Goal: Task Accomplishment & Management: Manage account settings

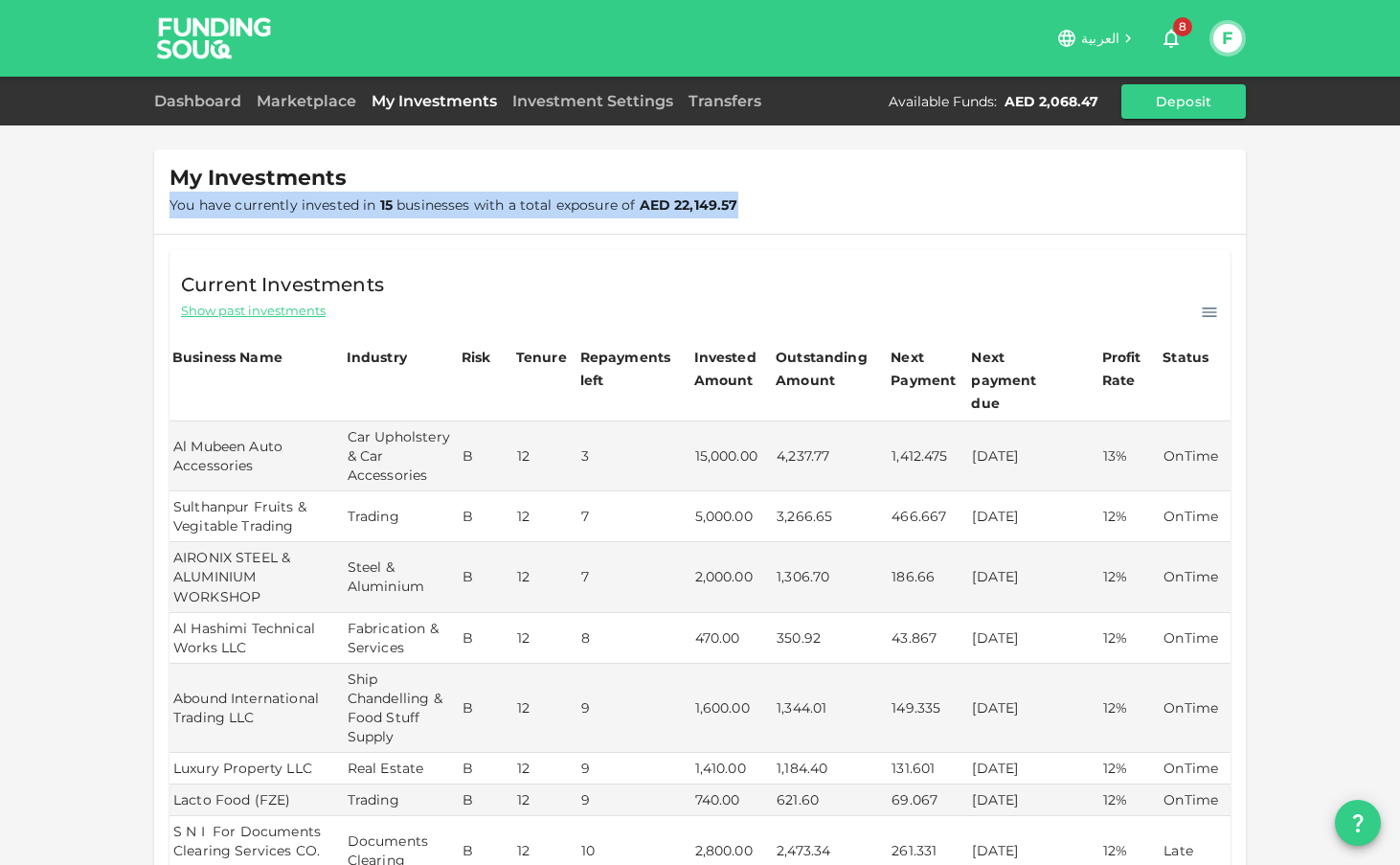
drag, startPoint x: 164, startPoint y: 205, endPoint x: 702, endPoint y: 212, distance: 538.0
click at [702, 212] on div "My Investments You have currently invested in 15 businesses with a total exposu…" at bounding box center [700, 191] width 1092 height 84
copy span "You have currently invested in 15 businesses with a total exposure of AED 22,14"
drag, startPoint x: 755, startPoint y: 207, endPoint x: 157, endPoint y: 198, distance: 598.1
click at [157, 198] on div "My Investments You have currently invested in 15 businesses with a total exposu…" at bounding box center [700, 191] width 1092 height 84
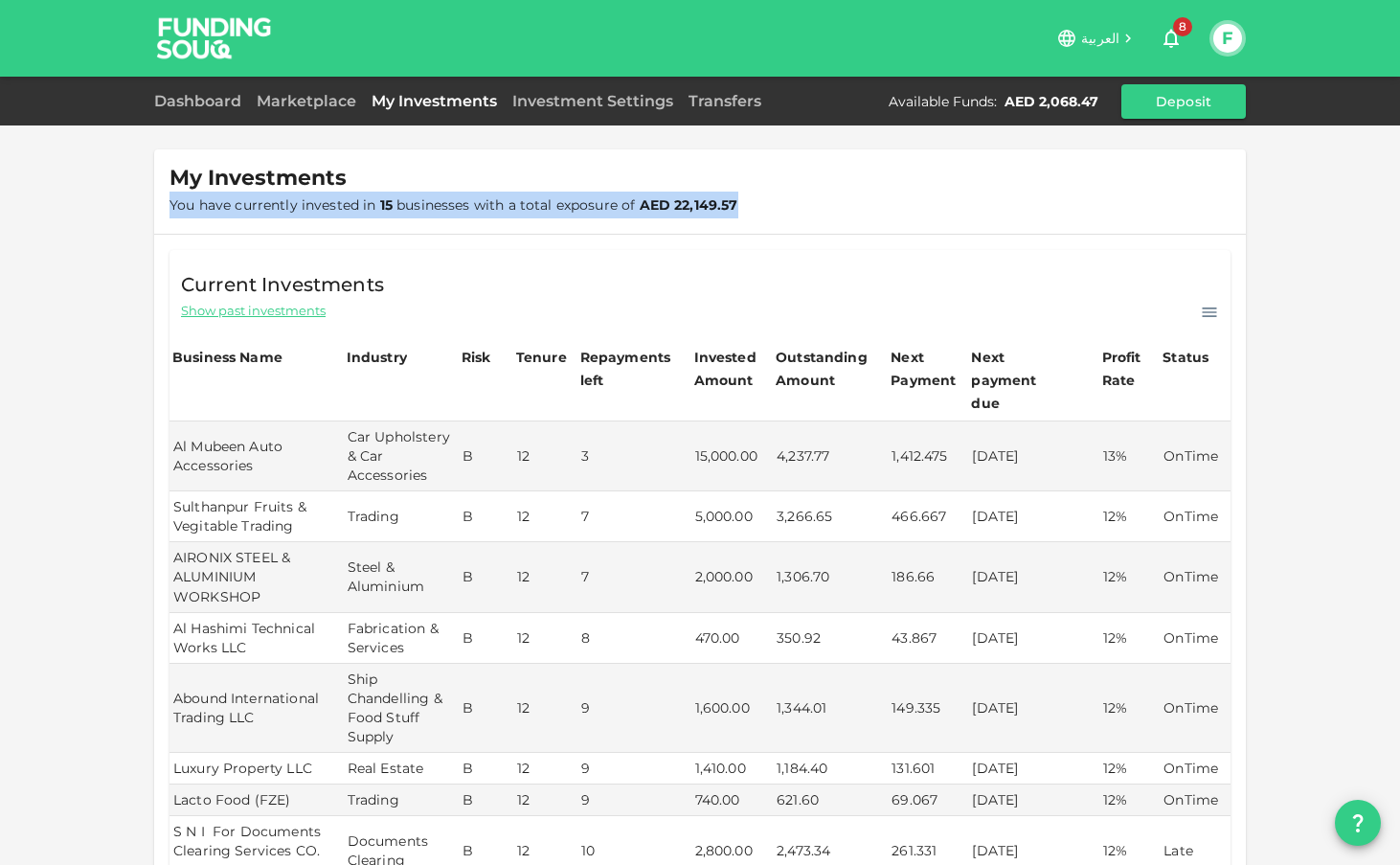
copy span "You have currently invested in 15 businesses with a total exposure of AED 22,14…"
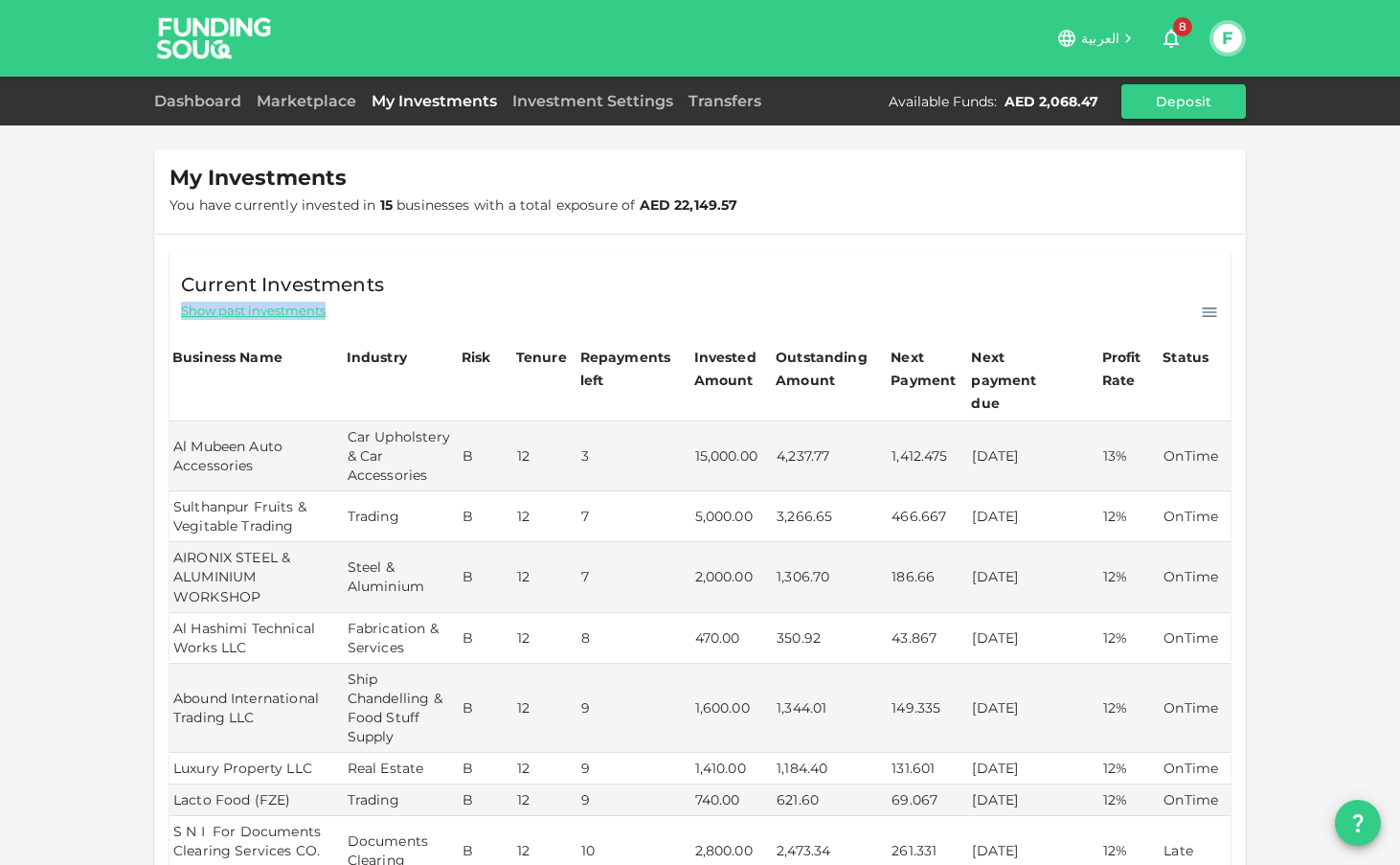
drag, startPoint x: 339, startPoint y: 307, endPoint x: 150, endPoint y: 311, distance: 189.0
click at [150, 311] on div "My Investments You have currently invested in 15 businesses with a total exposu…" at bounding box center [700, 788] width 1400 height 1577
copy span "Show past investments"
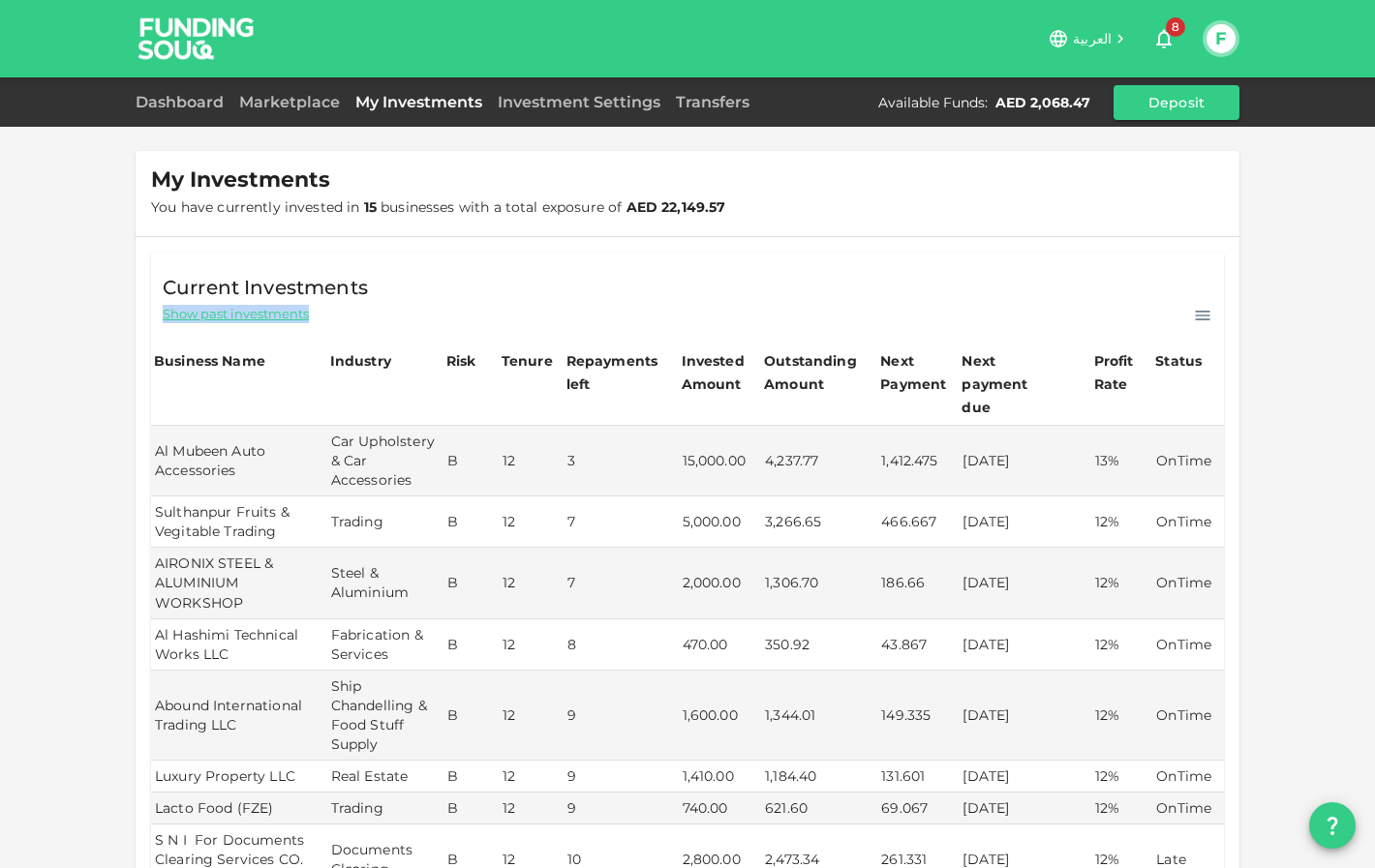
click at [730, 271] on div "Current Investments Show past investments" at bounding box center [687, 289] width 1073 height 74
click at [1165, 25] on span "8" at bounding box center [1174, 26] width 19 height 19
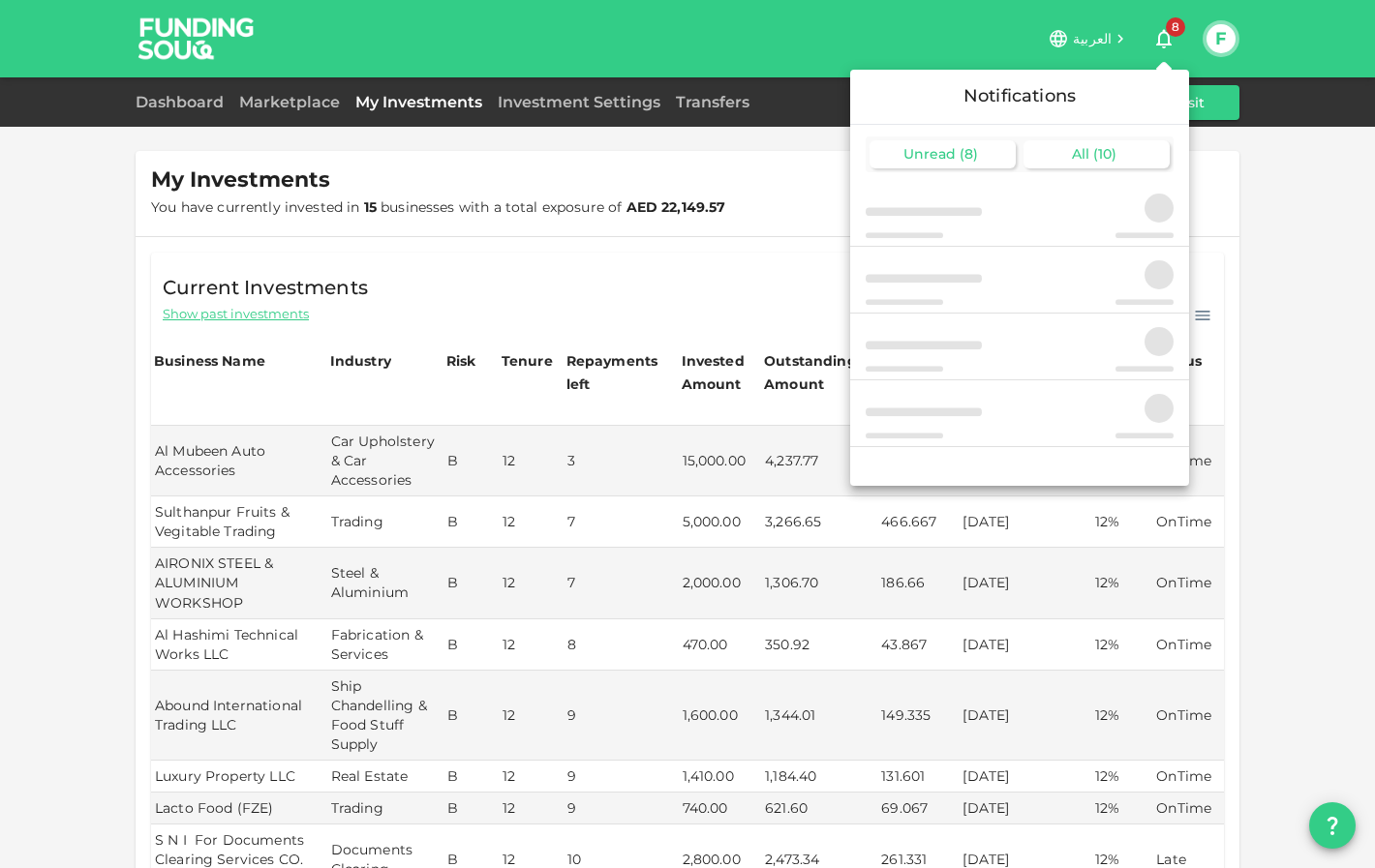
click at [1083, 157] on span "All" at bounding box center [1080, 154] width 17 height 17
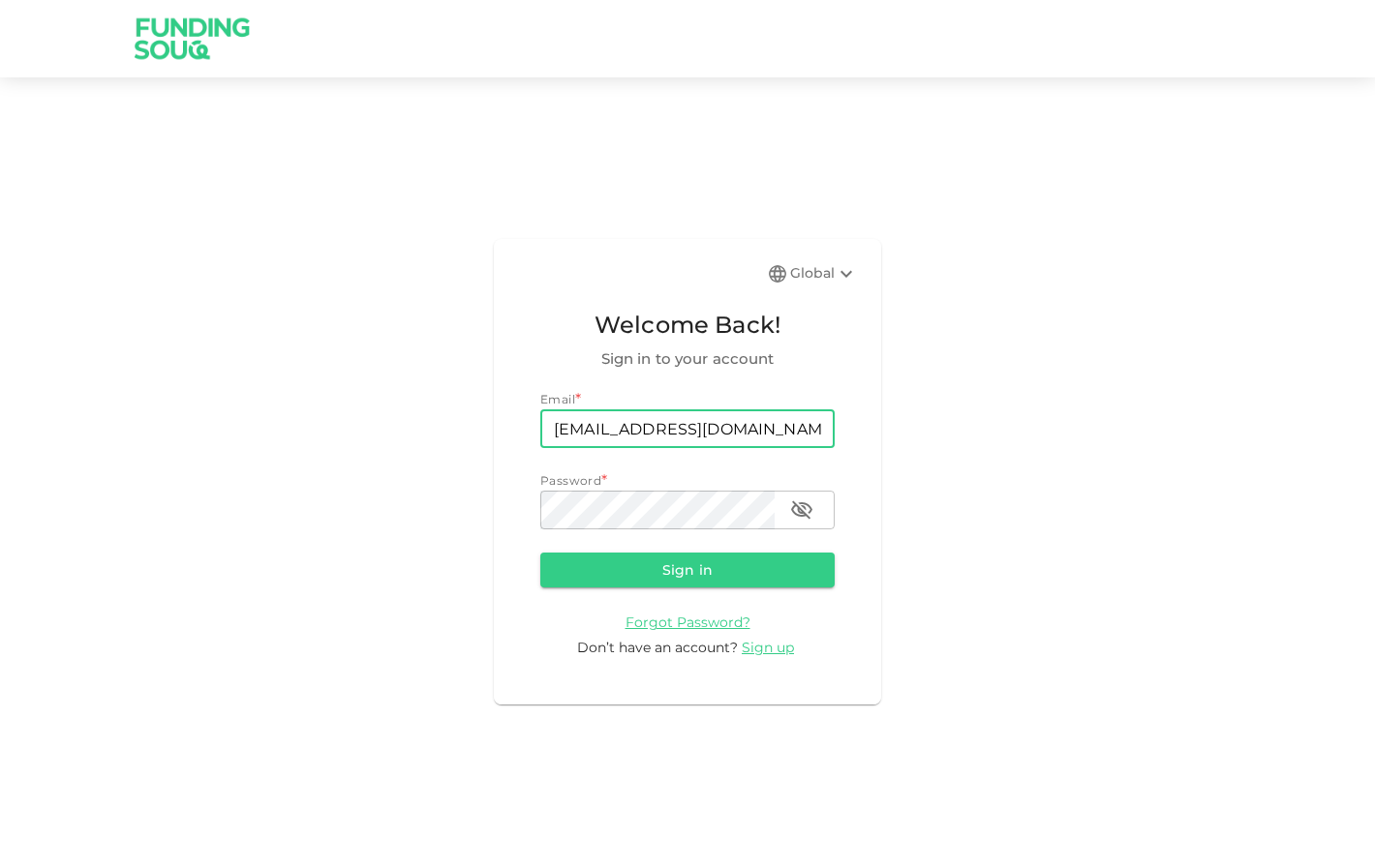
type input "[EMAIL_ADDRESS][DOMAIN_NAME]"
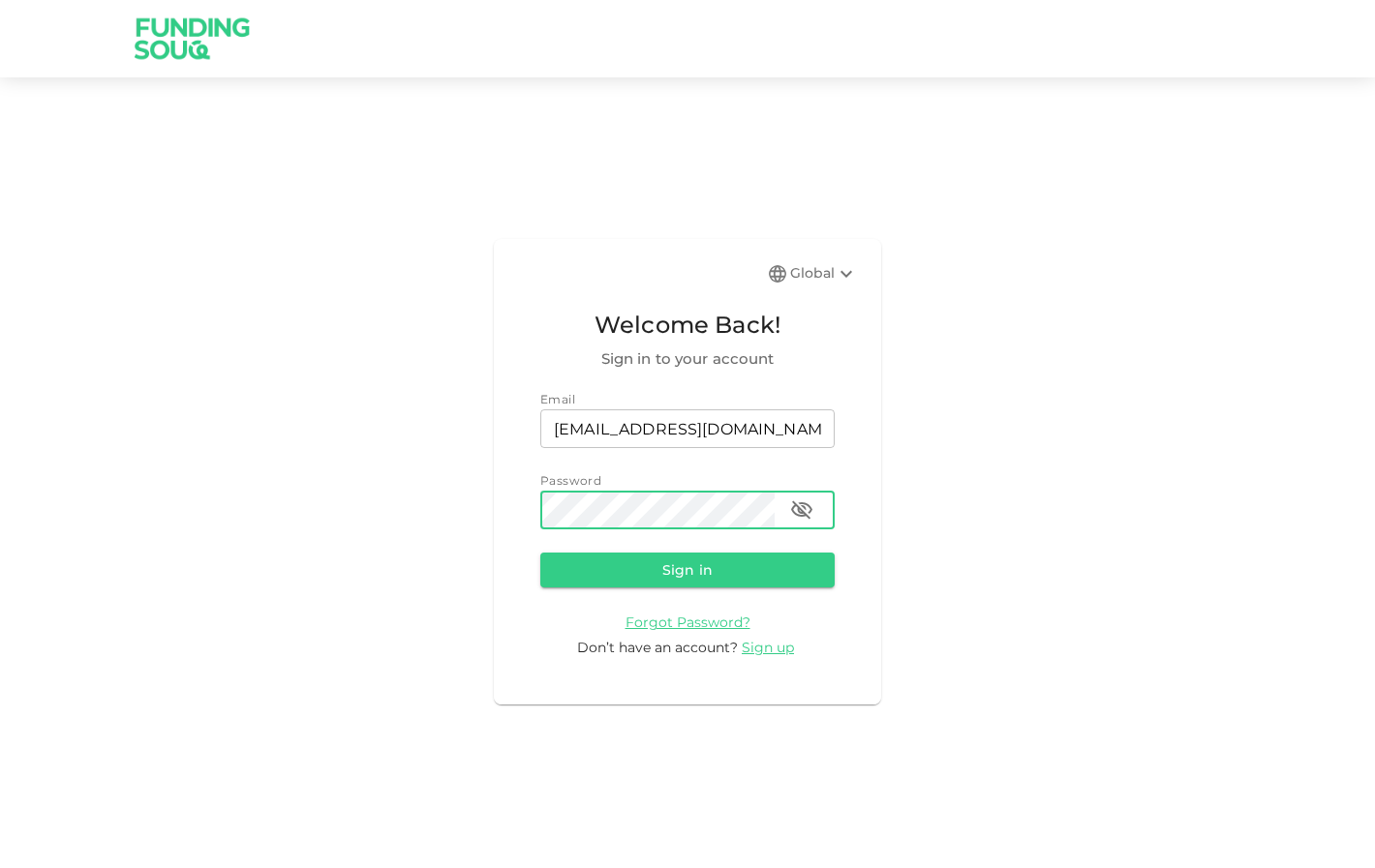
click at [688, 570] on button "Sign in" at bounding box center [687, 570] width 294 height 35
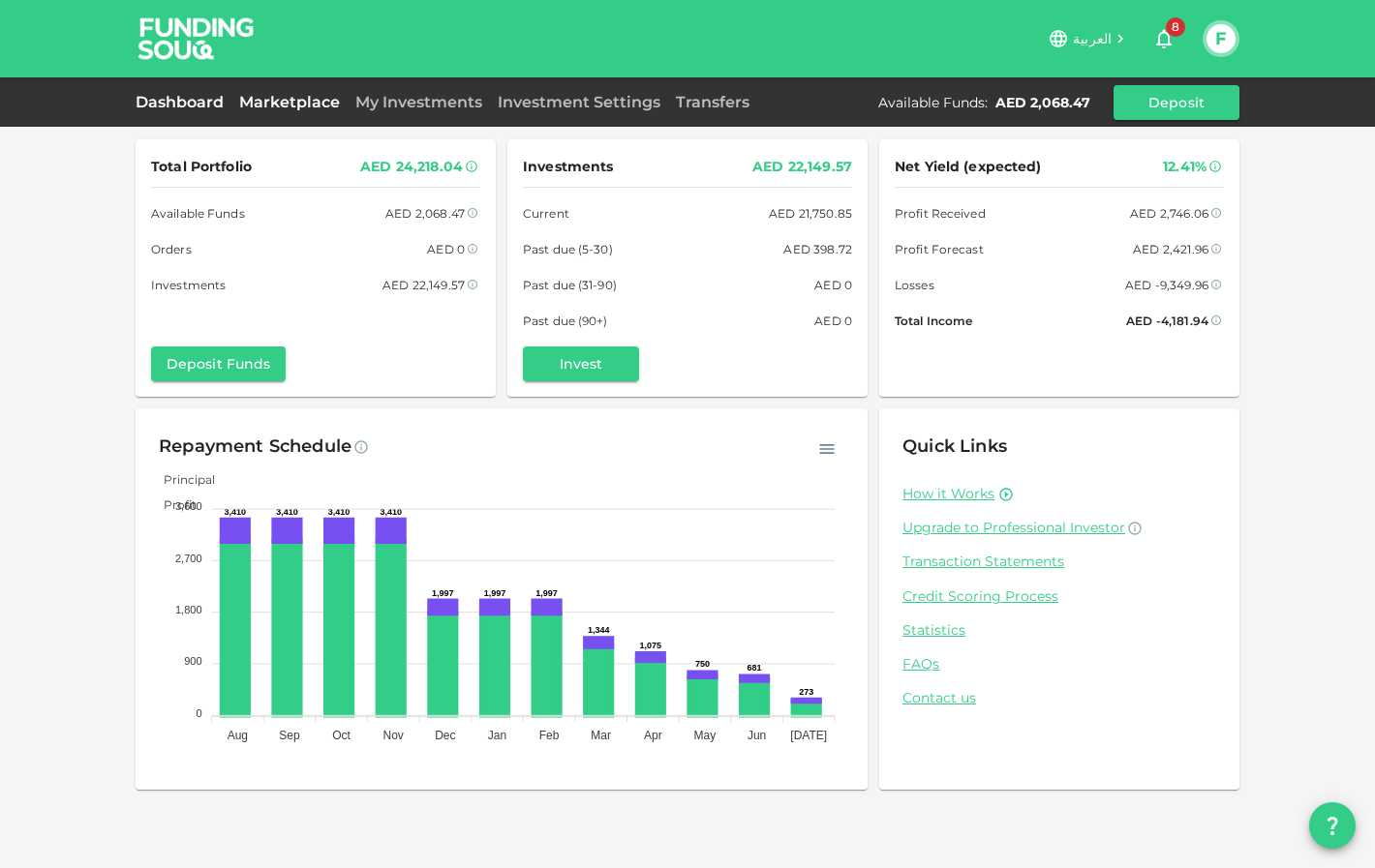
click at [279, 106] on link "Marketplace" at bounding box center [289, 102] width 116 height 18
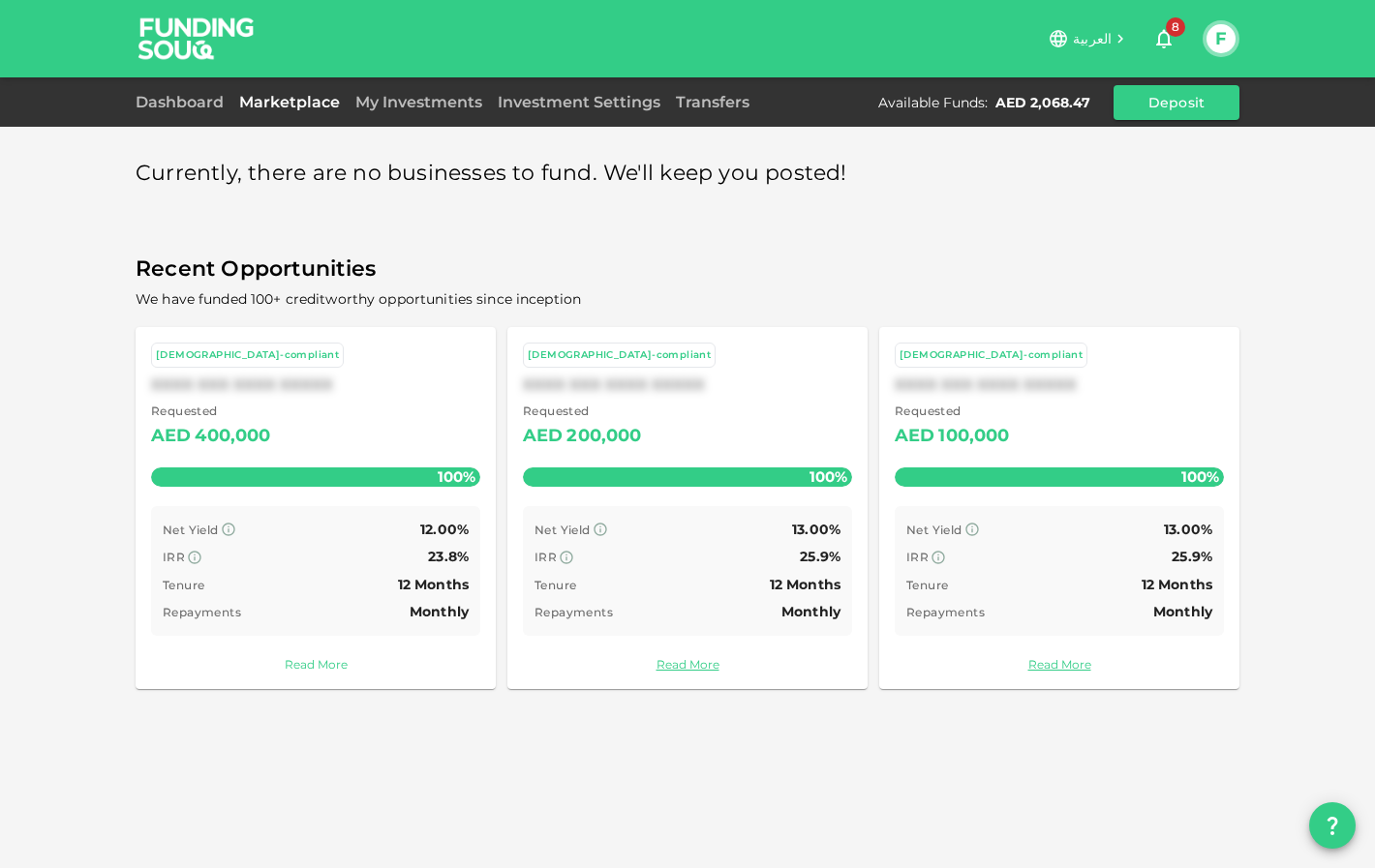
click at [332, 660] on link "Read More" at bounding box center [315, 664] width 329 height 18
drag, startPoint x: 470, startPoint y: 660, endPoint x: 408, endPoint y: 666, distance: 62.3
click at [408, 666] on div "Currently, there are no businesses to fund. We'll keep you posted! Recent Oppor…" at bounding box center [688, 434] width 1375 height 868
drag, startPoint x: 1187, startPoint y: 87, endPoint x: 1097, endPoint y: -30, distance: 147.6
click at [1097, 0] on html "العربية 8 F Dashboard Marketplace My Investments Investment Settings Transfers …" at bounding box center [688, 434] width 1375 height 868
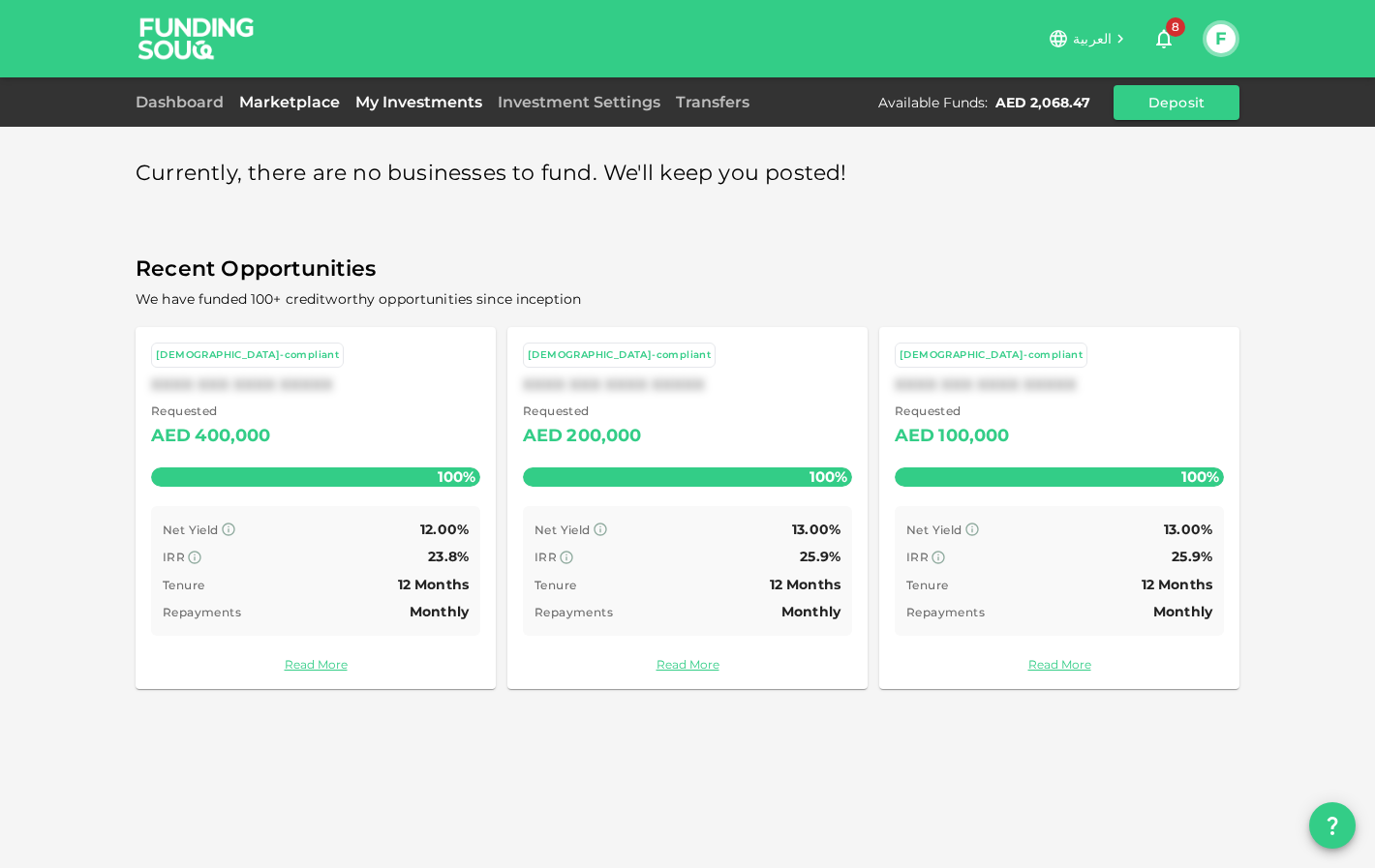
click at [424, 109] on link "My Investments" at bounding box center [418, 102] width 143 height 18
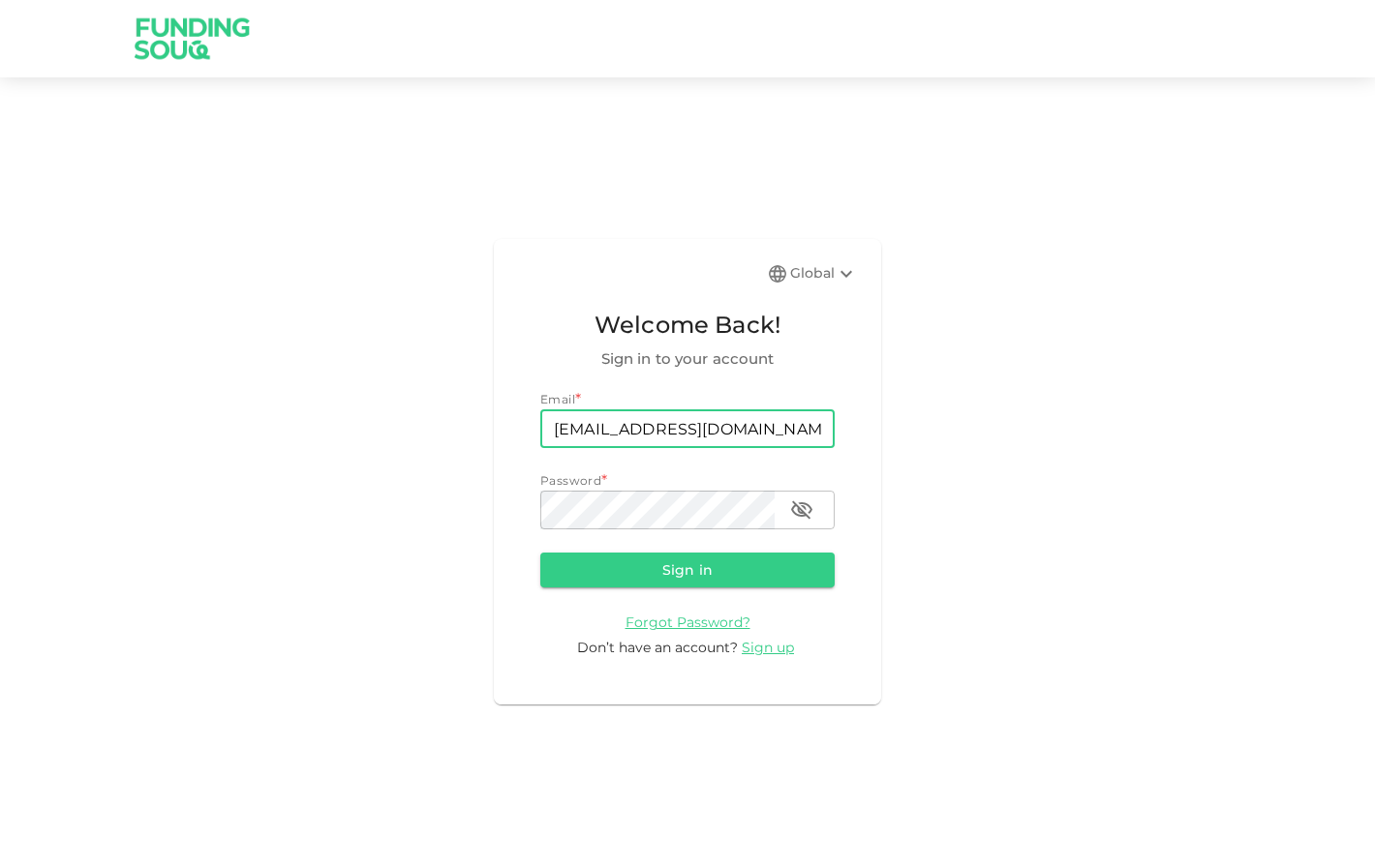
type input "feras.sobeh@gmail.com"
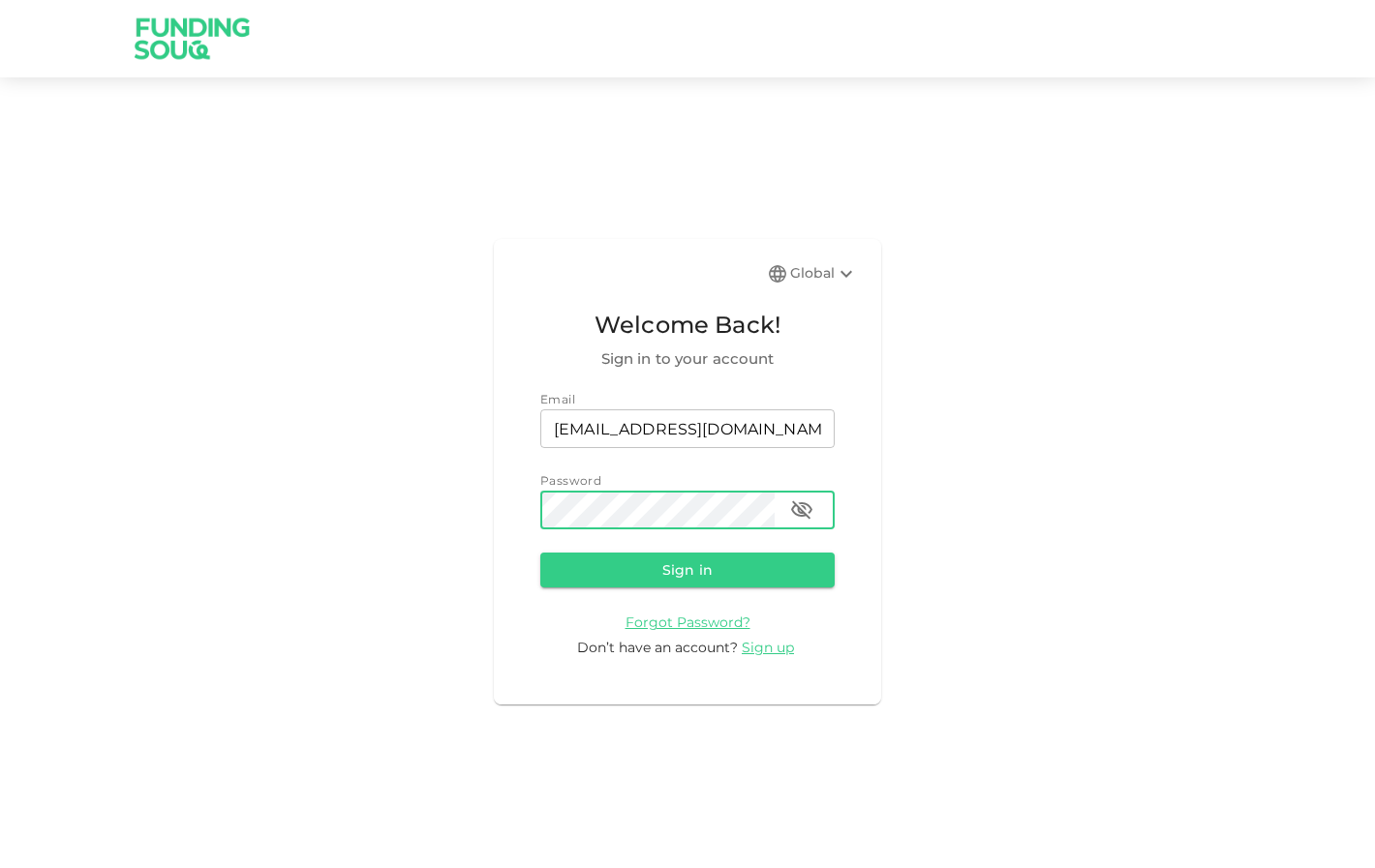
click at [688, 570] on button "Sign in" at bounding box center [687, 570] width 294 height 35
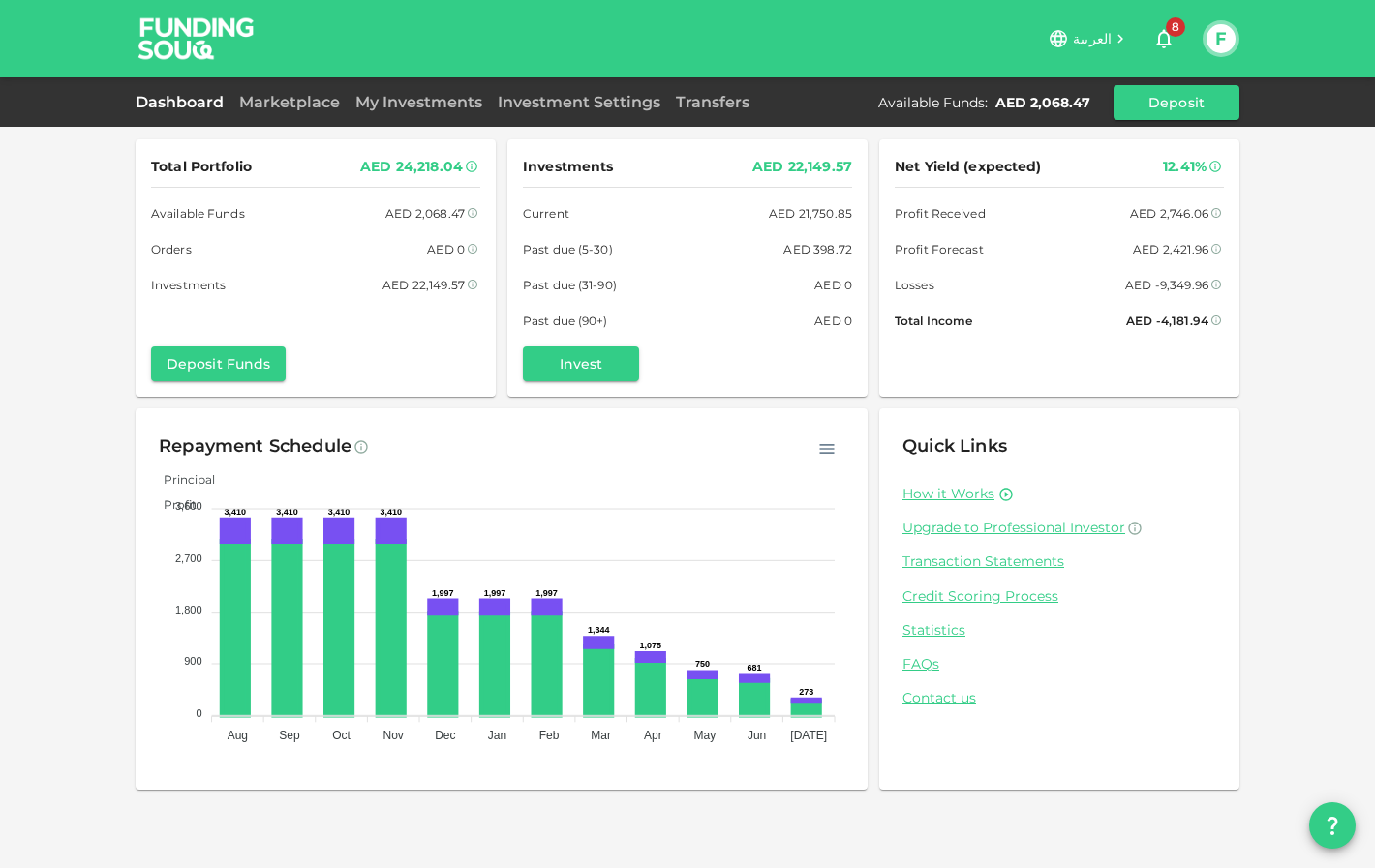
click at [385, 87] on div "Dashboard Marketplace My Investments Investment Settings Transfers Available Fu…" at bounding box center [688, 102] width 1104 height 35
click at [386, 106] on link "My Investments" at bounding box center [418, 102] width 143 height 18
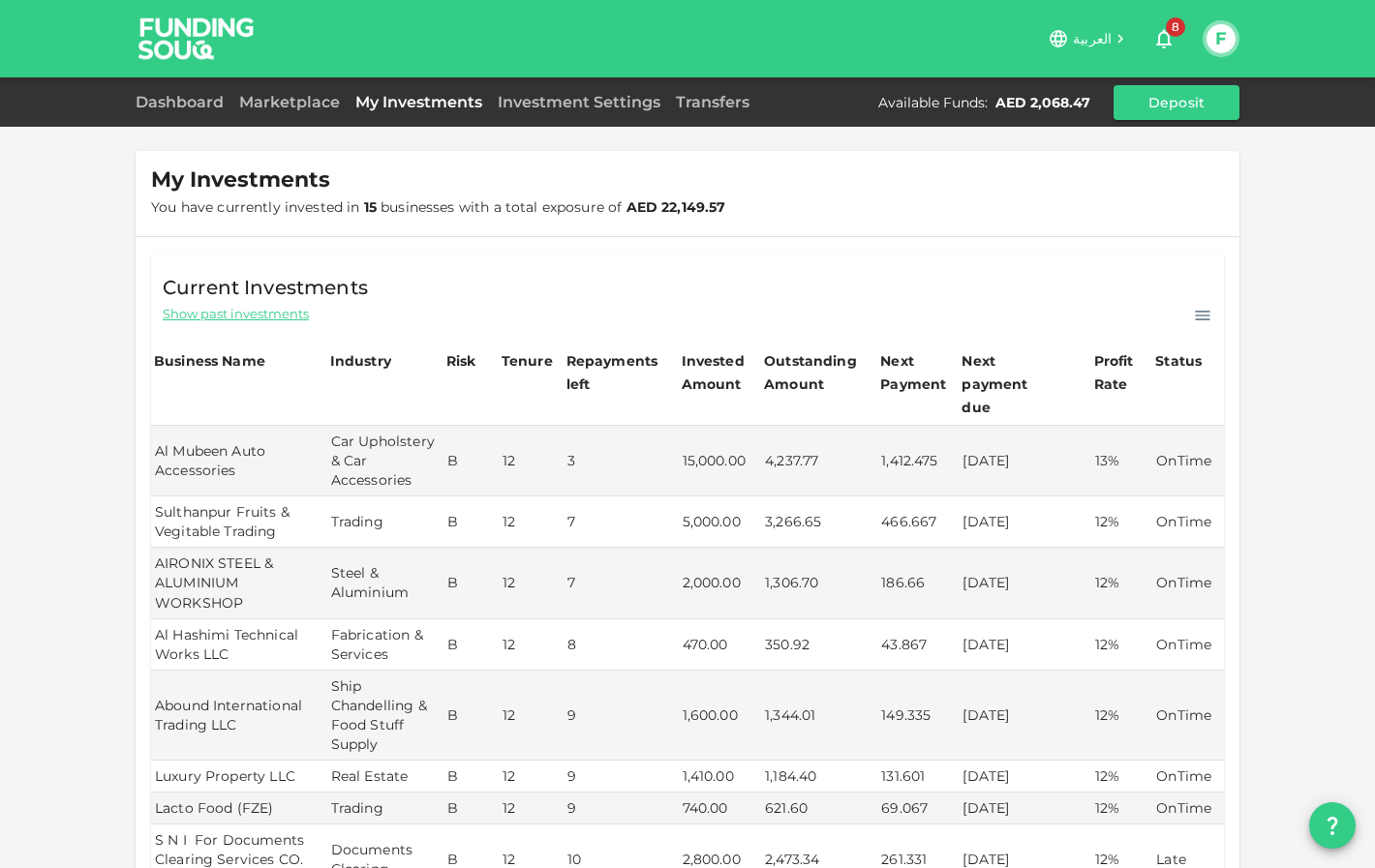
scroll to position [49, 0]
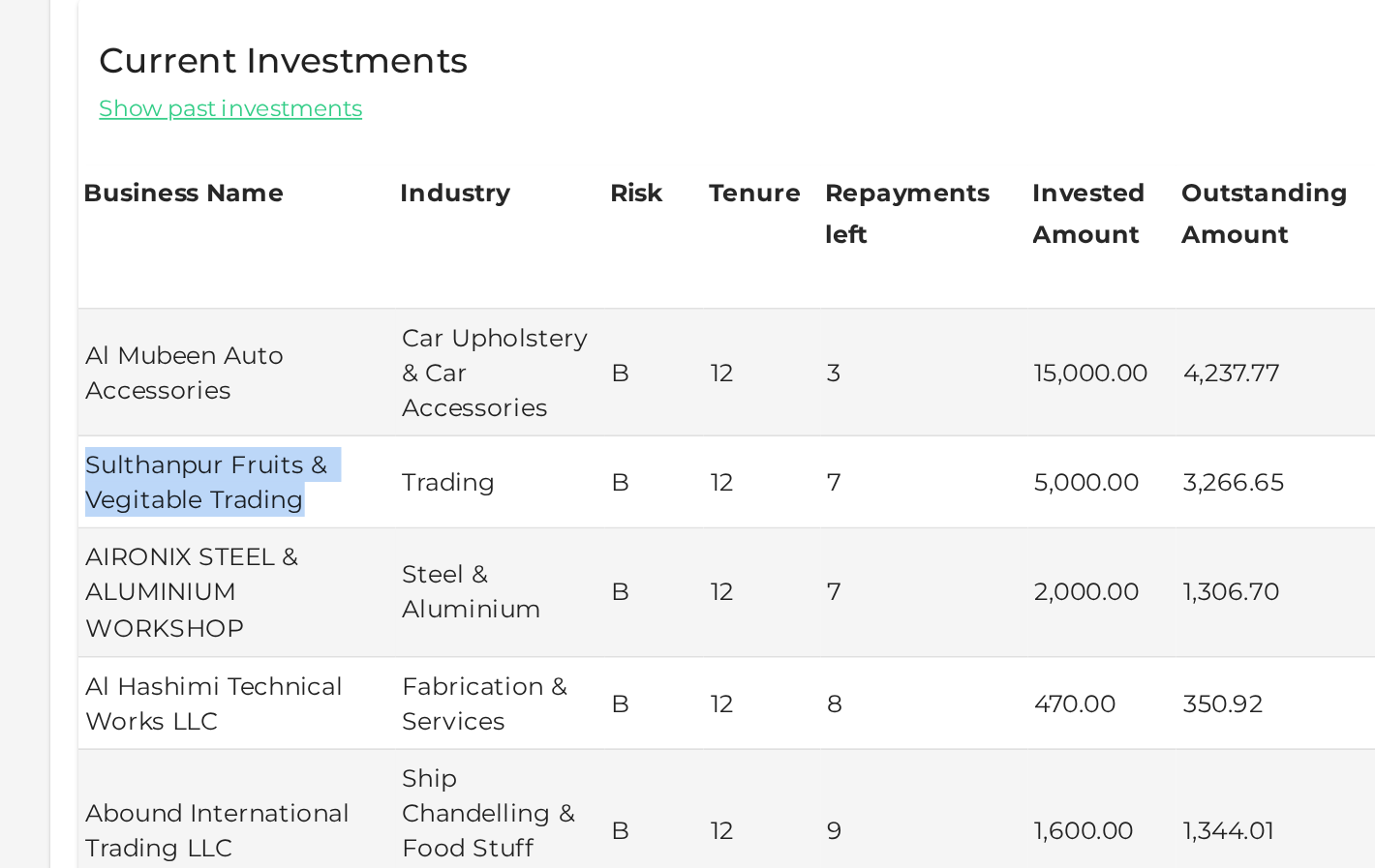
drag, startPoint x: 169, startPoint y: 251, endPoint x: 44, endPoint y: 235, distance: 126.0
click at [151, 448] on td "Sulthanpur Fruits & Vegitable Trading" at bounding box center [238, 473] width 177 height 51
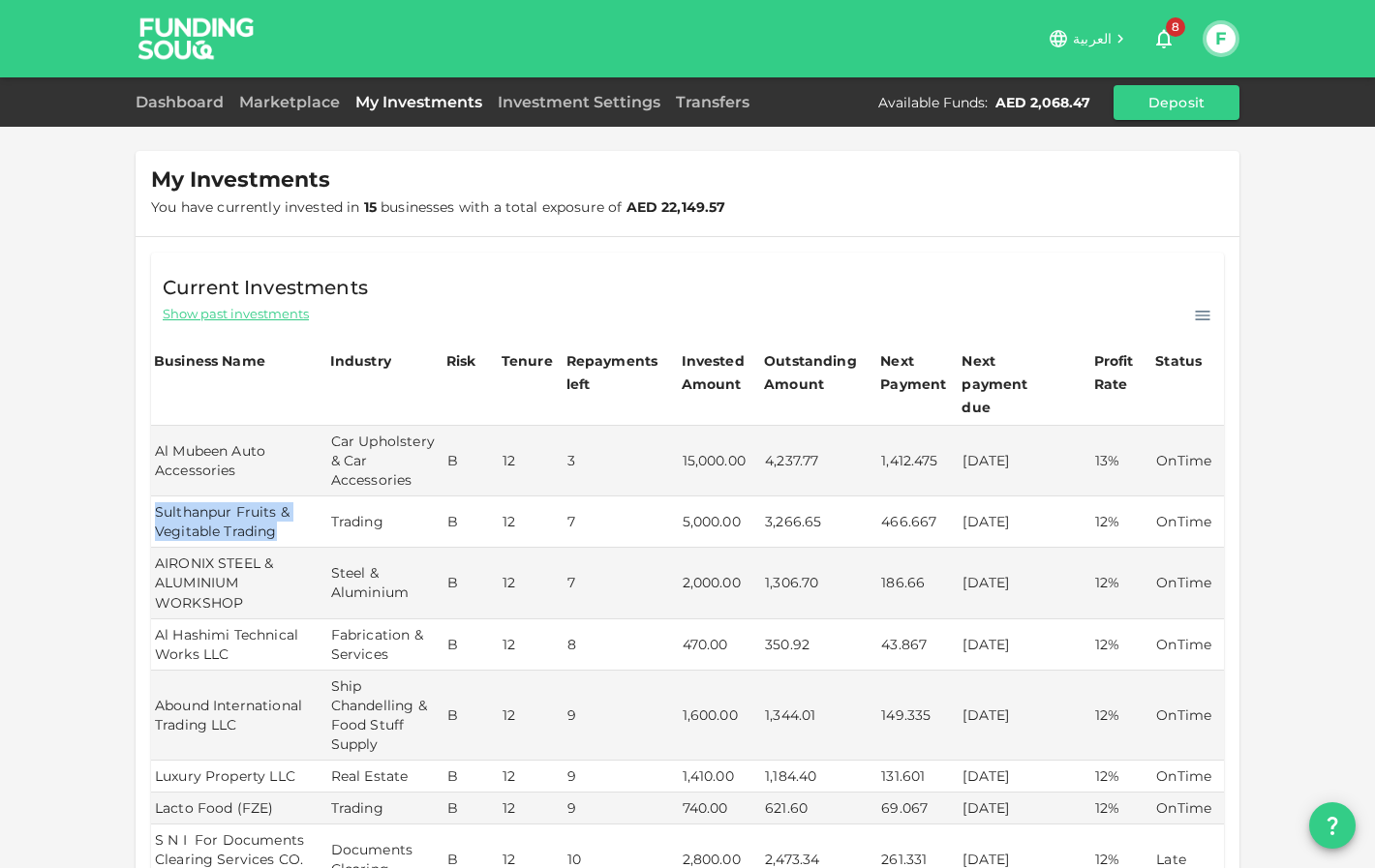
scroll to position [0, 0]
click at [312, 115] on div "Dashboard Marketplace My Investments Investment Settings Transfers Available Fu…" at bounding box center [688, 102] width 1104 height 35
click at [301, 95] on link "Marketplace" at bounding box center [289, 102] width 116 height 18
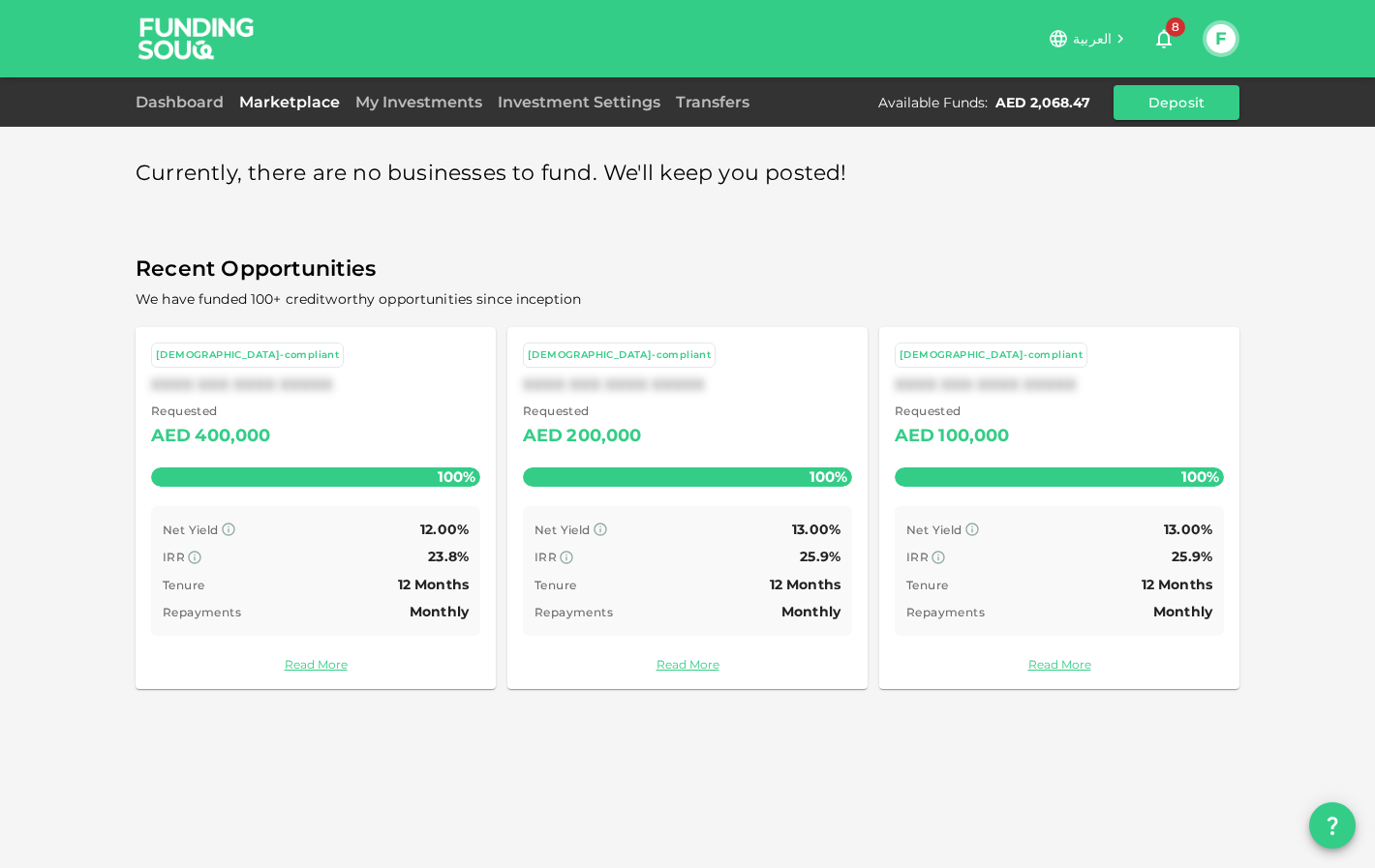
click at [778, 288] on span "We have funded 100+ creditworthy opportunities since inception" at bounding box center [688, 299] width 1104 height 24
click at [699, 298] on span "We have funded 100+ creditworthy opportunities since inception" at bounding box center [688, 299] width 1104 height 24
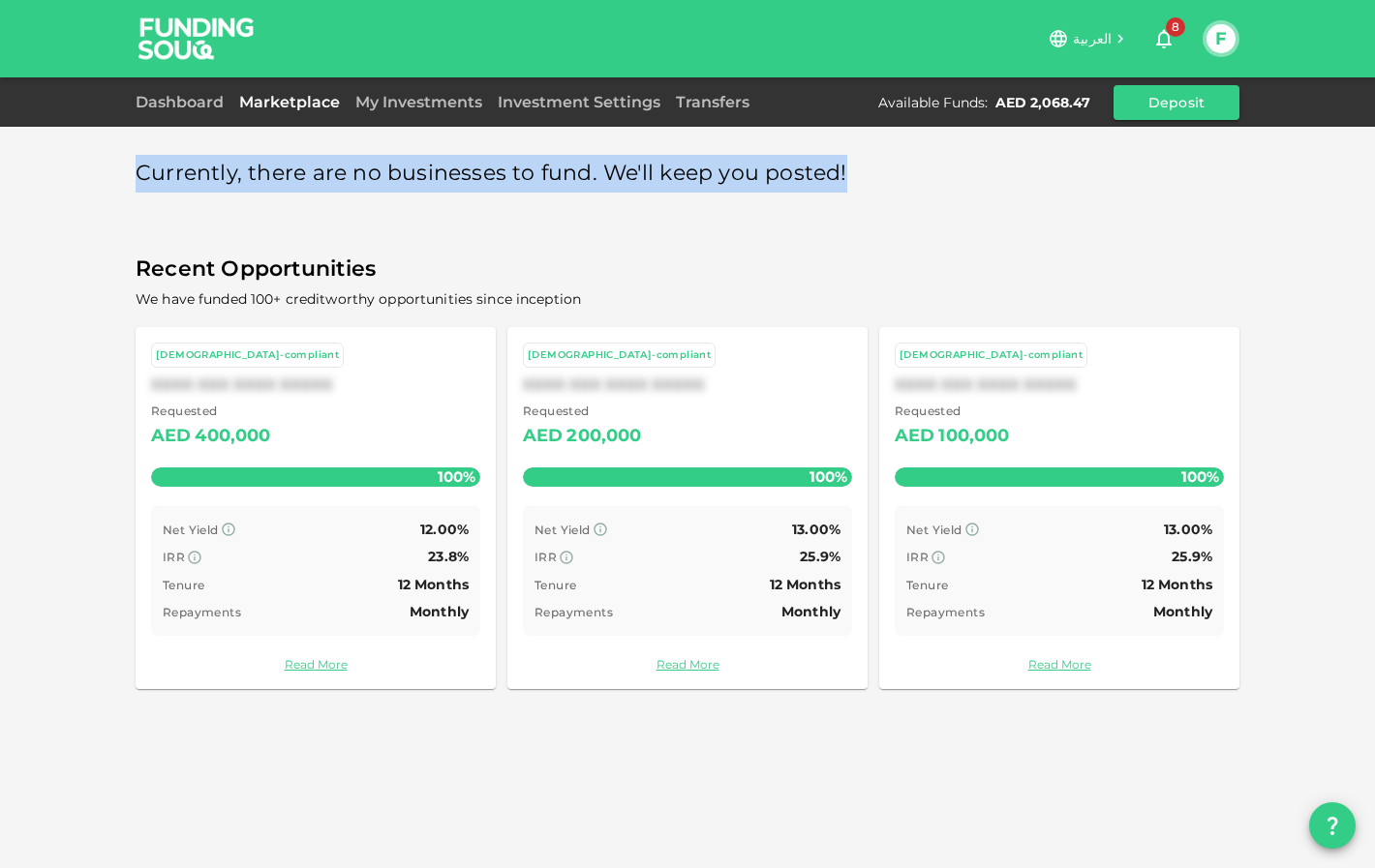
drag, startPoint x: 139, startPoint y: 175, endPoint x: 872, endPoint y: 161, distance: 733.1
click at [872, 161] on div "Currently, there are no businesses to fund. We'll keep you posted!" at bounding box center [688, 174] width 1104 height 38
copy span "Currently, there are no businesses to fund. We'll keep you posted!"
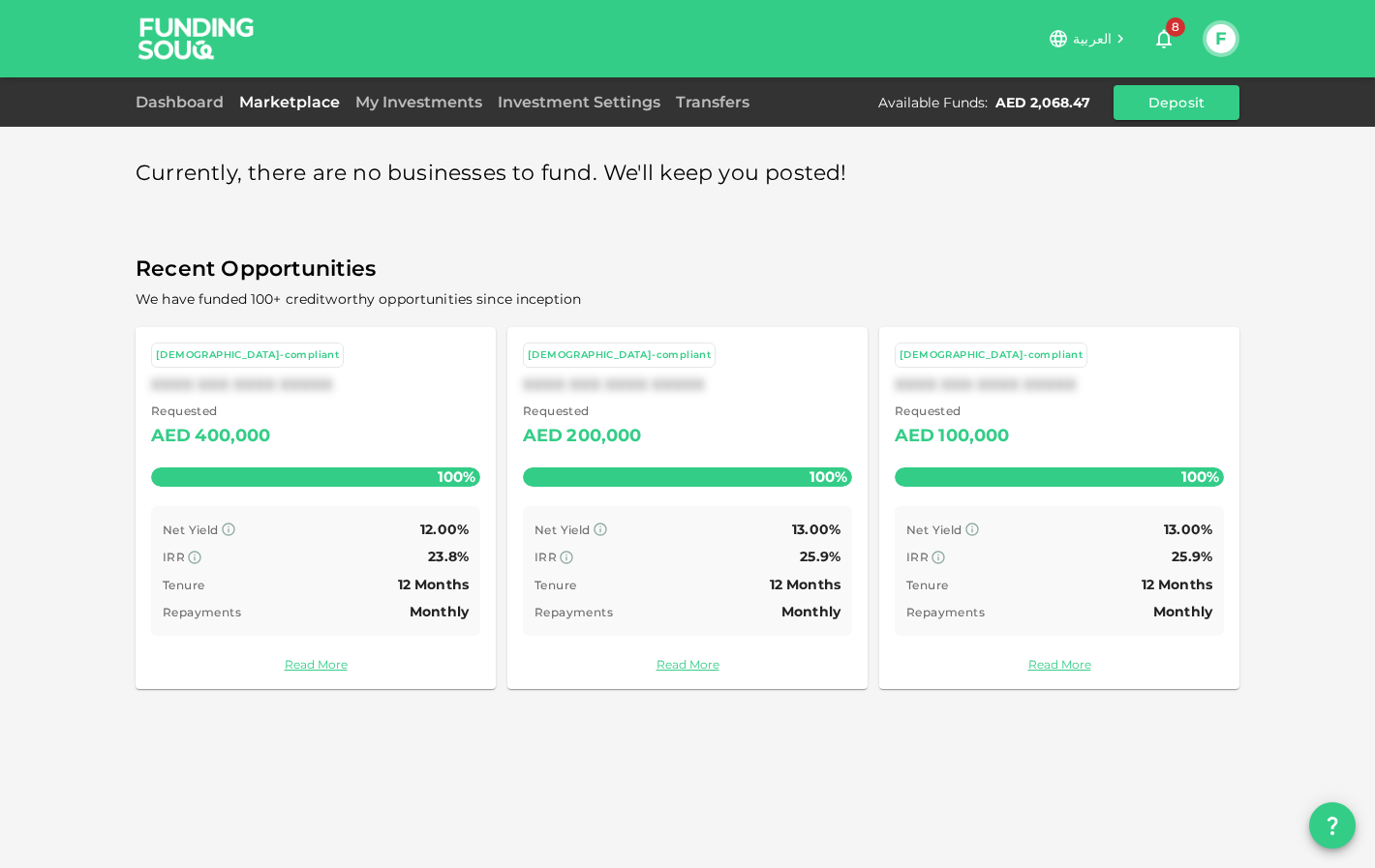
click at [618, 272] on span "Recent Opportunities" at bounding box center [688, 269] width 1104 height 38
drag, startPoint x: 366, startPoint y: 275, endPoint x: 97, endPoint y: 260, distance: 269.4
click at [97, 260] on div "Currently, there are no businesses to fund. We'll keep you posted! Recent Oppor…" at bounding box center [688, 434] width 1375 height 868
drag, startPoint x: 123, startPoint y: 266, endPoint x: 452, endPoint y: 259, distance: 329.1
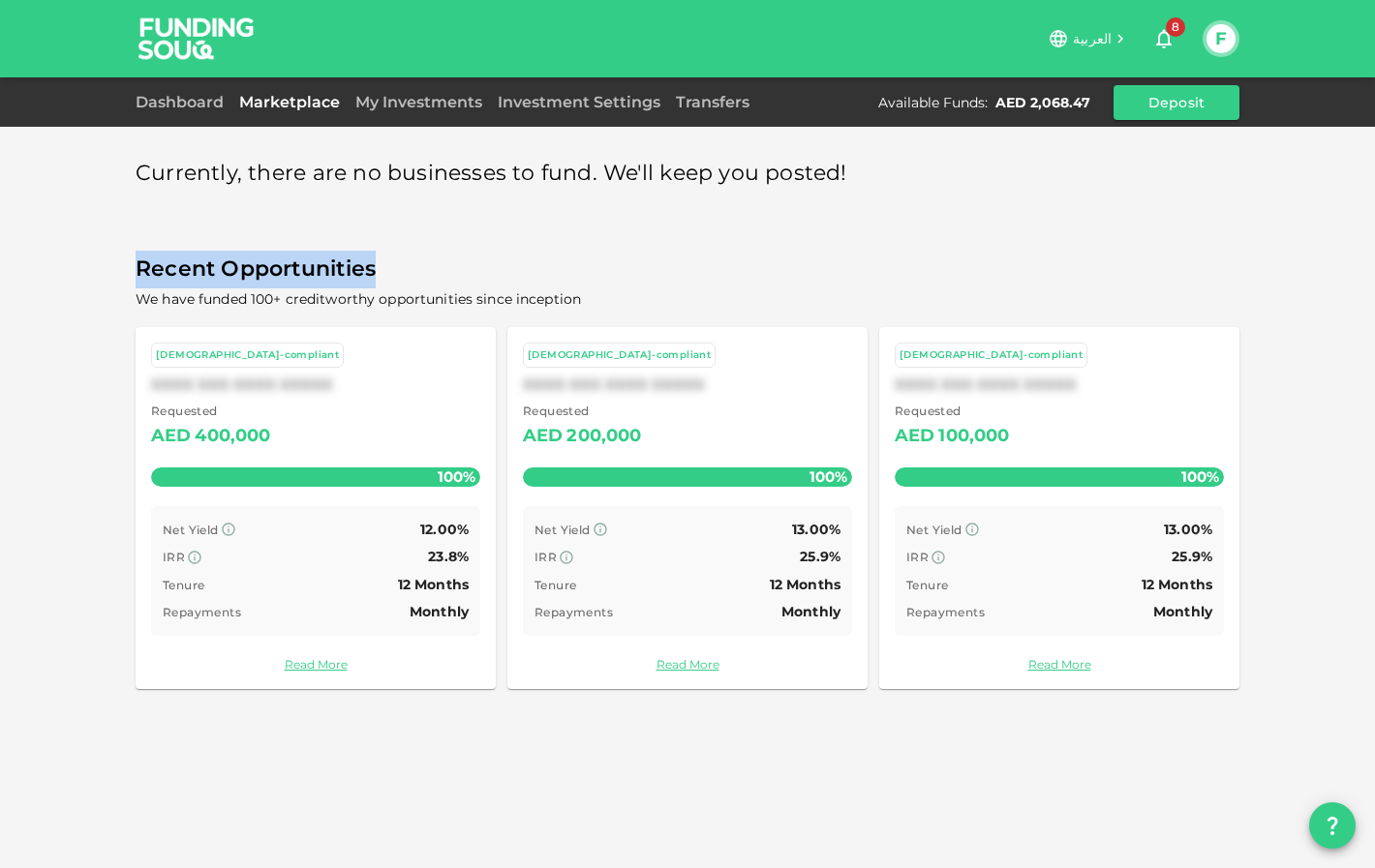
click at [452, 259] on div "Currently, there are no businesses to fund. We'll keep you posted! Recent Oppor…" at bounding box center [688, 434] width 1375 height 868
copy span "Recent Opportunities"
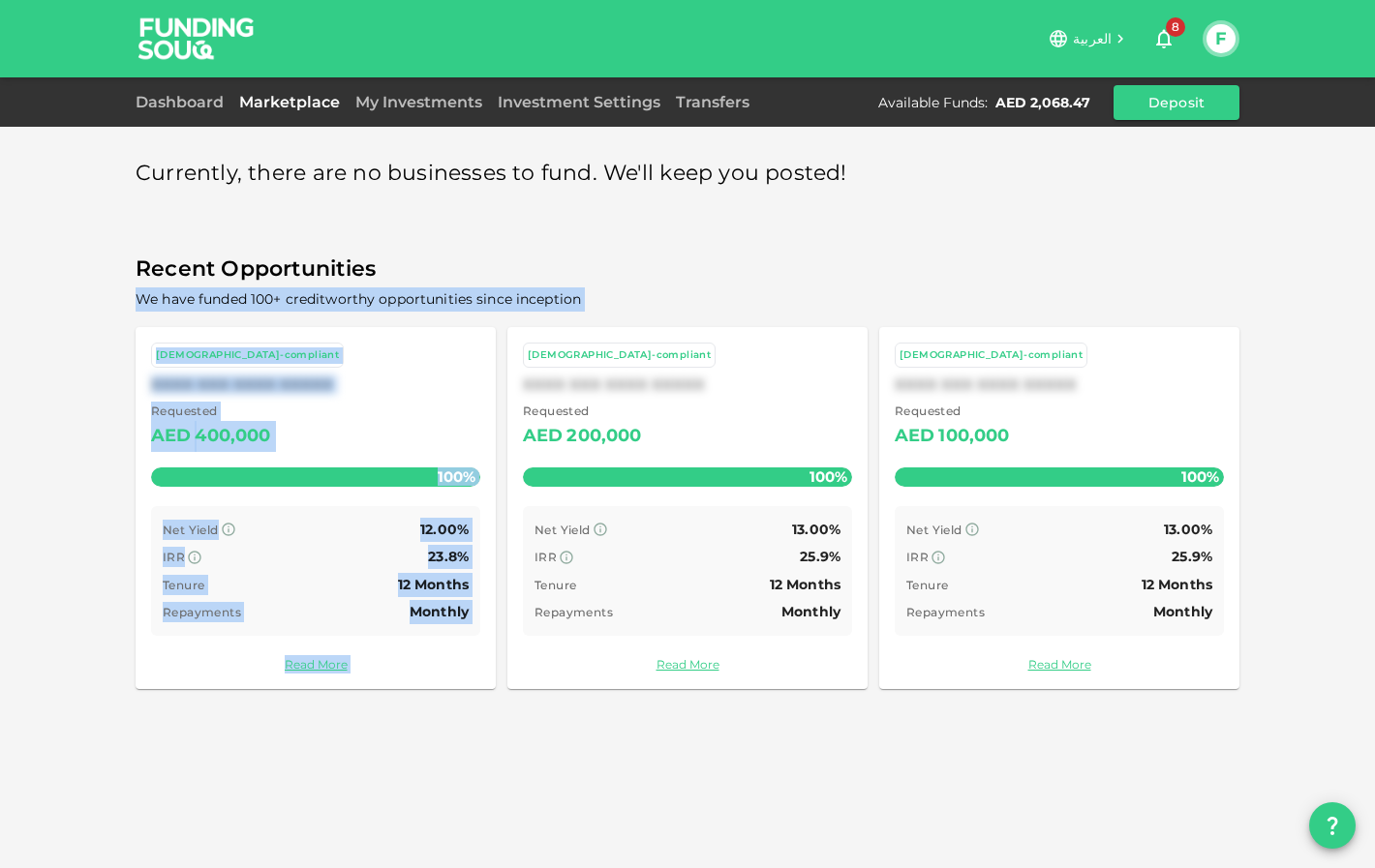
drag, startPoint x: 142, startPoint y: 298, endPoint x: 744, endPoint y: 334, distance: 603.1
click at [744, 334] on div "Recent Opportunities We have funded 100+ creditworthy opportunities since incep…" at bounding box center [688, 477] width 1104 height 454
copy div "We have funded 100+ creditworthy opportunities since inception Sharia-compliant…"
click at [576, 298] on span "We have funded 100+ creditworthy opportunities since inception" at bounding box center [358, 298] width 445 height 17
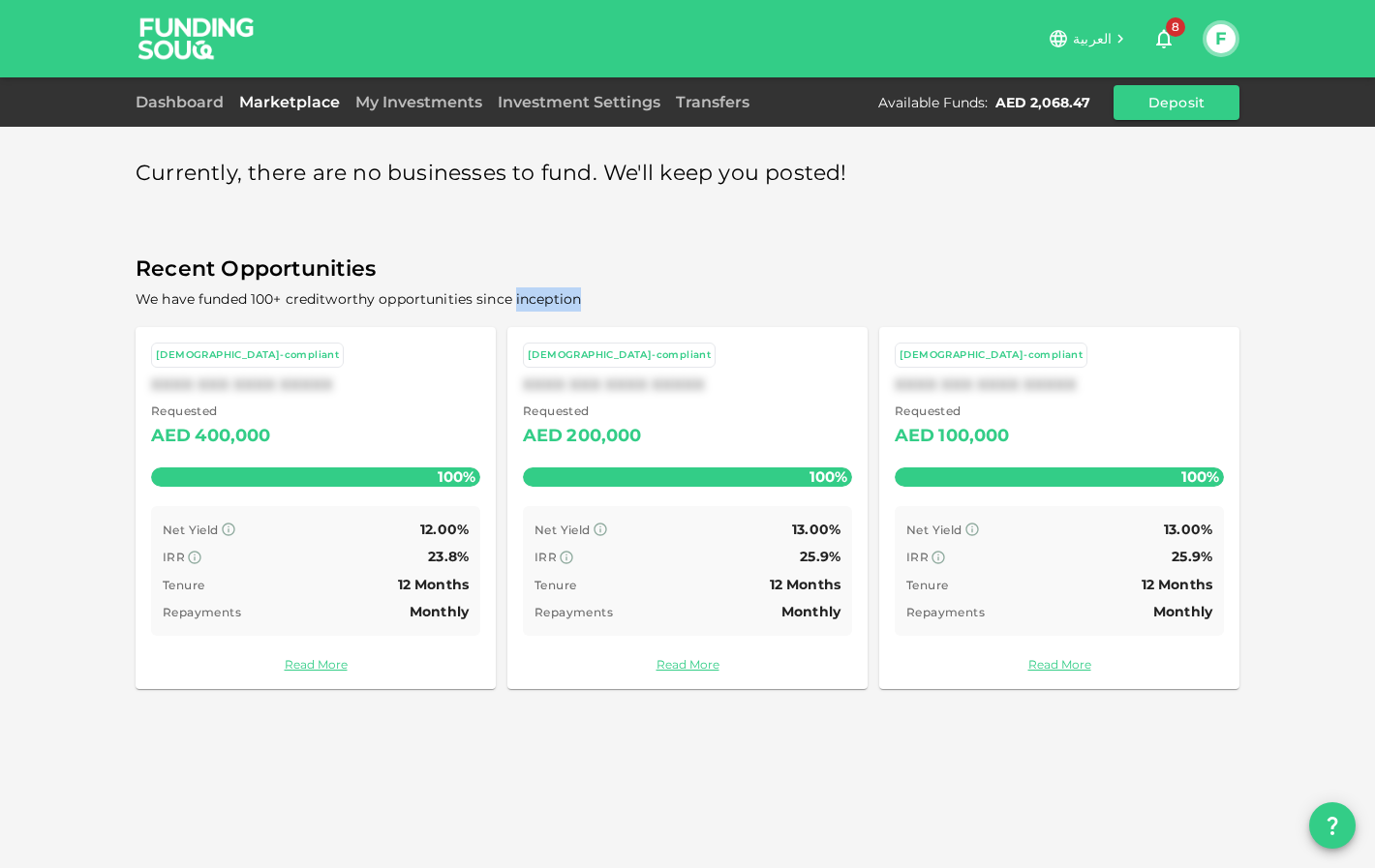
click at [576, 298] on span "We have funded 100+ creditworthy opportunities since inception" at bounding box center [358, 298] width 445 height 17
copy div "We have funded 100+ creditworthy opportunities since inception"
click at [449, 114] on div "My Investments" at bounding box center [418, 102] width 143 height 23
click at [441, 102] on link "My Investments" at bounding box center [418, 102] width 143 height 18
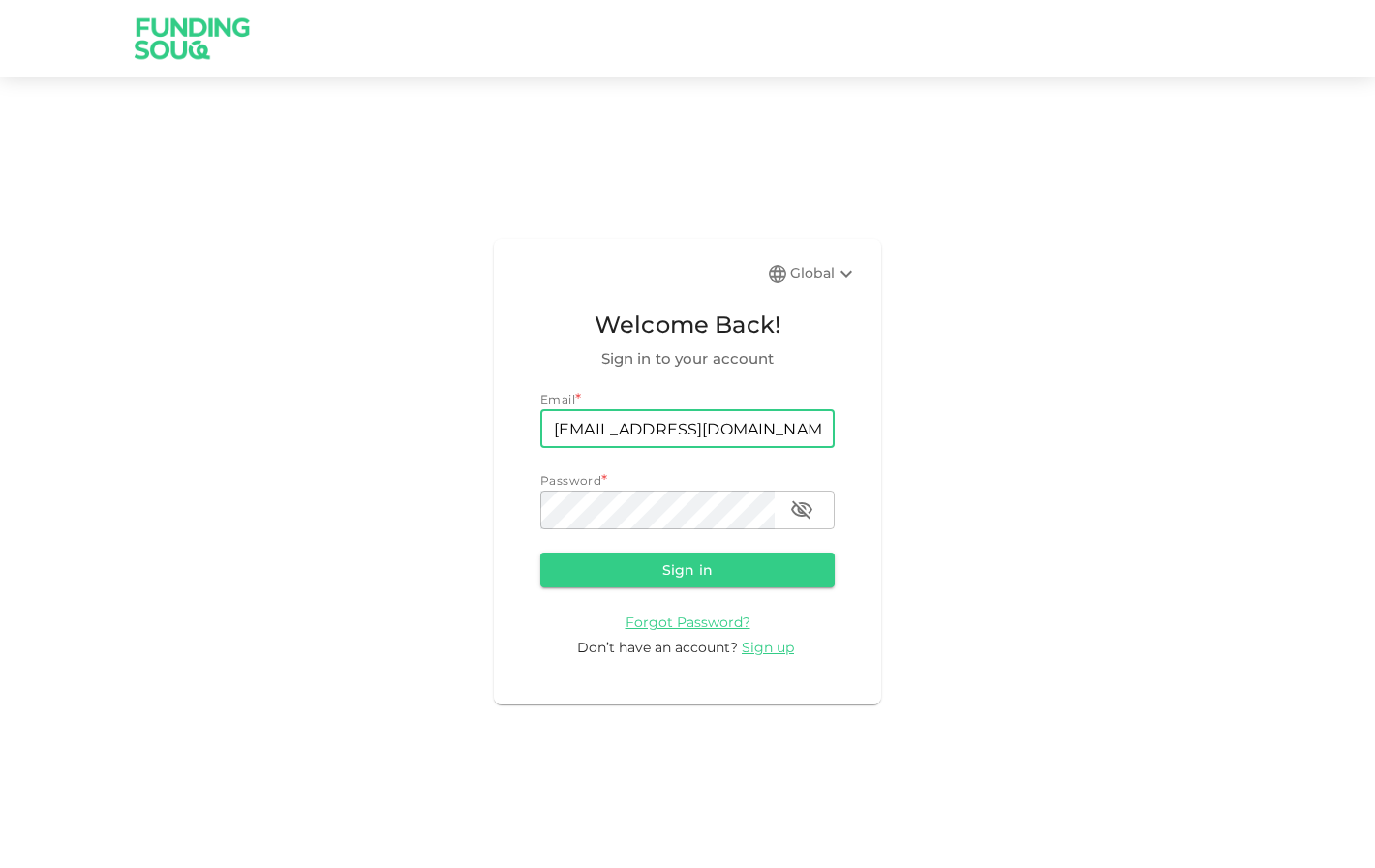
type input "[EMAIL_ADDRESS][DOMAIN_NAME]"
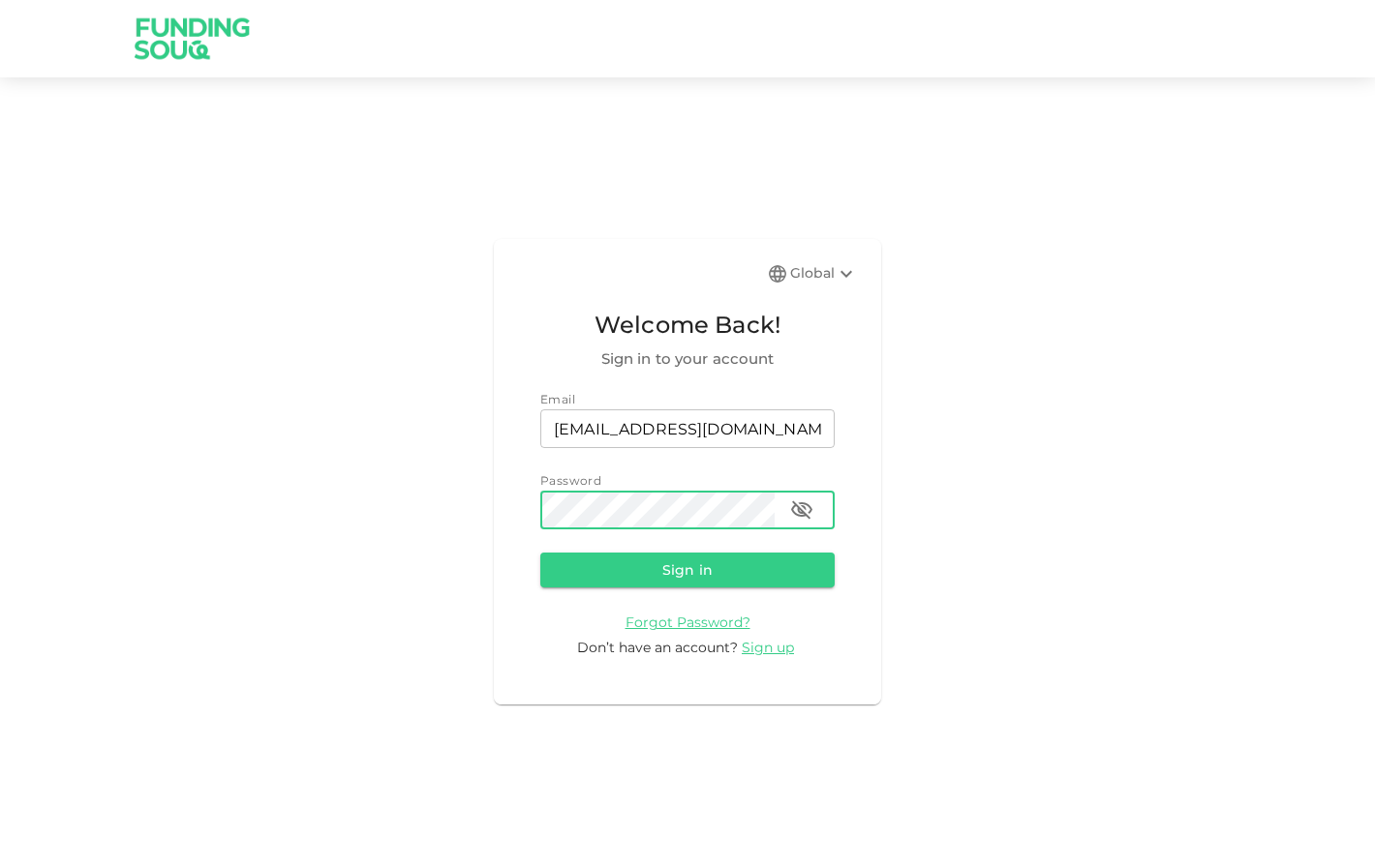
click at [688, 570] on button "Sign in" at bounding box center [687, 570] width 294 height 35
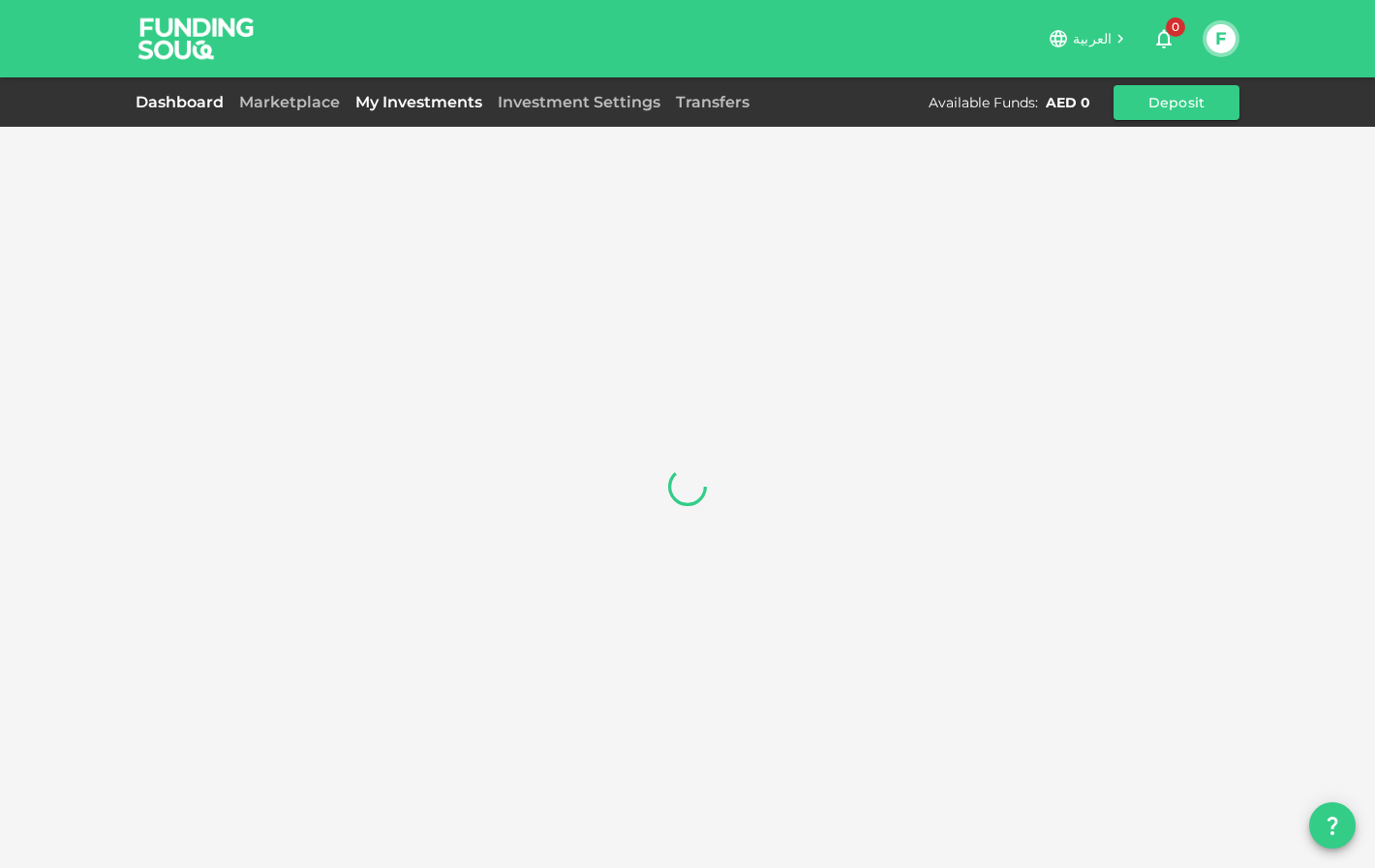
click at [413, 100] on link "My Investments" at bounding box center [418, 102] width 143 height 18
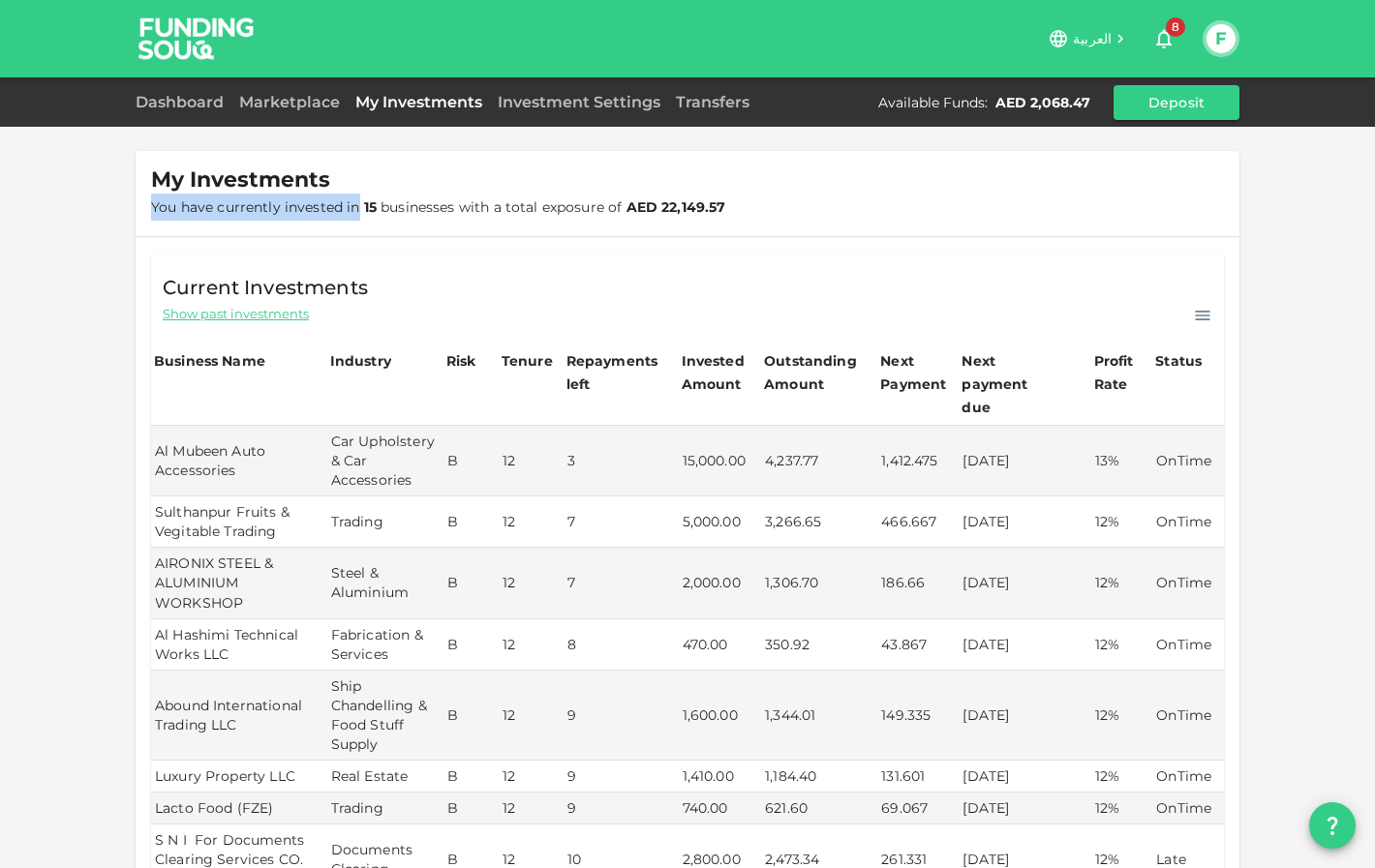
drag, startPoint x: 151, startPoint y: 205, endPoint x: 356, endPoint y: 208, distance: 205.0
click at [356, 208] on span "You have currently invested in 15 businesses with a total exposure of AED 22,14…" at bounding box center [438, 207] width 575 height 17
copy span "You have currently invested in"
click at [515, 283] on div "Current Investments Show past investments" at bounding box center [687, 289] width 1073 height 74
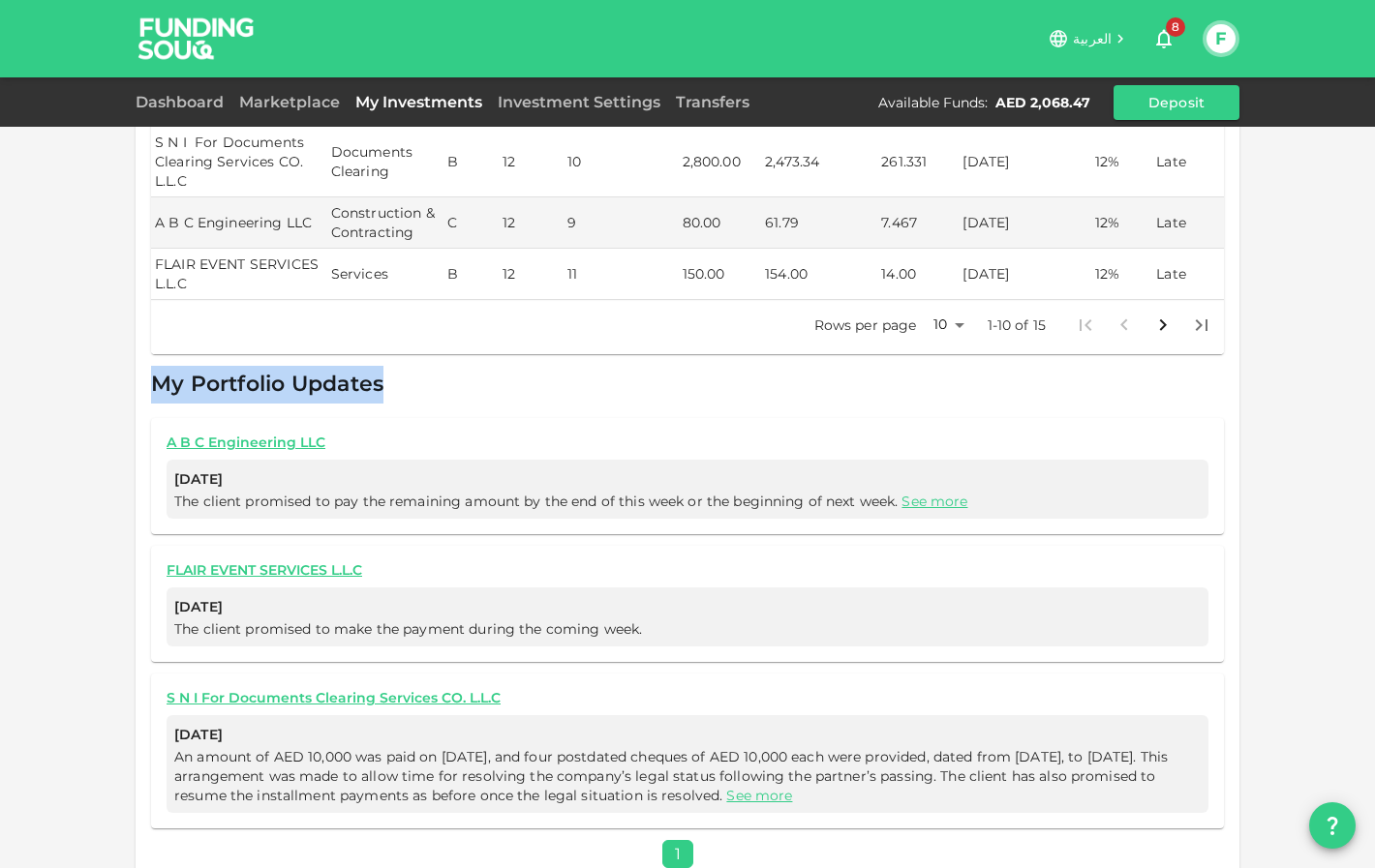
drag, startPoint x: 150, startPoint y: 357, endPoint x: 468, endPoint y: 344, distance: 318.3
click at [465, 344] on div "Current Investments Show past investments Business Name Industry Risk Tenure Re…" at bounding box center [688, 212] width 1104 height 1345
copy span "My Portfolio Updates"
drag, startPoint x: 275, startPoint y: 456, endPoint x: 168, endPoint y: 456, distance: 107.0
click at [167, 460] on div "[DATE] The client promised to pay the remaining amount by the end of this week …" at bounding box center [688, 489] width 1042 height 59
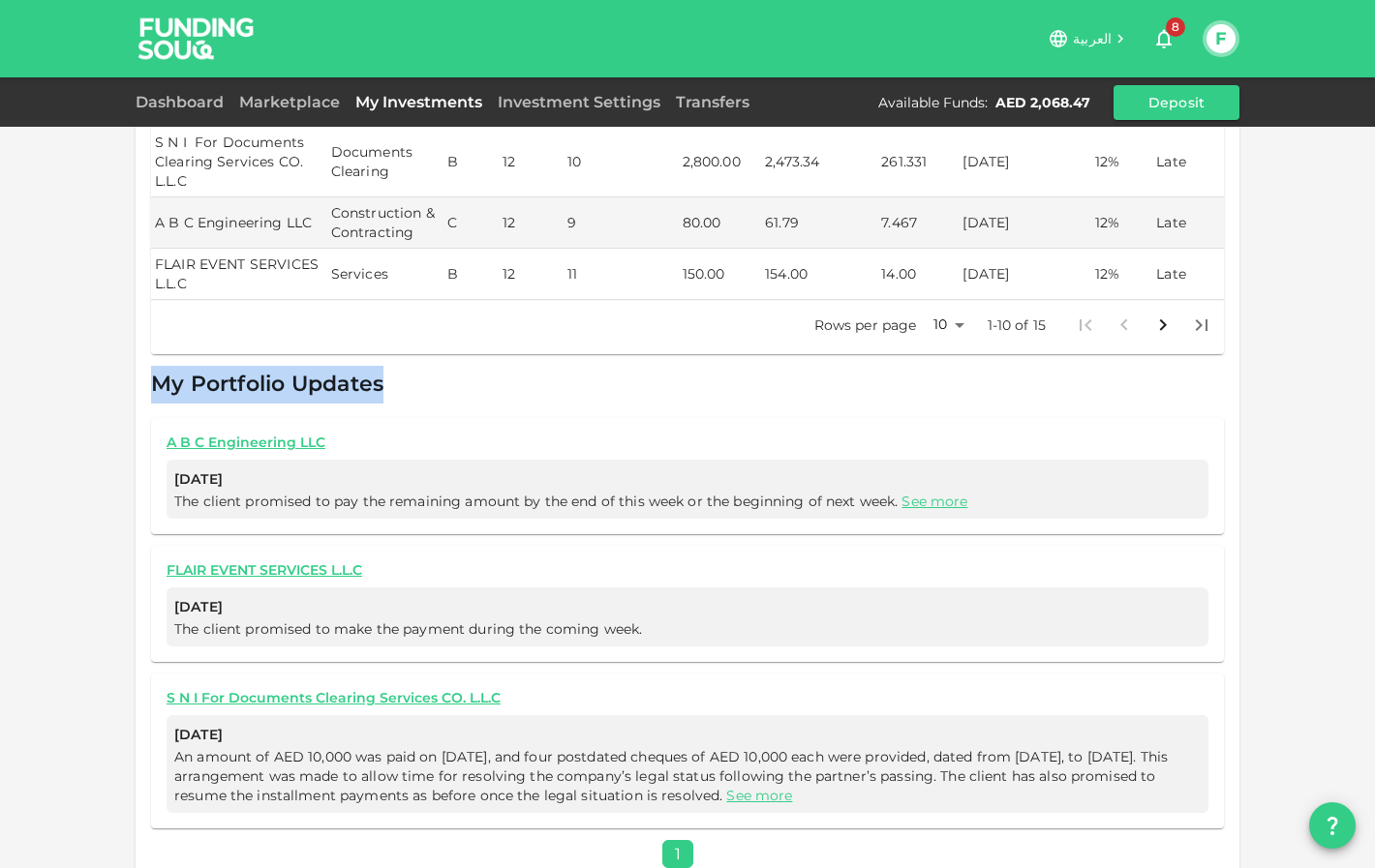
click at [160, 428] on div "A B C Engineering LLC [DATE] The client promised to pay the remaining amount by…" at bounding box center [687, 476] width 1073 height 116
click at [941, 493] on link "See more" at bounding box center [934, 501] width 66 height 17
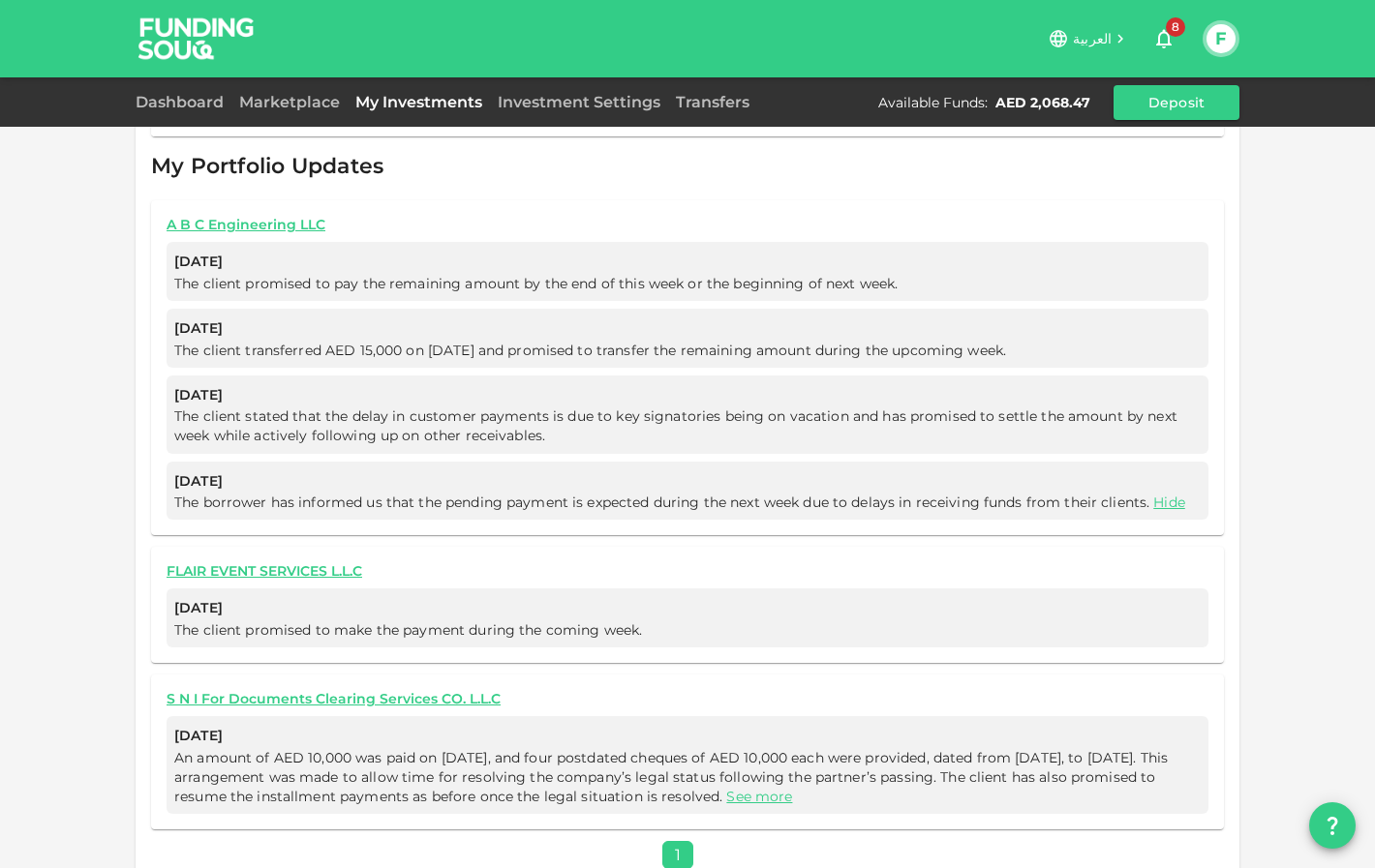
scroll to position [915, 0]
drag, startPoint x: 154, startPoint y: 199, endPoint x: 370, endPoint y: 198, distance: 216.0
click at [370, 202] on div "A B C Engineering LLC [DATE] The client promised to pay the remaining amount by…" at bounding box center [687, 369] width 1073 height 335
copy link "A B C Engineering LLC"
drag, startPoint x: 176, startPoint y: 235, endPoint x: 328, endPoint y: 235, distance: 152.0
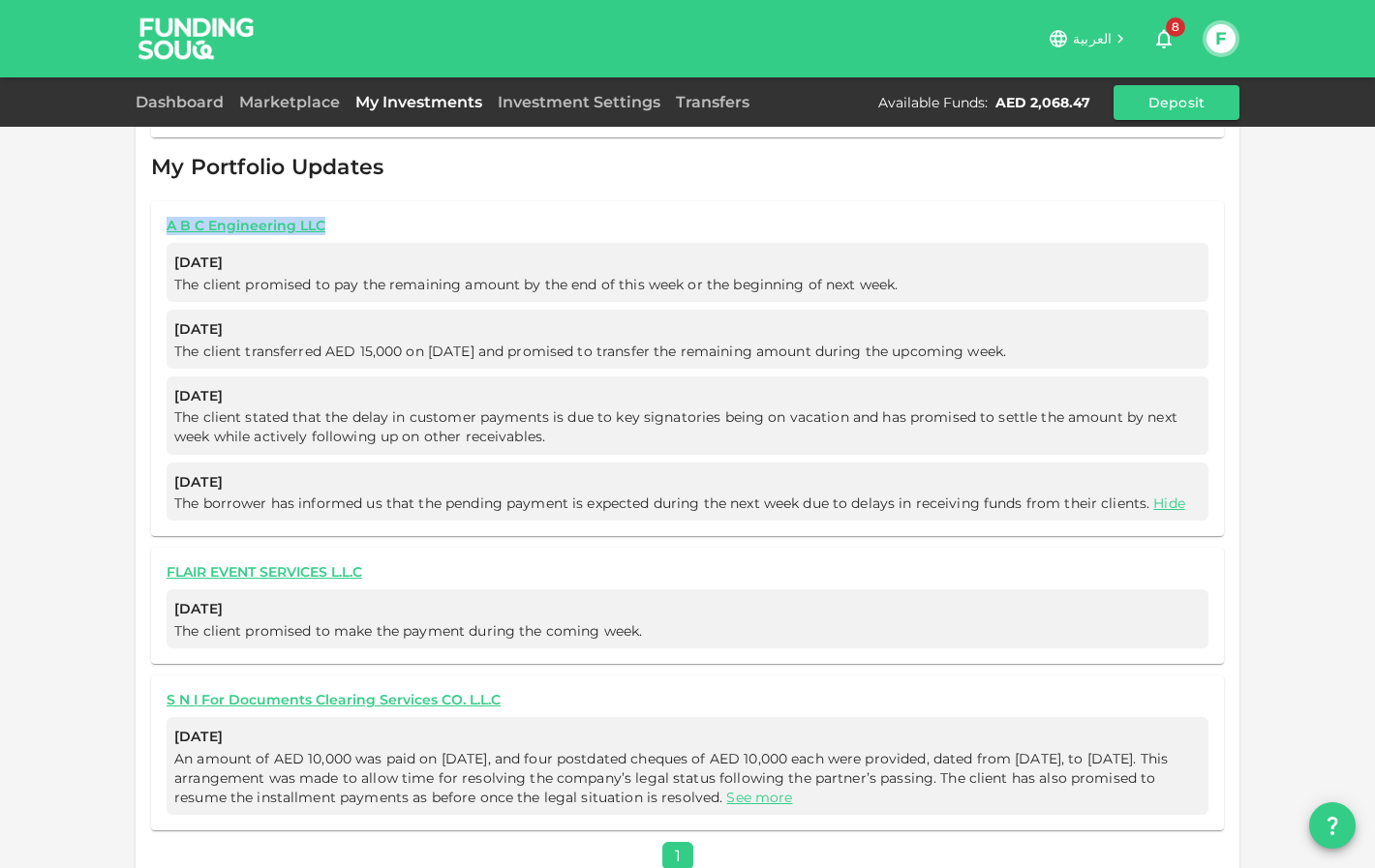
click at [328, 250] on span "[DATE]" at bounding box center [688, 262] width 1026 height 24
copy span "[DATE]"
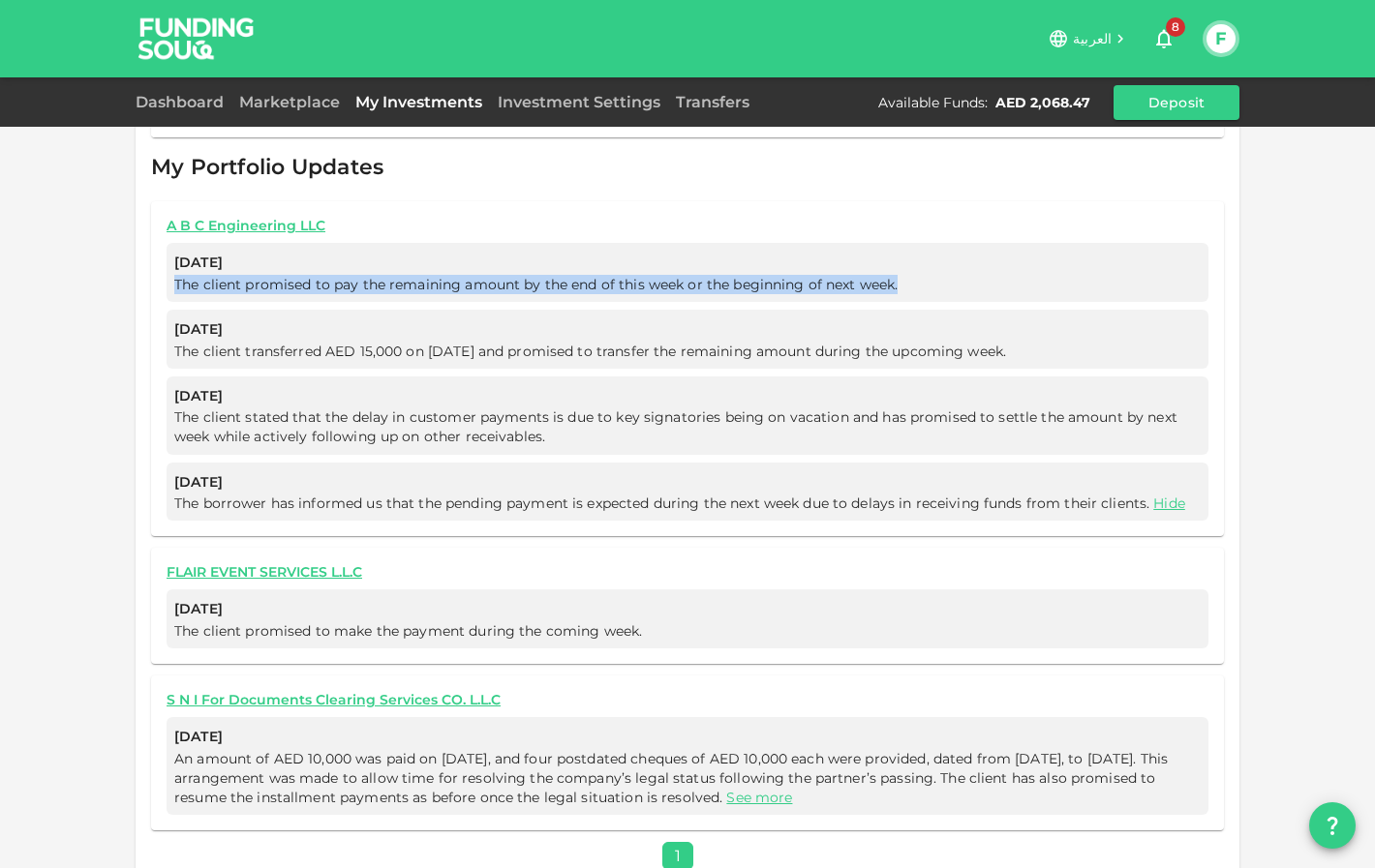
drag, startPoint x: 179, startPoint y: 258, endPoint x: 935, endPoint y: 261, distance: 756.0
click at [935, 261] on div "[DATE] The client promised to pay the remaining amount by the end of this week …" at bounding box center [688, 272] width 1042 height 59
copy span "The client promised to pay the remaining amount by the end of this week or the …"
drag, startPoint x: 176, startPoint y: 303, endPoint x: 322, endPoint y: 303, distance: 146.0
click at [322, 317] on span "[DATE]" at bounding box center [688, 329] width 1026 height 24
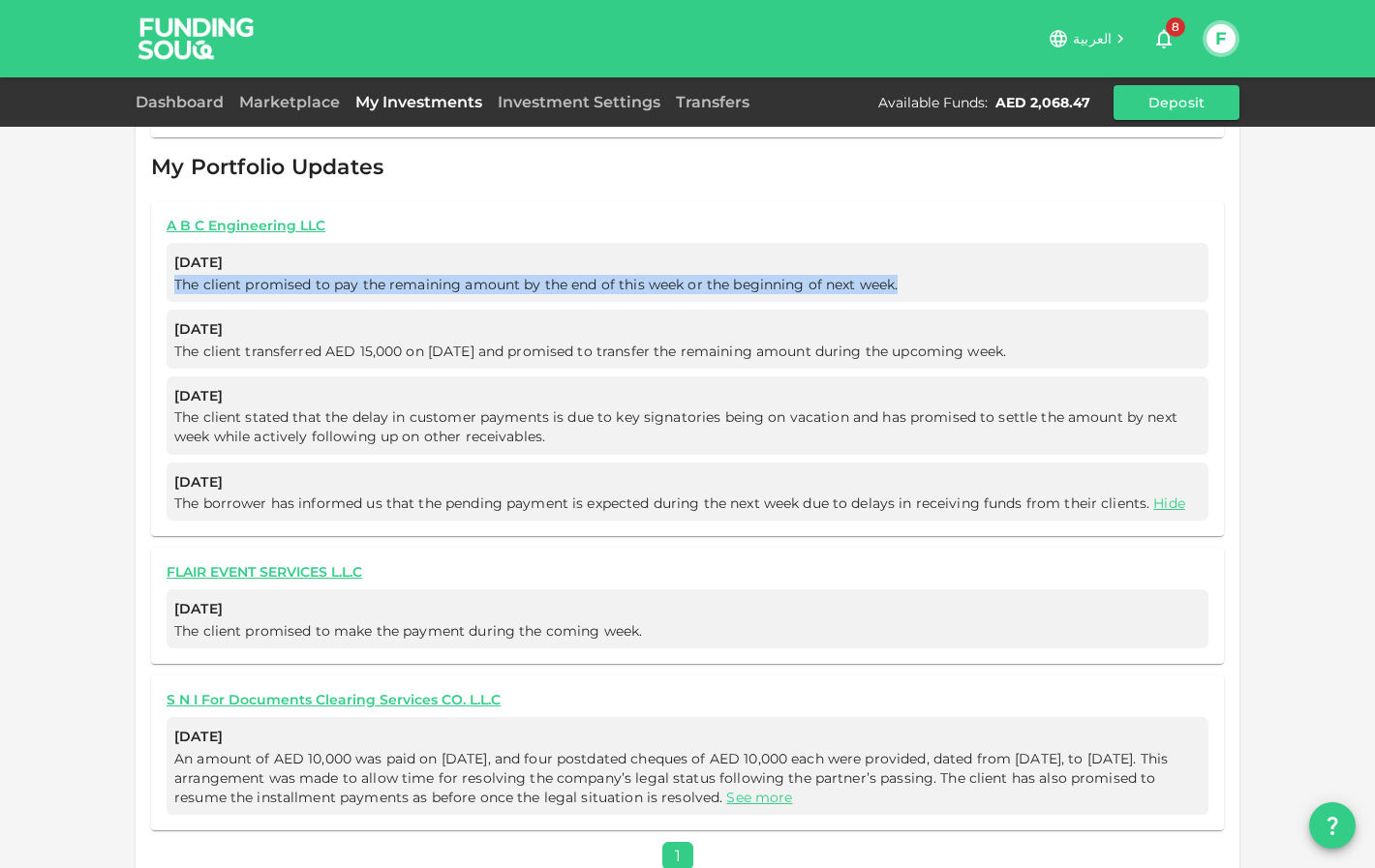
copy span "[DATE]"
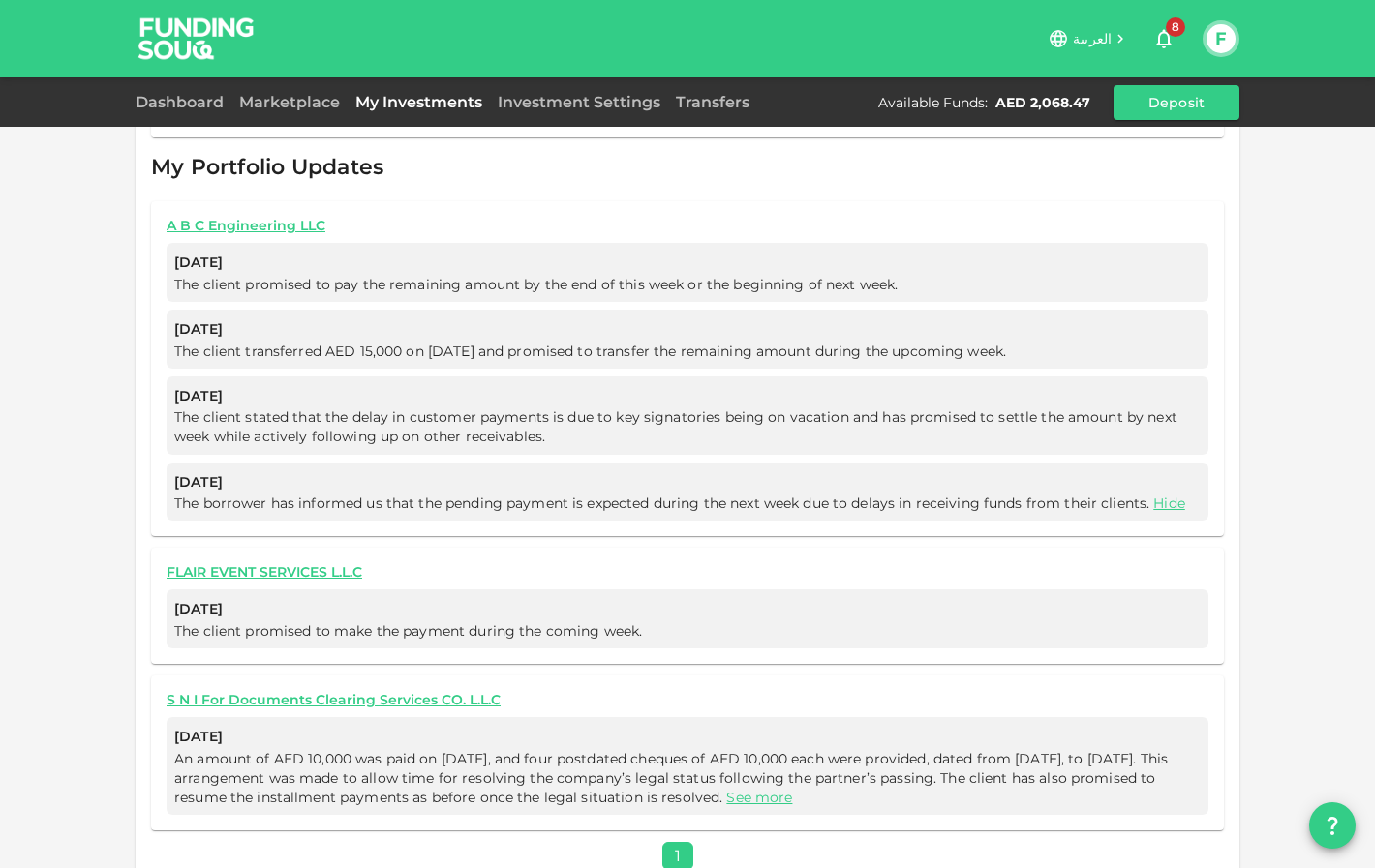
click at [195, 342] on span "The client transferred AED 15,000 on [DATE] and promised to transfer the remain…" at bounding box center [594, 350] width 839 height 17
click at [195, 342] on span "The client transferred AED 15,000 on 6 August and promised to transfer the rema…" at bounding box center [594, 350] width 839 height 17
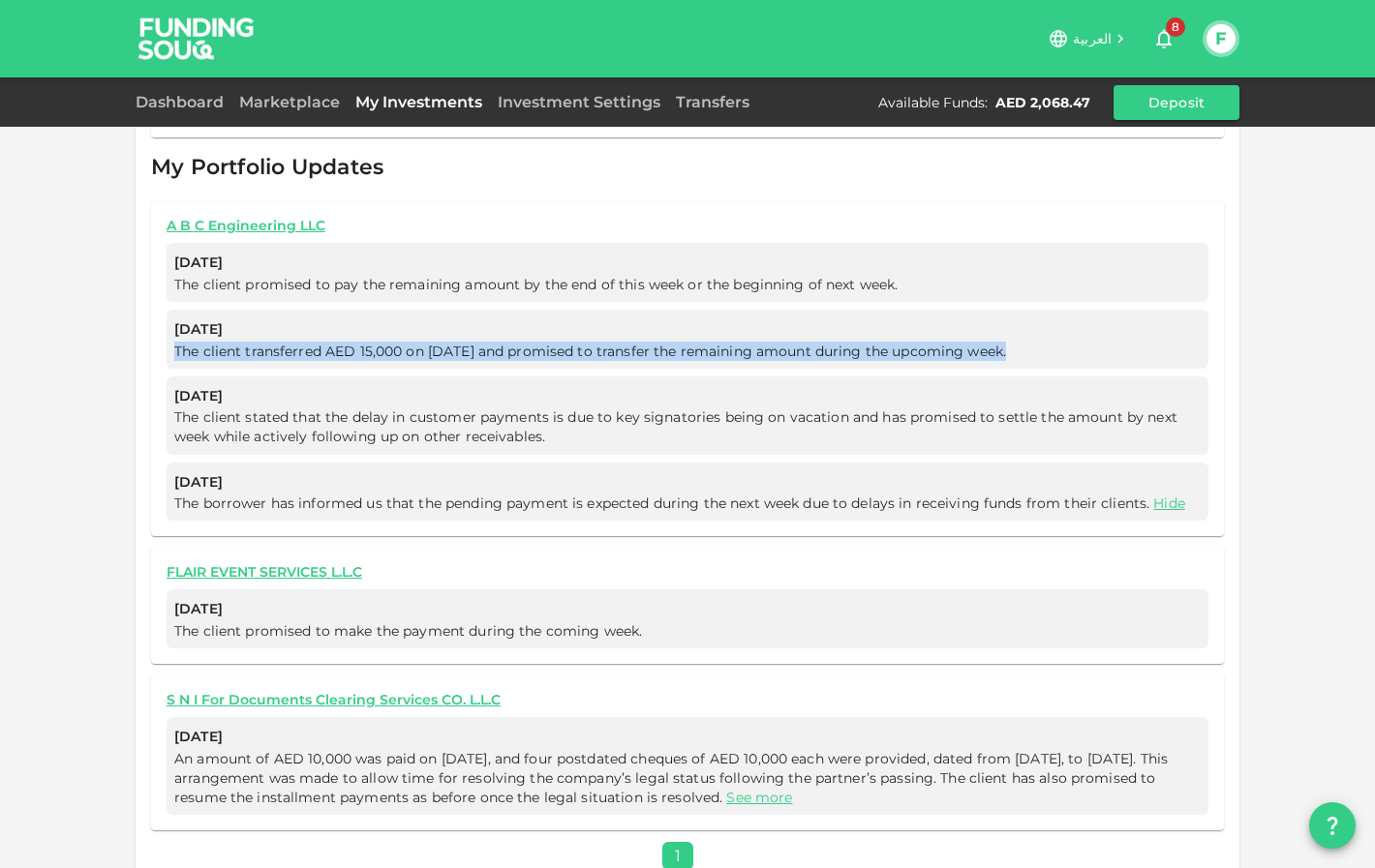
copy span "The client transferred AED 15,000 on 6 August and promised to transfer the rema…"
drag, startPoint x: 242, startPoint y: 371, endPoint x: 165, endPoint y: 371, distance: 77.0
click at [165, 371] on div "A B C Engineering LLC Aug 13, 2025 The client promised to pay the remaining amo…" at bounding box center [687, 369] width 1073 height 335
copy span "Jul 31, 2025"
click at [337, 408] on span "The client stated that the delay in customer payments is due to key signatories…" at bounding box center [676, 426] width 1003 height 37
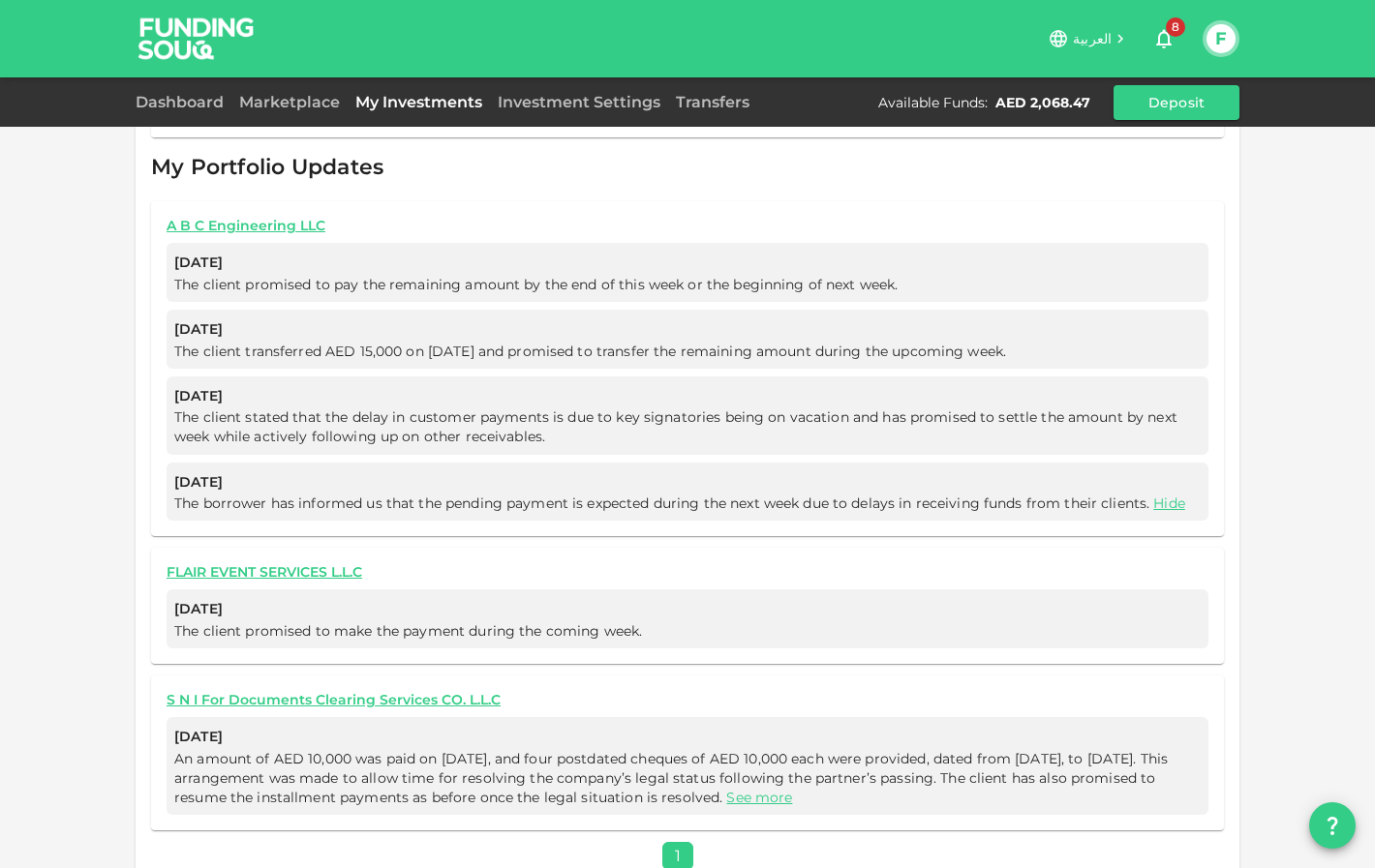
click at [337, 408] on span "The client stated that the delay in customer payments is due to key signatories…" at bounding box center [676, 426] width 1003 height 37
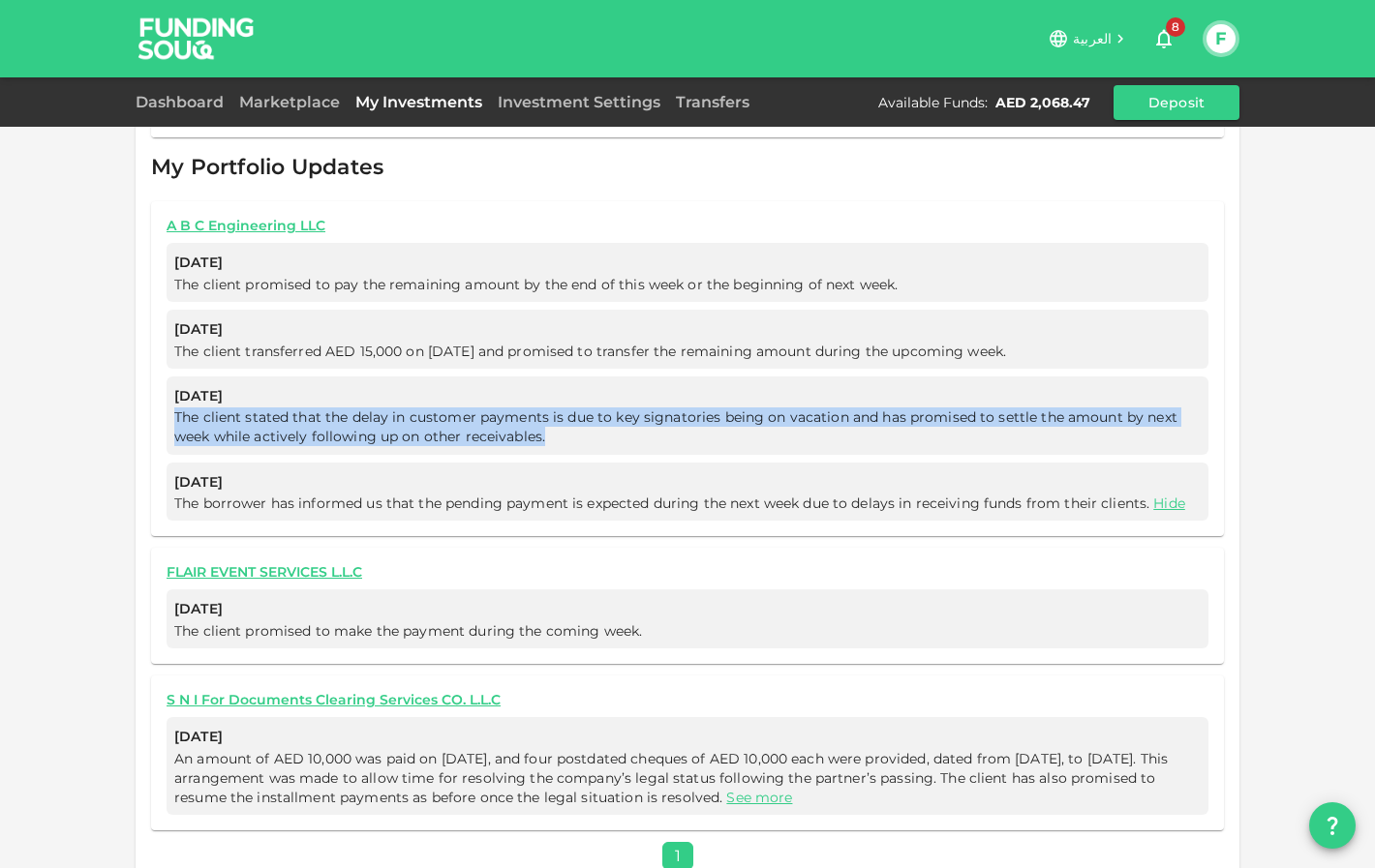
copy span "The client stated that the delay in customer payments is due to key signatories…"
drag, startPoint x: 264, startPoint y: 455, endPoint x: 297, endPoint y: 455, distance: 33.0
click at [297, 471] on span "Jun 26, 2025" at bounding box center [688, 483] width 1026 height 24
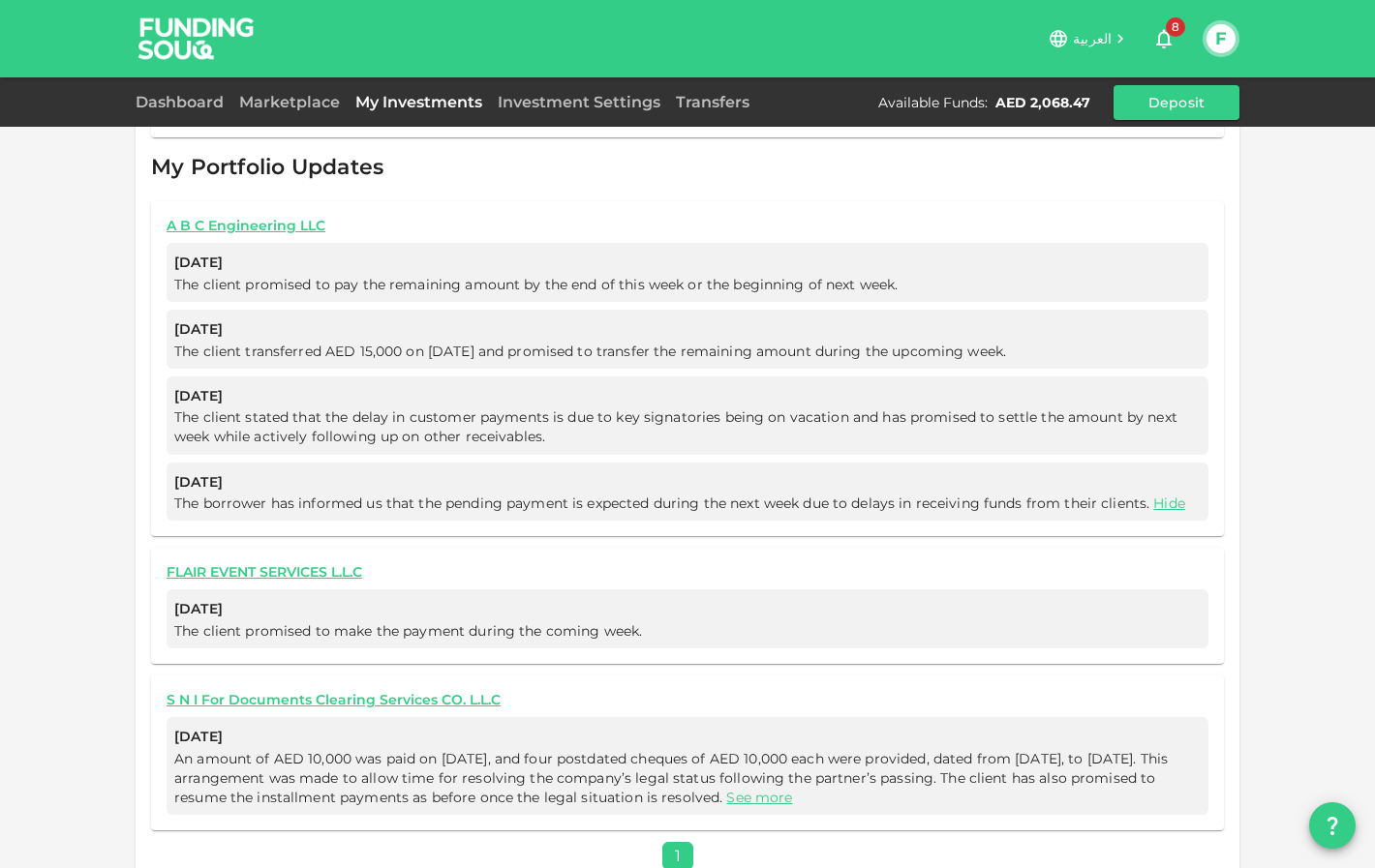
click at [531, 495] on span "The borrower has informed us that the pending payment is expected during the ne…" at bounding box center [682, 503] width 1015 height 17
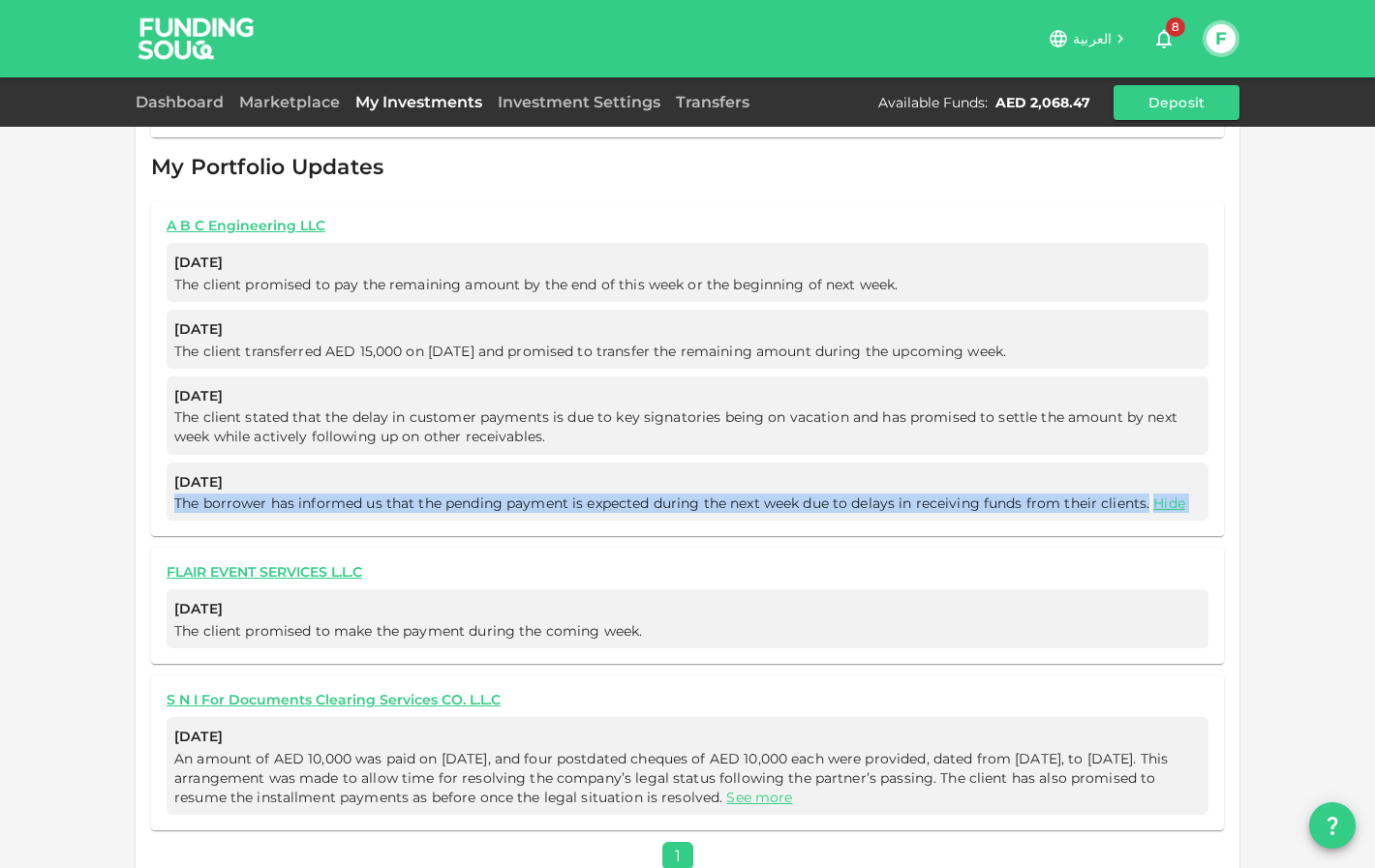
click at [531, 495] on span "The borrower has informed us that the pending payment is expected during the ne…" at bounding box center [682, 503] width 1015 height 17
click at [140, 392] on div "Current Investments Show past investments Business Name Industry Risk Tenure Re…" at bounding box center [688, 104] width 1104 height 1563
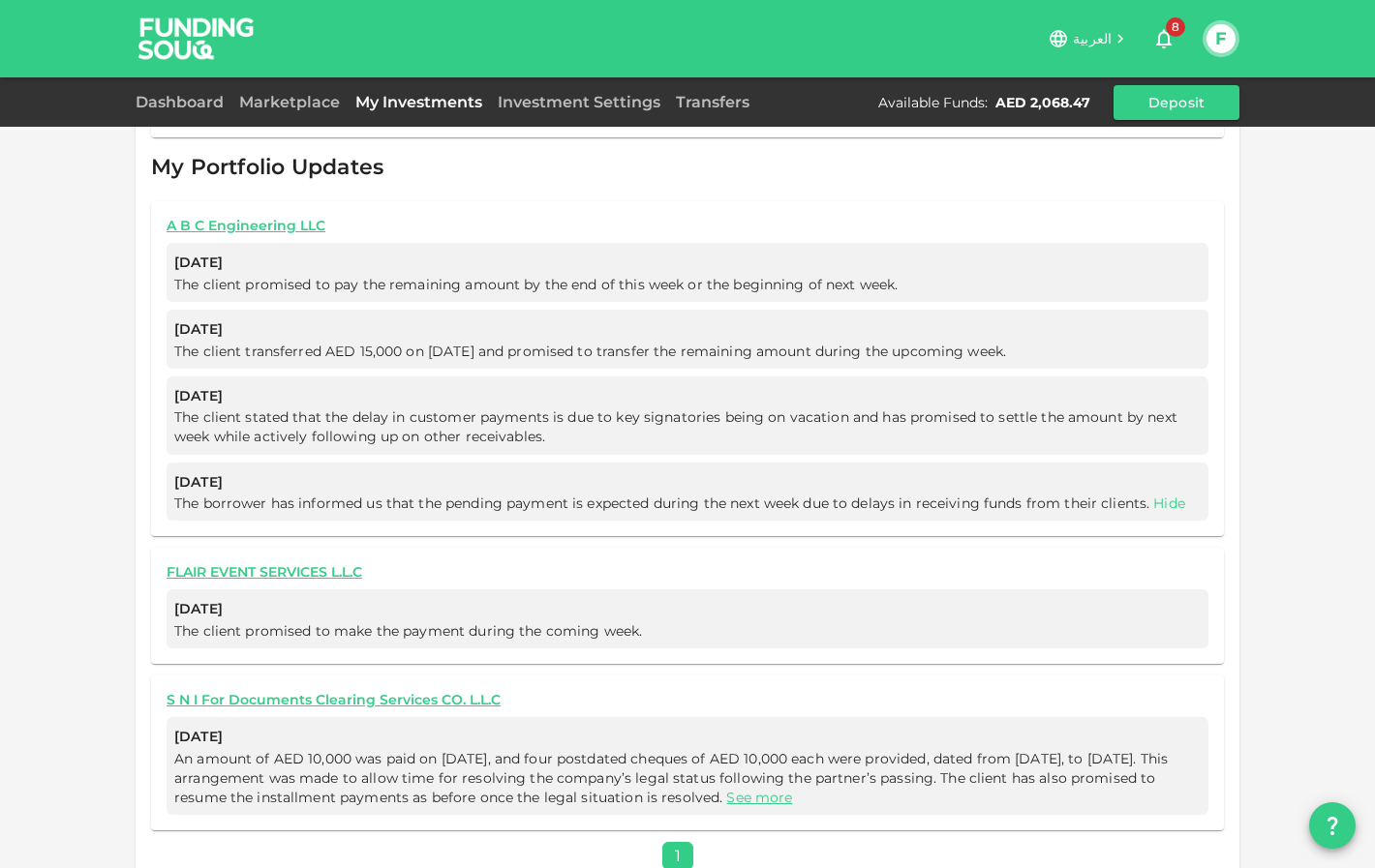
click at [1155, 495] on link "Hide" at bounding box center [1169, 503] width 32 height 17
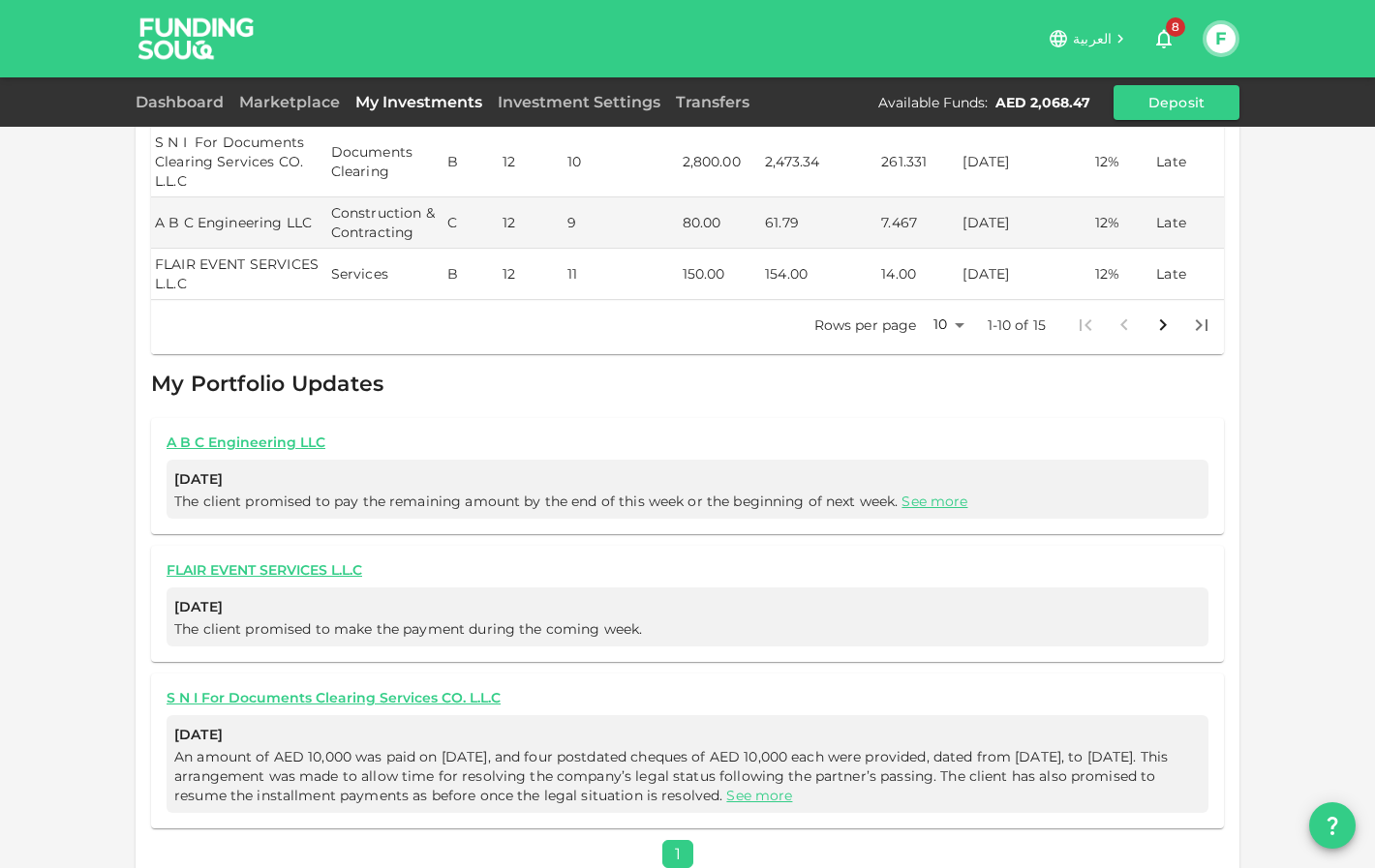
scroll to position [0, 0]
drag, startPoint x: 330, startPoint y: 413, endPoint x: 392, endPoint y: 413, distance: 62.0
click at [392, 418] on div "A B C Engineering LLC Aug 13, 2025 The client promised to pay the remaining amo…" at bounding box center [687, 476] width 1073 height 116
drag, startPoint x: 983, startPoint y: 480, endPoint x: 903, endPoint y: 481, distance: 80.0
click at [903, 492] on span "The client promised to pay the remaining amount by the end of this week or the …" at bounding box center [688, 501] width 1026 height 19
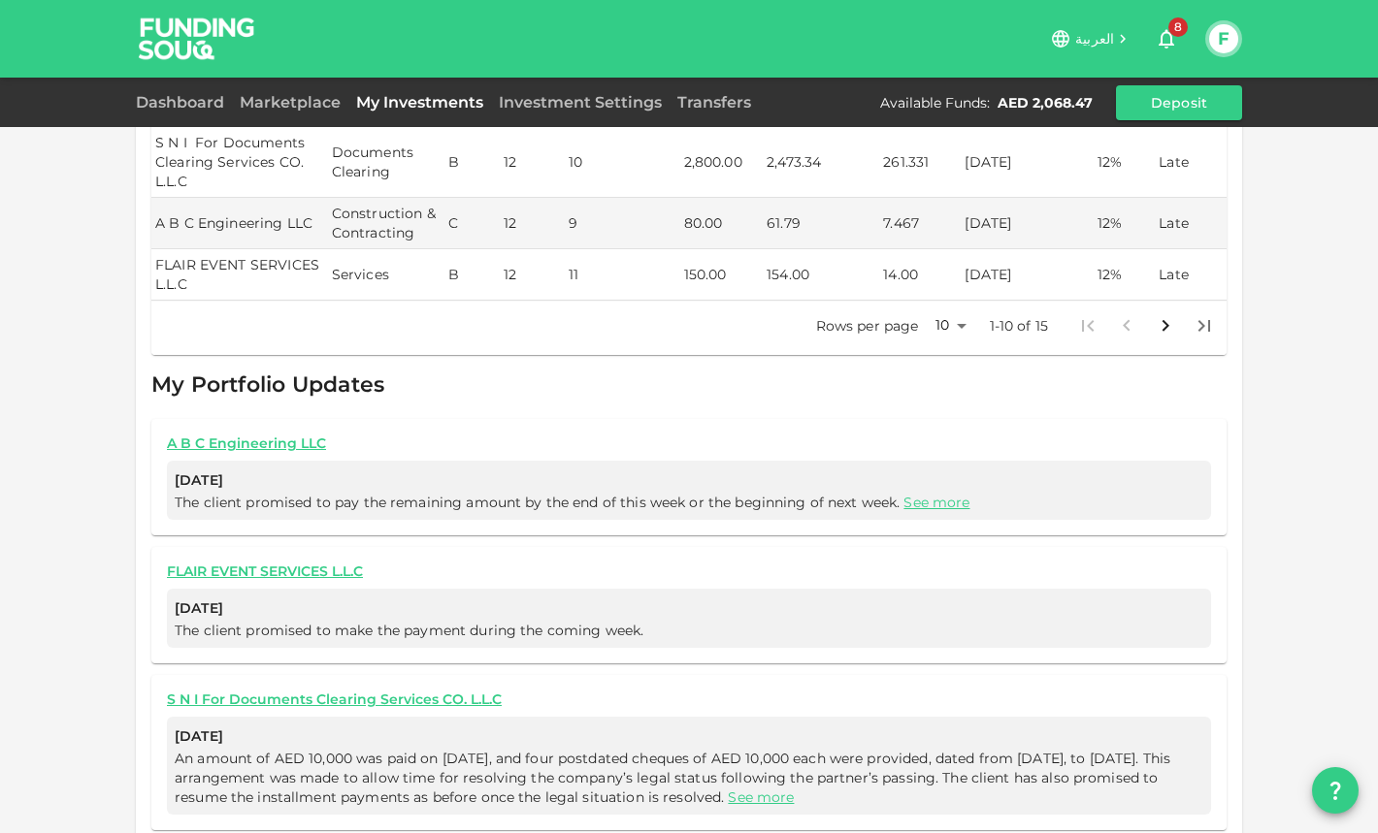
click at [558, 419] on div "A B C Engineering LLC Aug 13, 2025 The client promised to pay the remaining amo…" at bounding box center [688, 477] width 1075 height 116
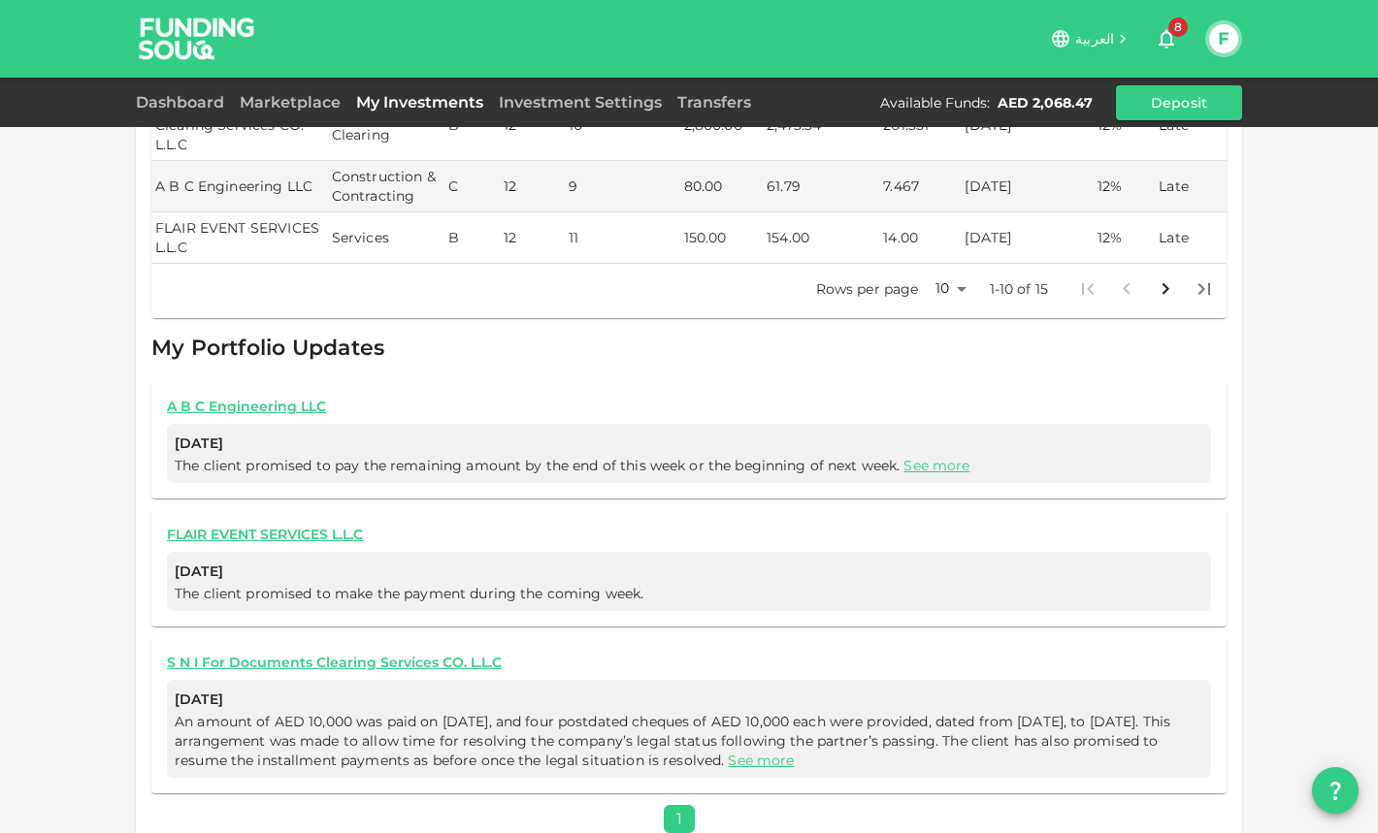
click at [681, 805] on ul "« 1 »" at bounding box center [688, 819] width 1075 height 28
click at [420, 505] on div "Current Investments Show past investments Business Name Industry Risk Tenure Re…" at bounding box center [689, 175] width 1106 height 1348
click at [767, 560] on span "[DATE]" at bounding box center [689, 572] width 1028 height 24
click at [943, 432] on span "[DATE]" at bounding box center [689, 444] width 1028 height 24
click at [941, 457] on link "See more" at bounding box center [936, 465] width 66 height 17
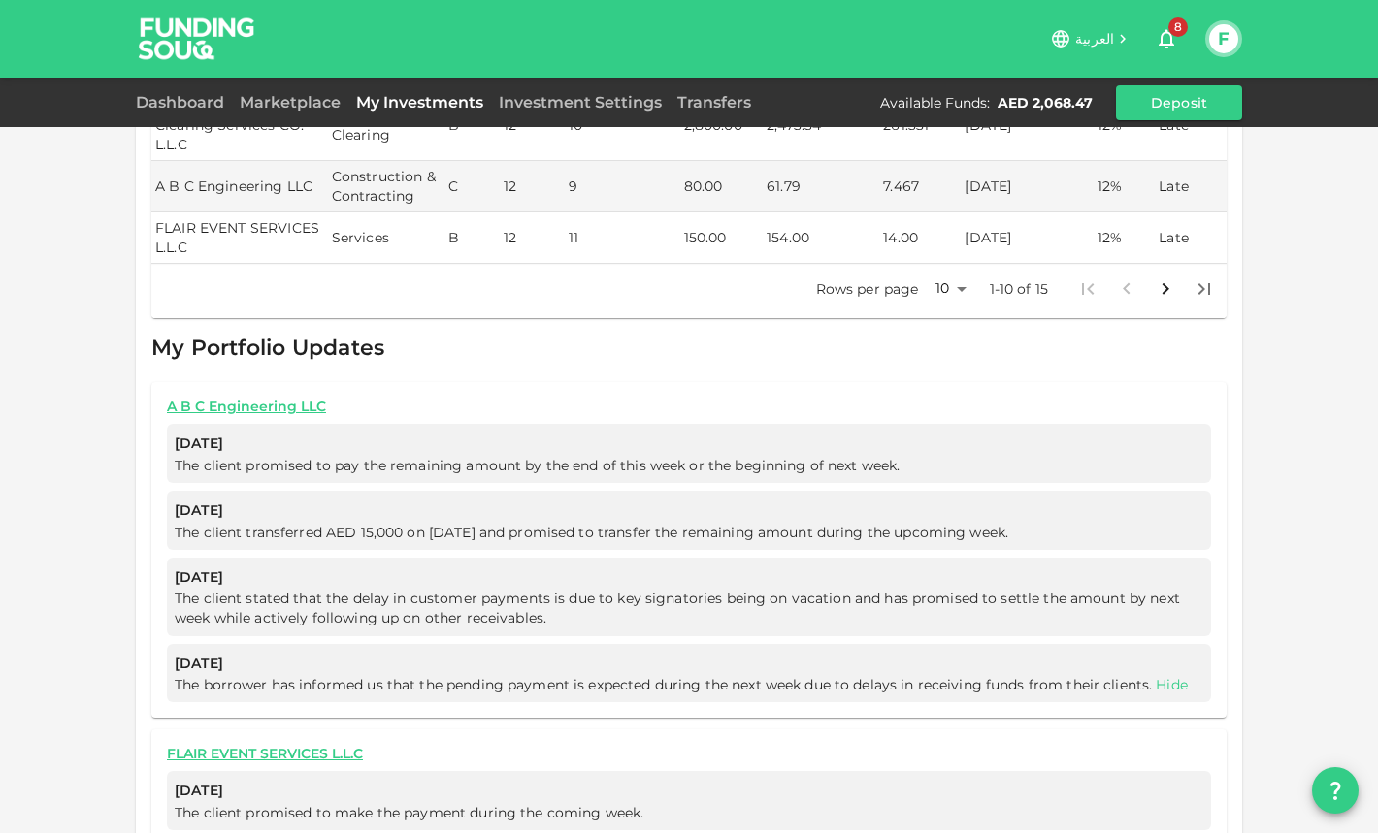
click at [1168, 676] on link "Hide" at bounding box center [1172, 684] width 32 height 17
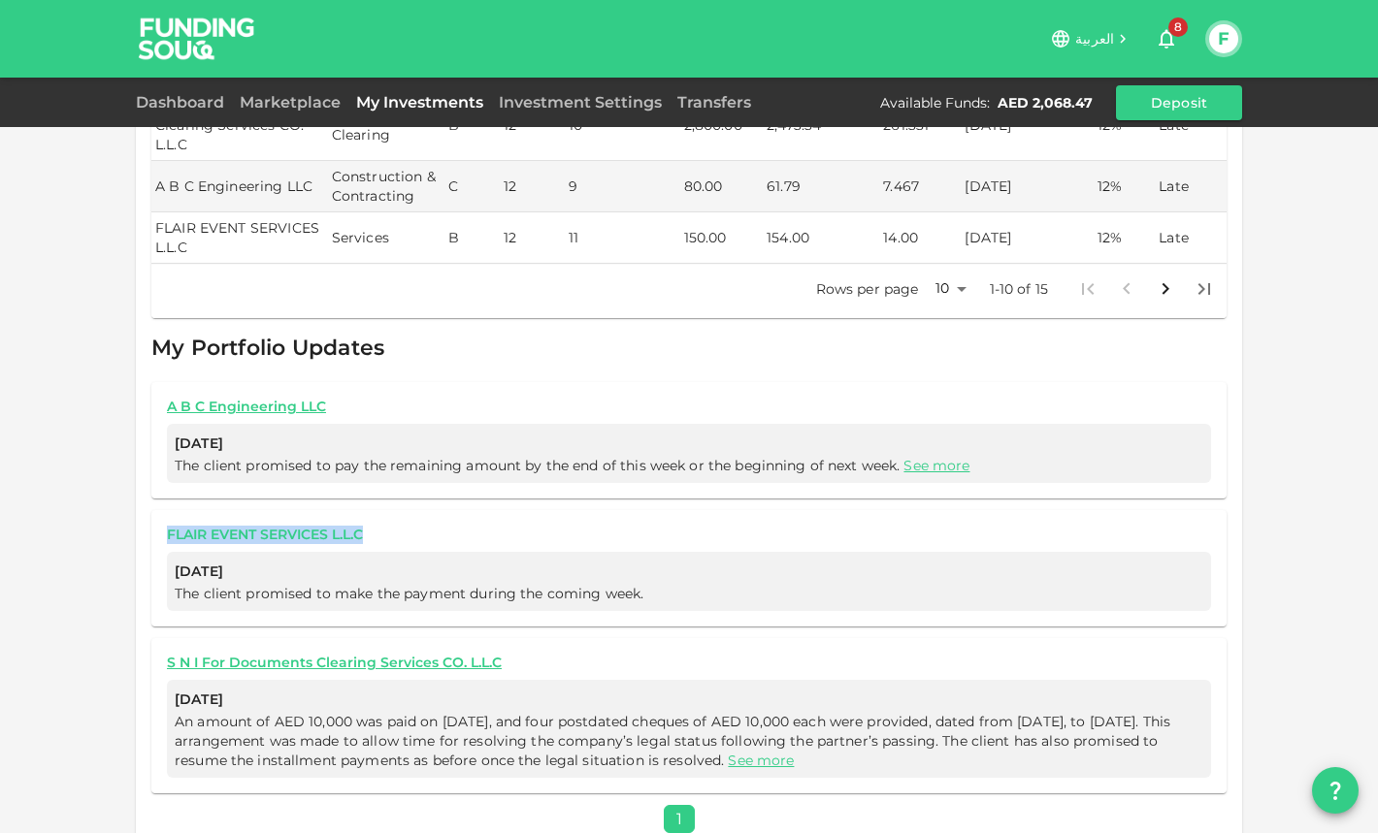
drag, startPoint x: 181, startPoint y: 512, endPoint x: 382, endPoint y: 511, distance: 200.8
click at [382, 511] on div "Current Investments Show past investments Business Name Industry Risk Tenure Re…" at bounding box center [689, 175] width 1106 height 1348
drag, startPoint x: 177, startPoint y: 546, endPoint x: 287, endPoint y: 546, distance: 110.6
click at [287, 560] on span "[DATE]" at bounding box center [689, 572] width 1028 height 24
click at [368, 585] on span "The client promised to make the payment during the coming week." at bounding box center [409, 593] width 469 height 17
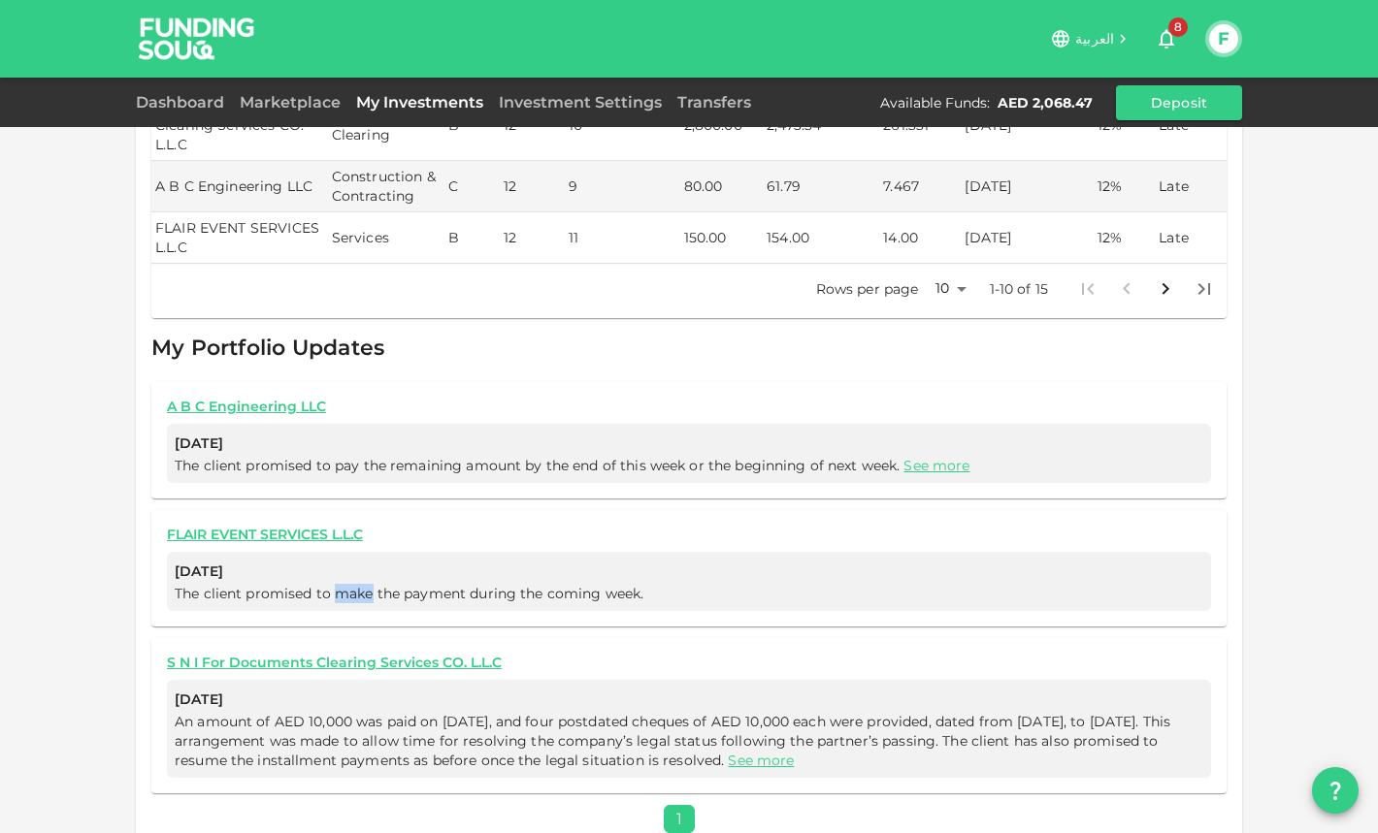
click at [368, 585] on span "The client promised to make the payment during the coming week." at bounding box center [409, 593] width 469 height 17
drag, startPoint x: 160, startPoint y: 633, endPoint x: 566, endPoint y: 632, distance: 405.6
click at [566, 638] on div "S N I For Documents Clearing Services CO. L.L.C Jul 17, 2025 An amount of AED 1…" at bounding box center [688, 715] width 1075 height 155
drag, startPoint x: 212, startPoint y: 668, endPoint x: 355, endPoint y: 668, distance: 142.6
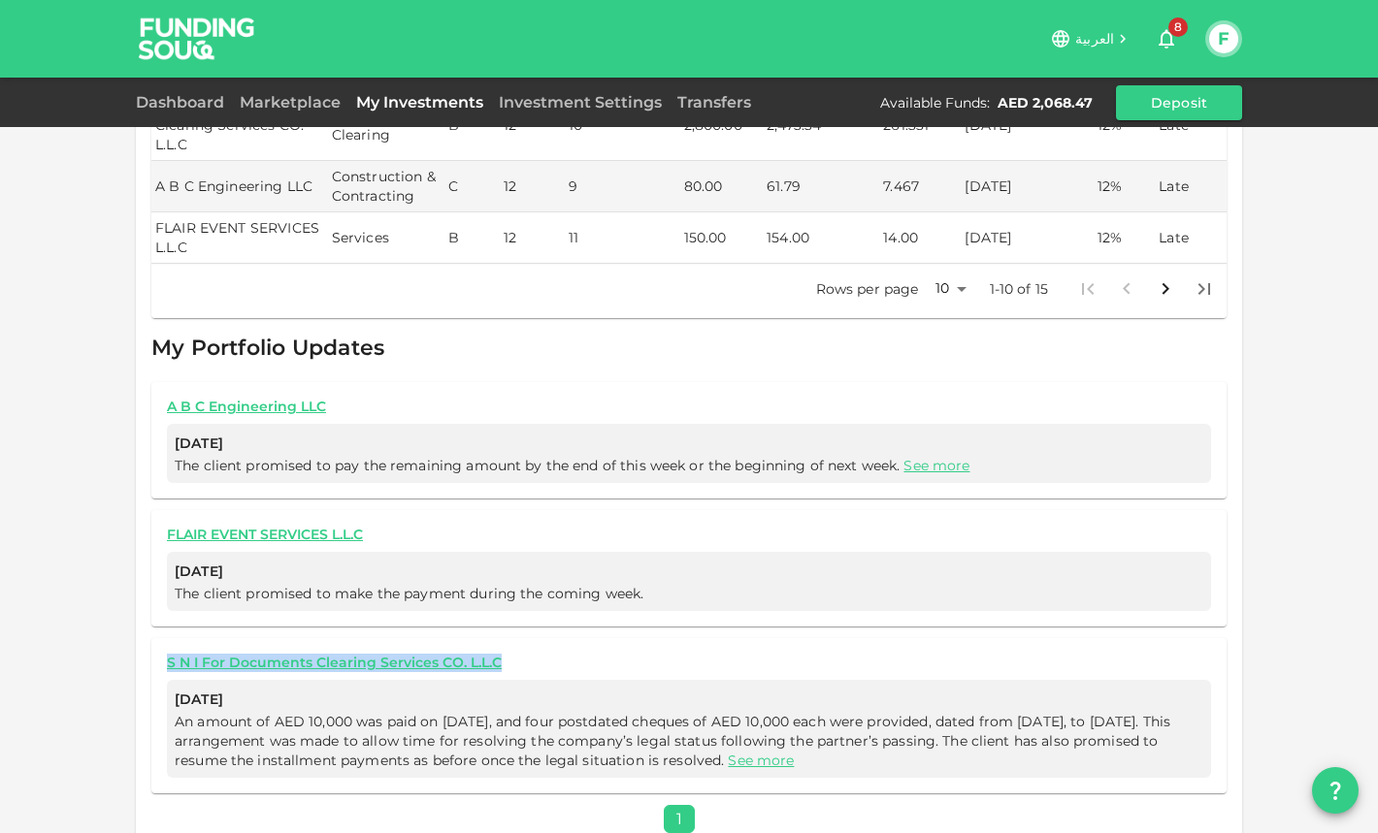
click at [355, 688] on span "[DATE]" at bounding box center [689, 700] width 1028 height 24
click at [268, 726] on span "An amount of AED 10,000 was paid on July 11, 2025, and four postdated cheques o…" at bounding box center [672, 741] width 995 height 56
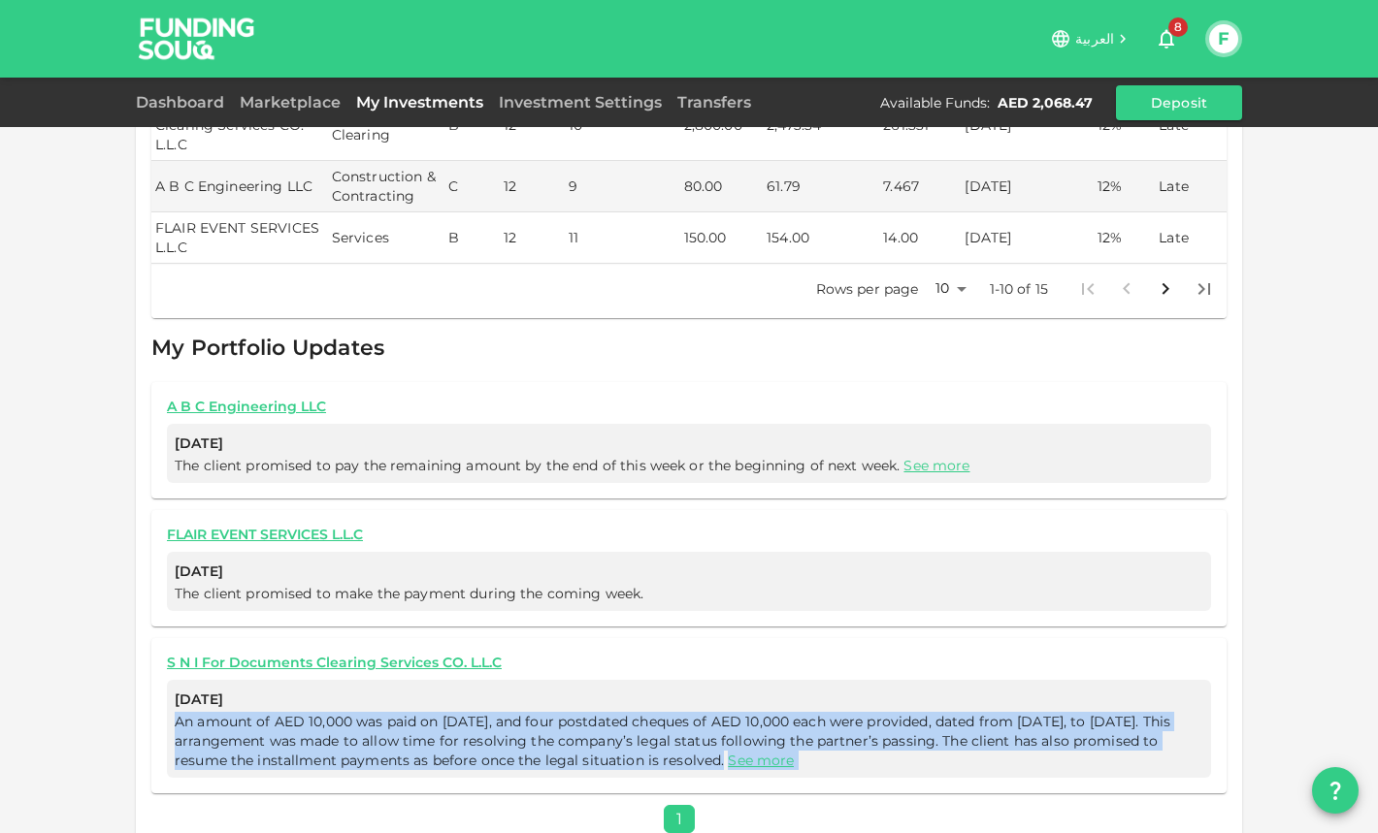
click at [268, 726] on span "An amount of AED 10,000 was paid on July 11, 2025, and four postdated cheques o…" at bounding box center [672, 741] width 995 height 56
click at [794, 752] on link "See more" at bounding box center [761, 760] width 66 height 17
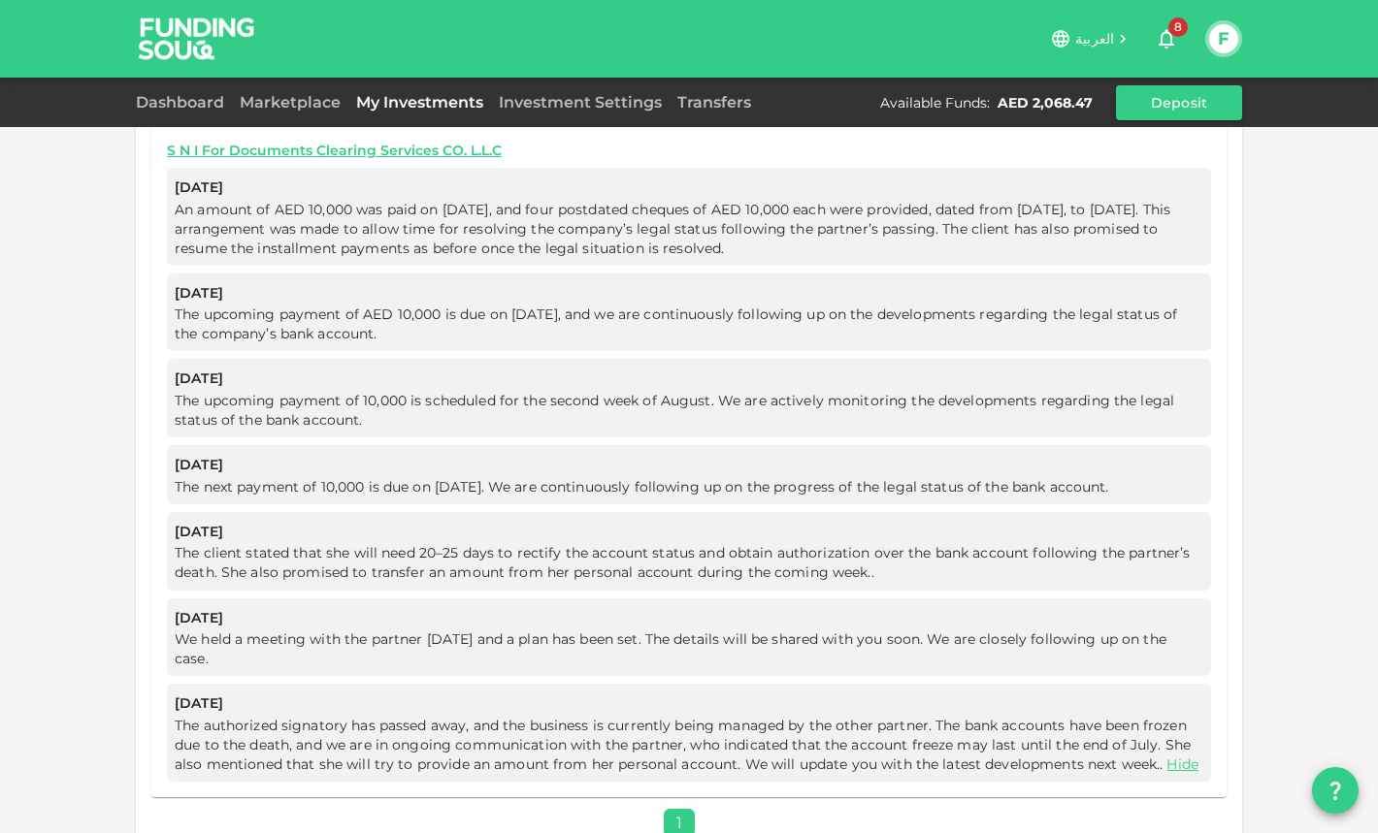
click at [683, 809] on ul "« 1 »" at bounding box center [688, 823] width 1075 height 28
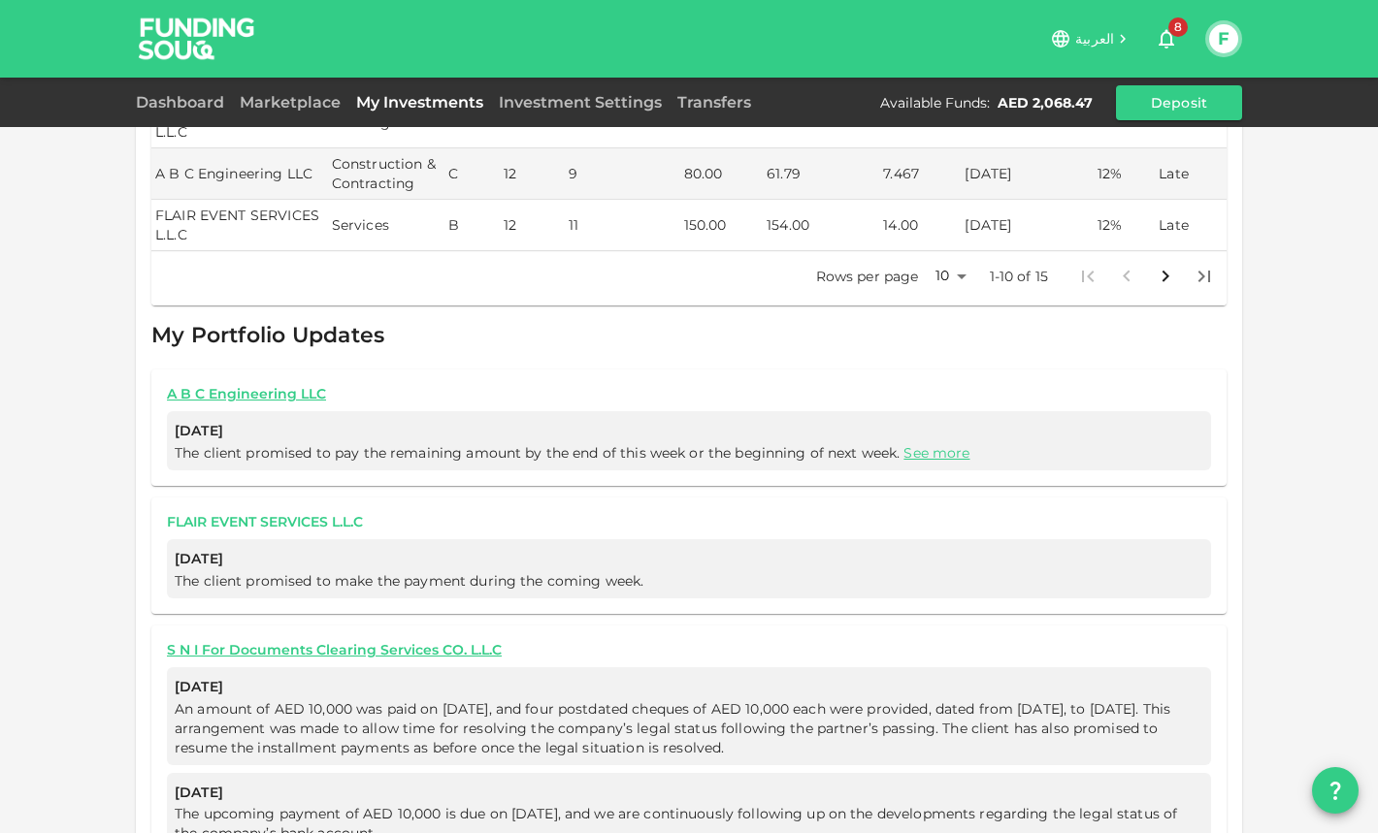
scroll to position [769, 0]
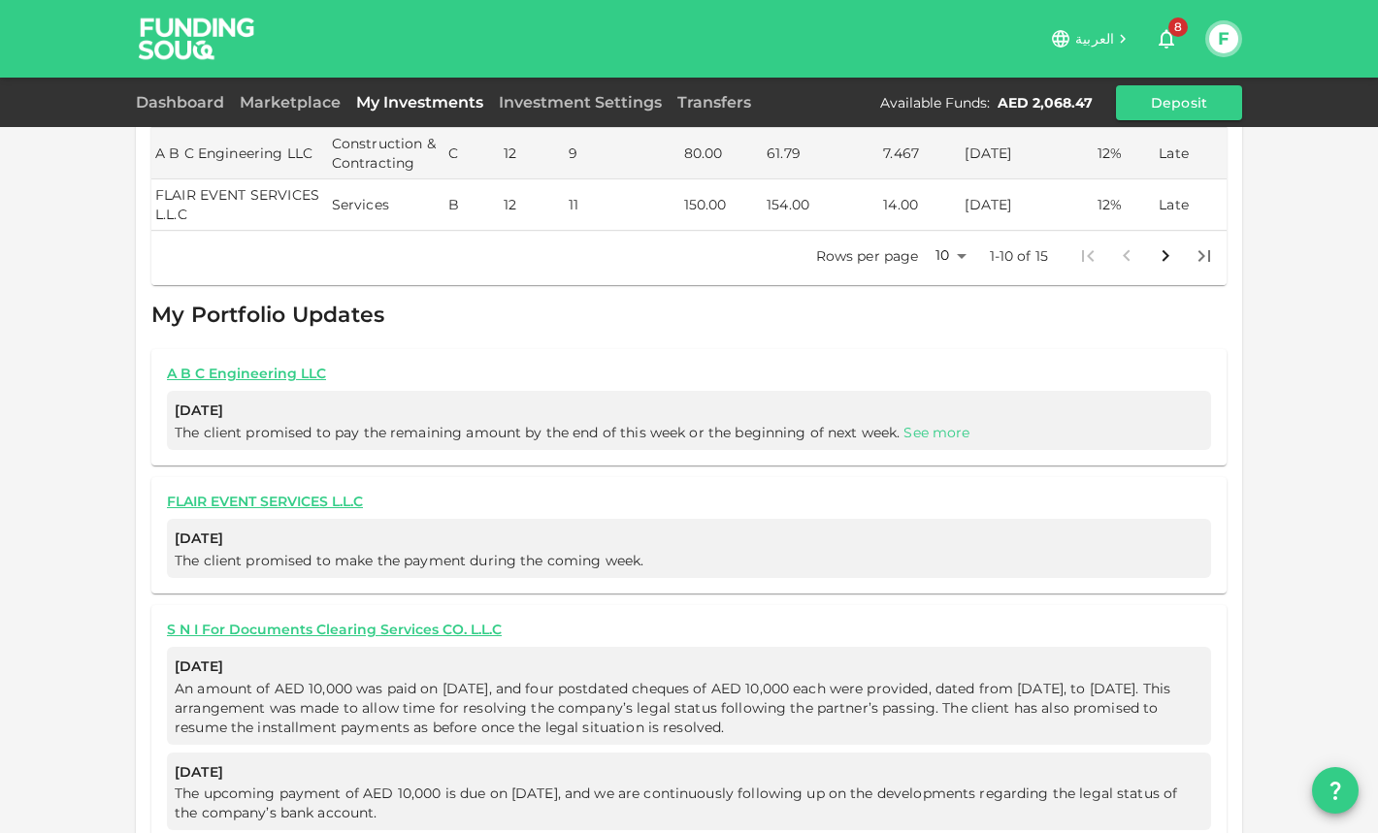
click at [938, 424] on link "See more" at bounding box center [936, 432] width 66 height 17
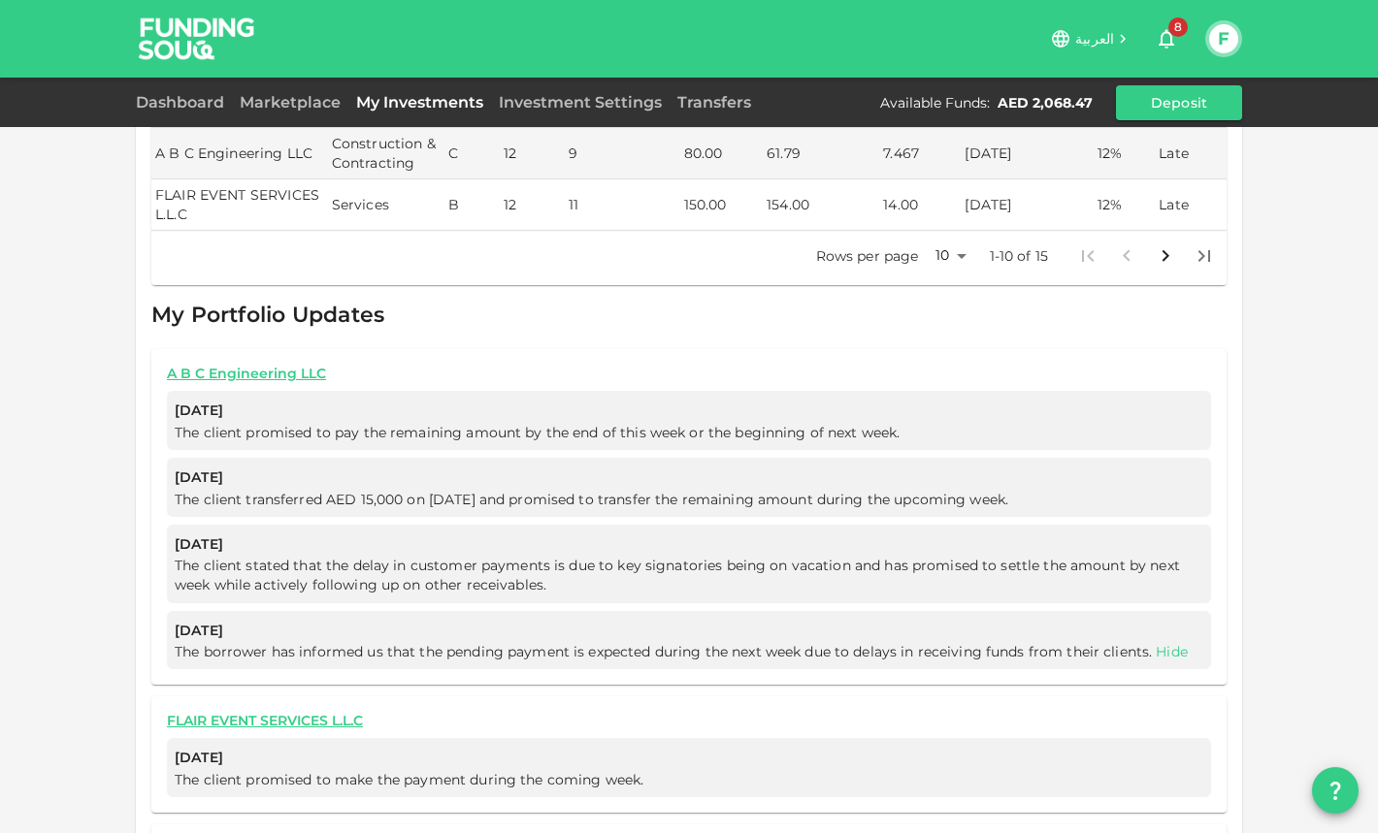
click at [1173, 643] on link "Hide" at bounding box center [1172, 651] width 32 height 17
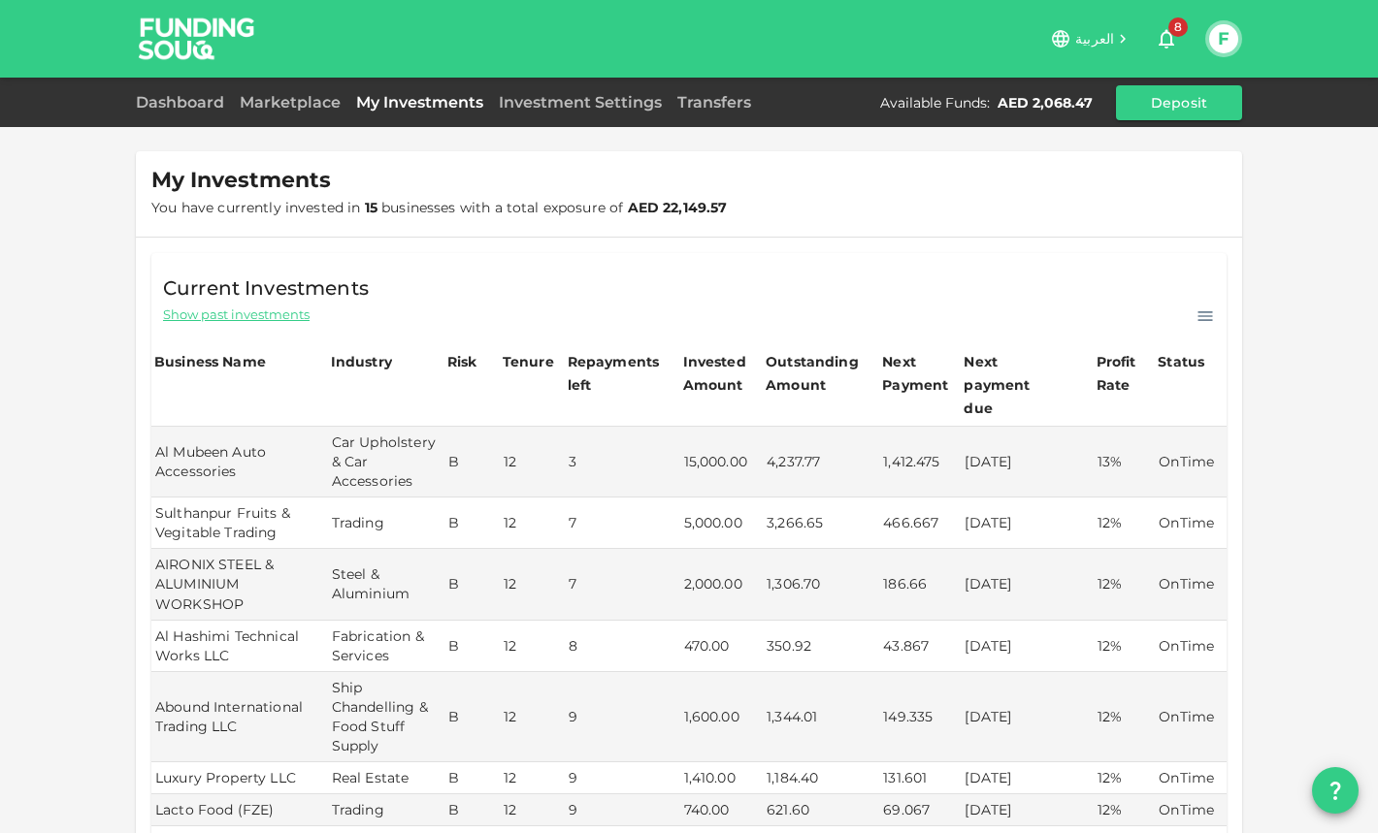
scroll to position [0, 0]
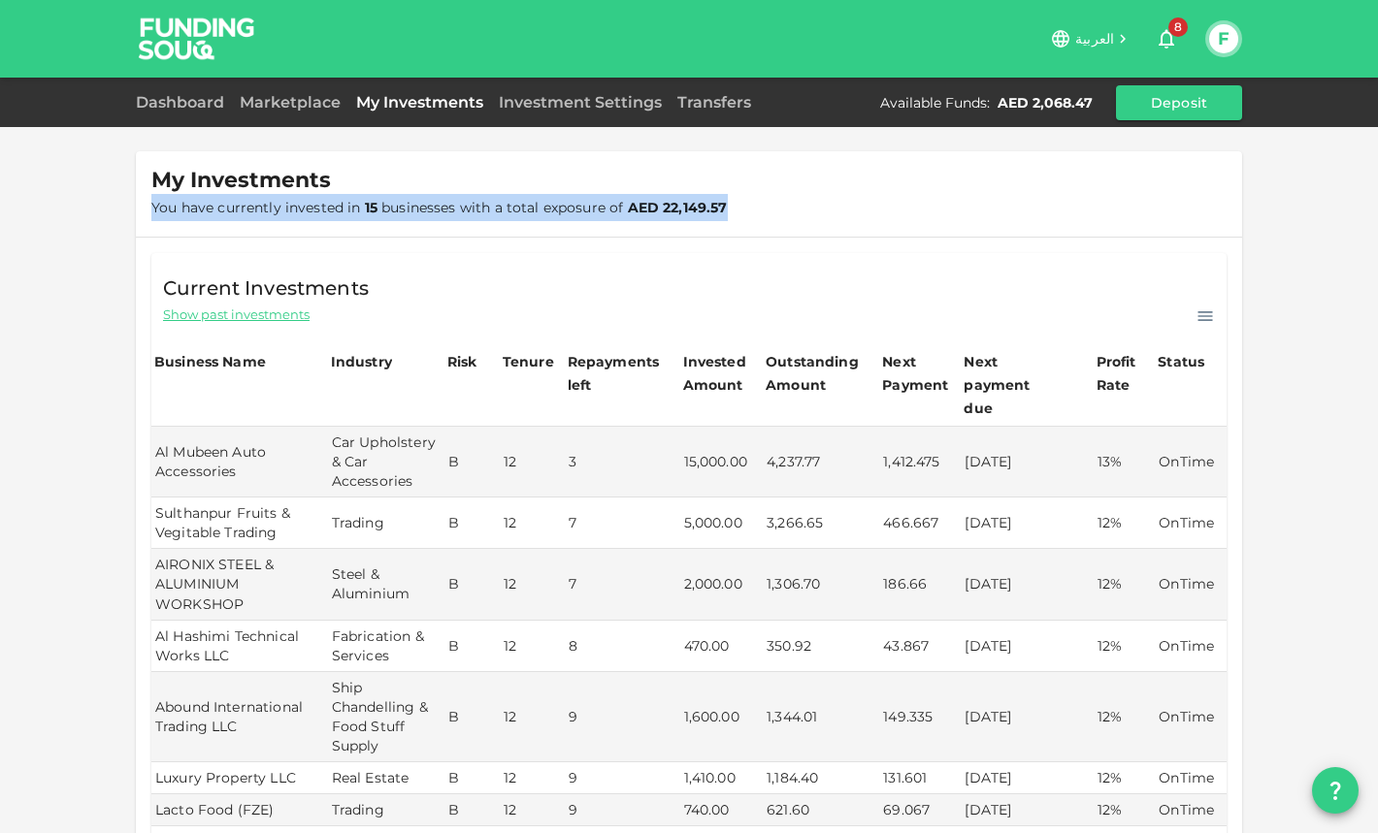
drag, startPoint x: 784, startPoint y: 213, endPoint x: 147, endPoint y: 204, distance: 637.5
click at [147, 204] on div "My Investments You have currently invested in 15 businesses with a total exposu…" at bounding box center [689, 193] width 1106 height 85
click at [279, 322] on span "Show past investments" at bounding box center [236, 315] width 147 height 18
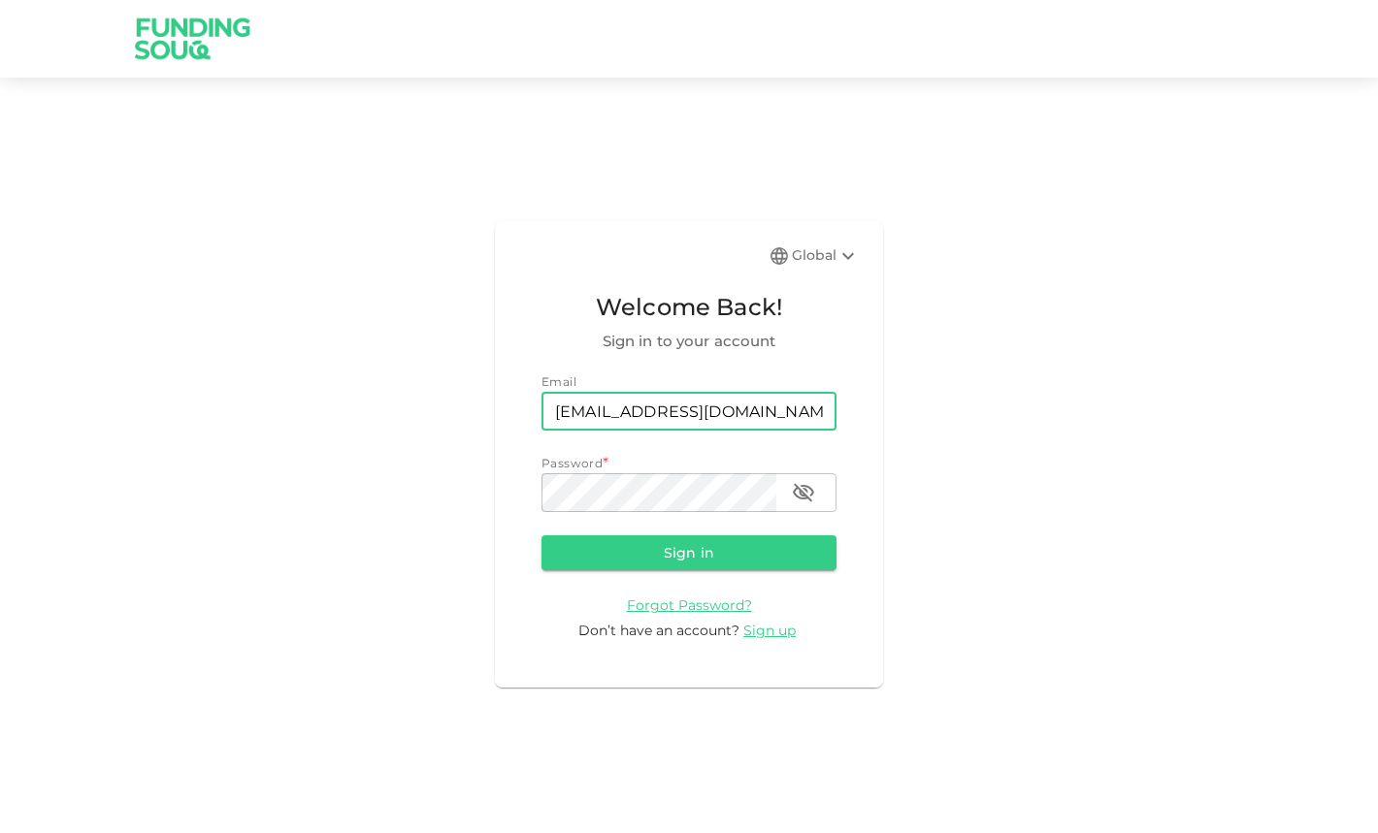
type input "[EMAIL_ADDRESS][DOMAIN_NAME]"
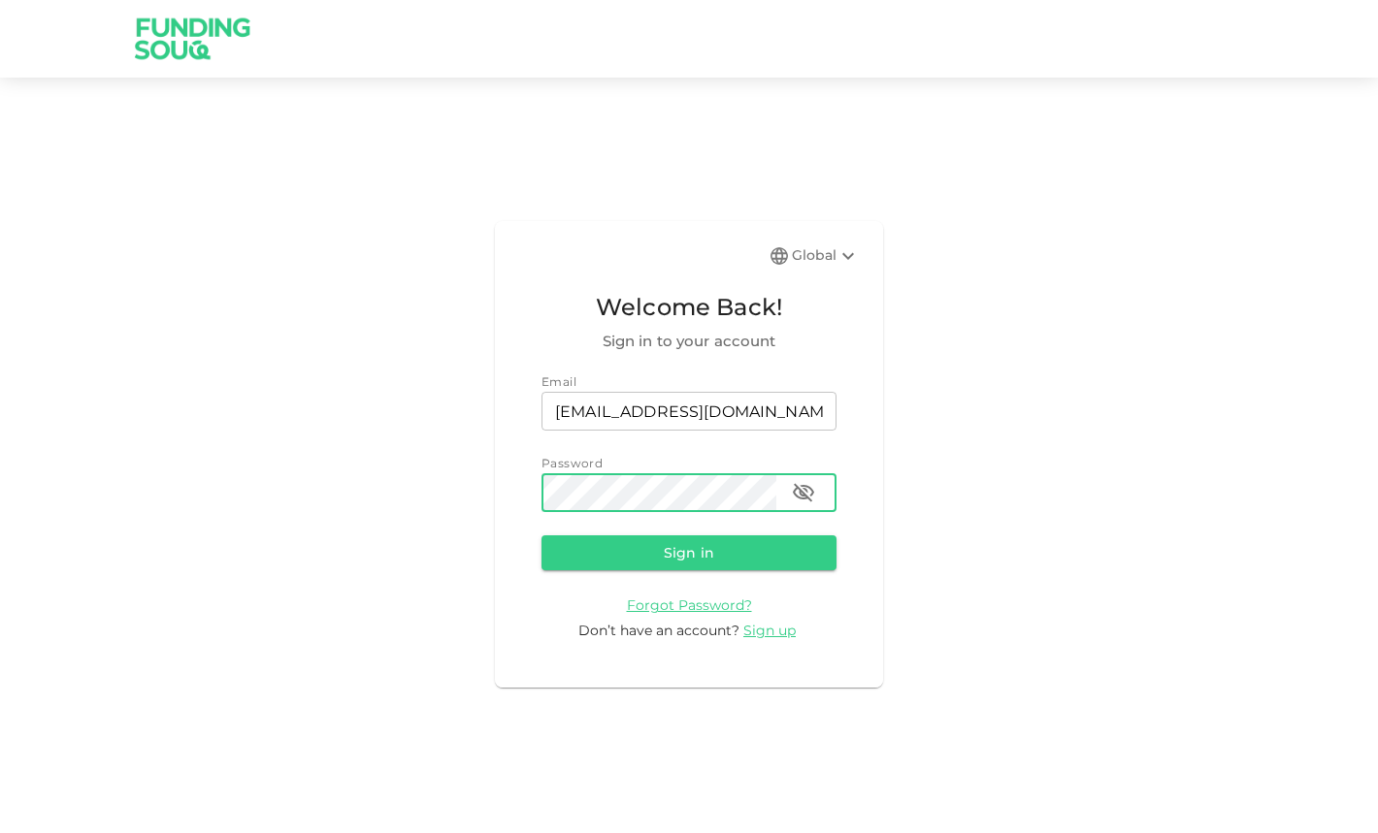
click at [689, 552] on button "Sign in" at bounding box center [688, 553] width 295 height 35
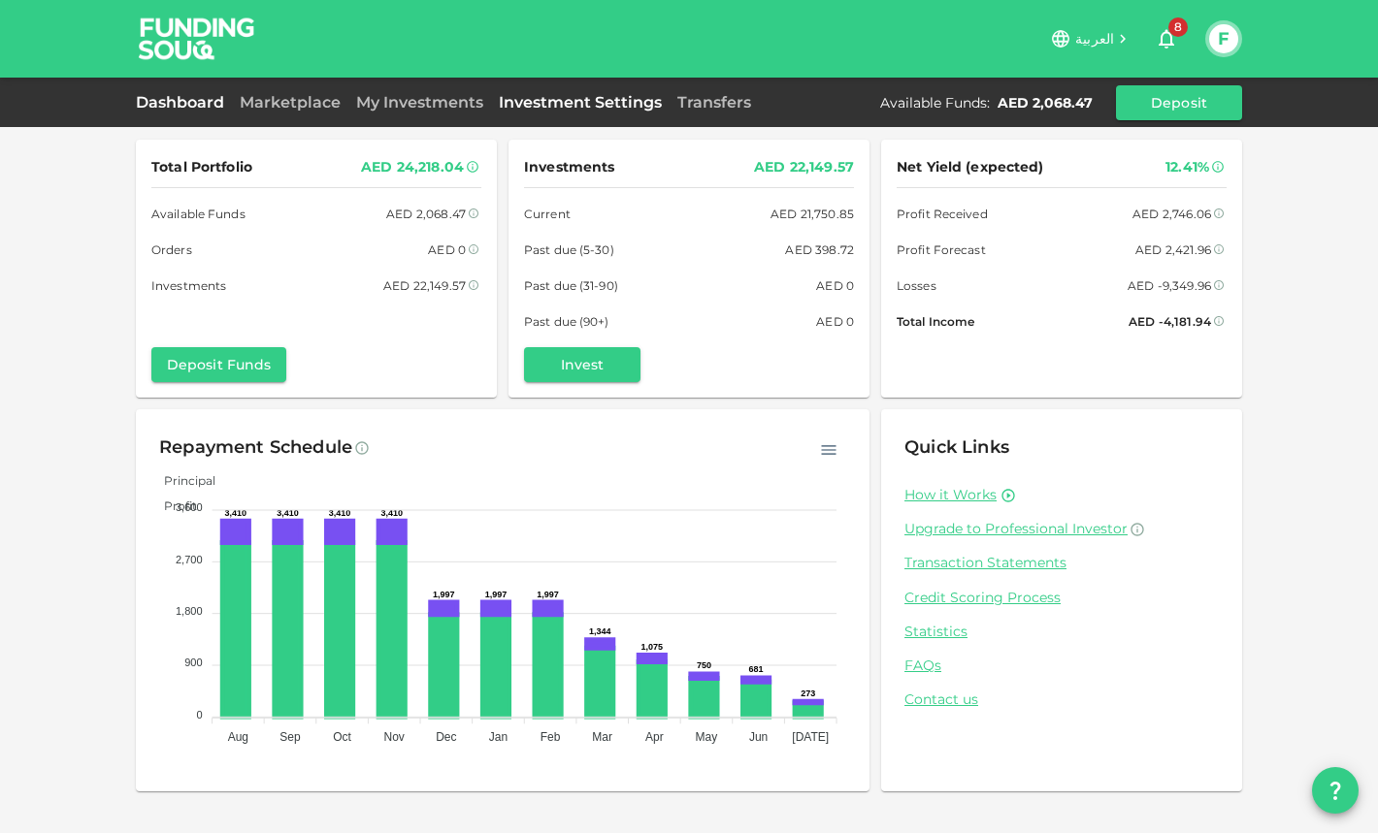
click at [558, 109] on link "Investment Settings" at bounding box center [580, 102] width 179 height 18
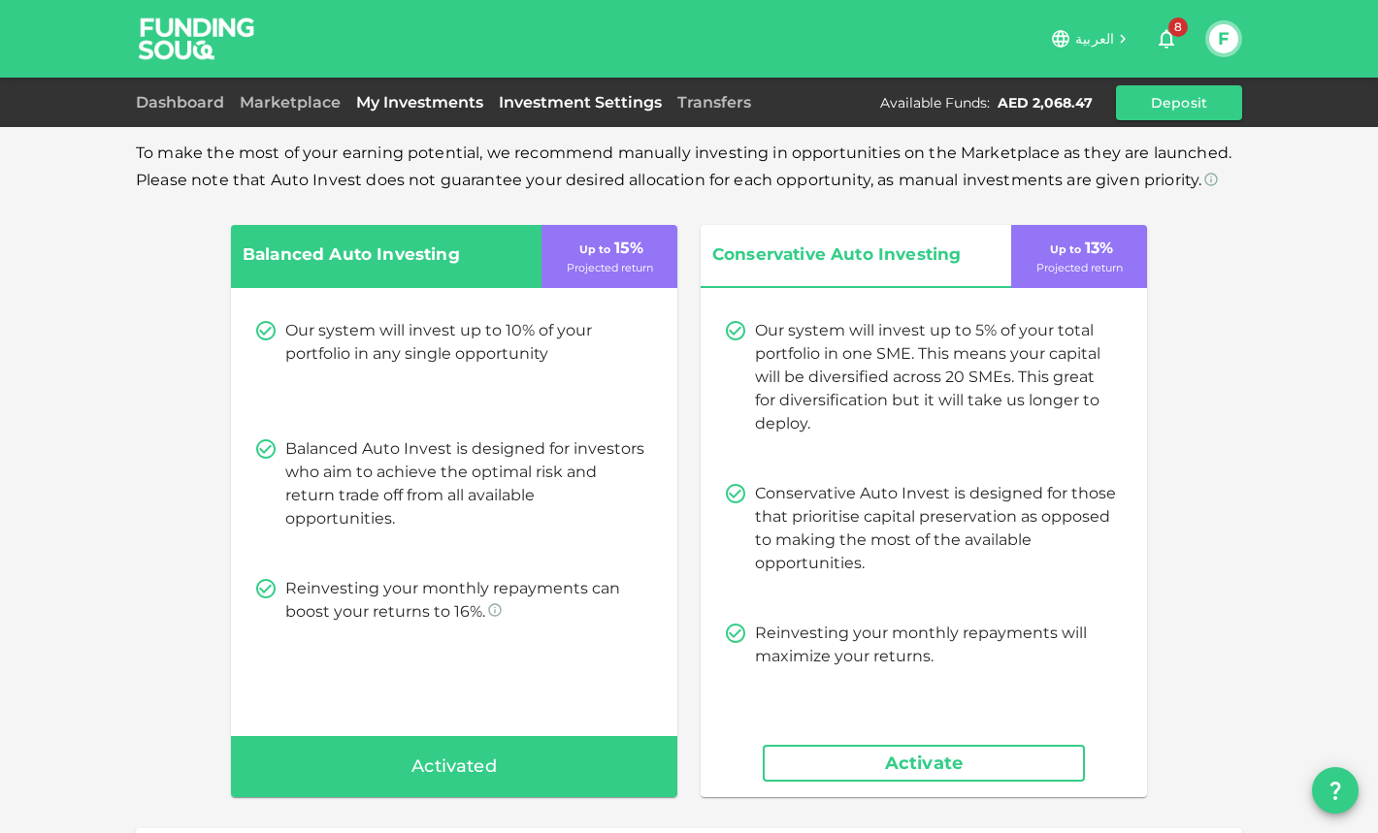
click at [448, 107] on link "My Investments" at bounding box center [419, 102] width 143 height 18
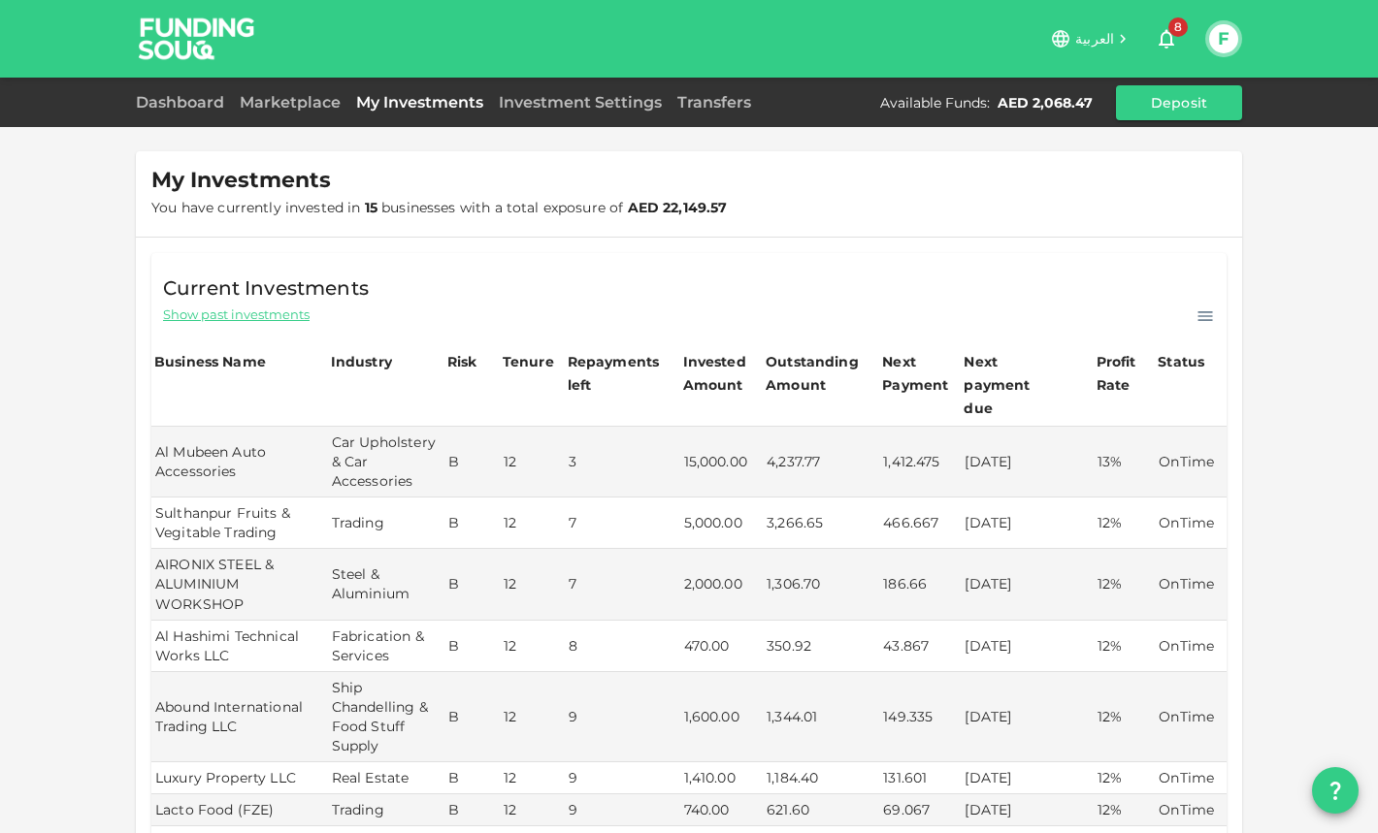
click at [253, 312] on span "Show past investments" at bounding box center [236, 315] width 147 height 18
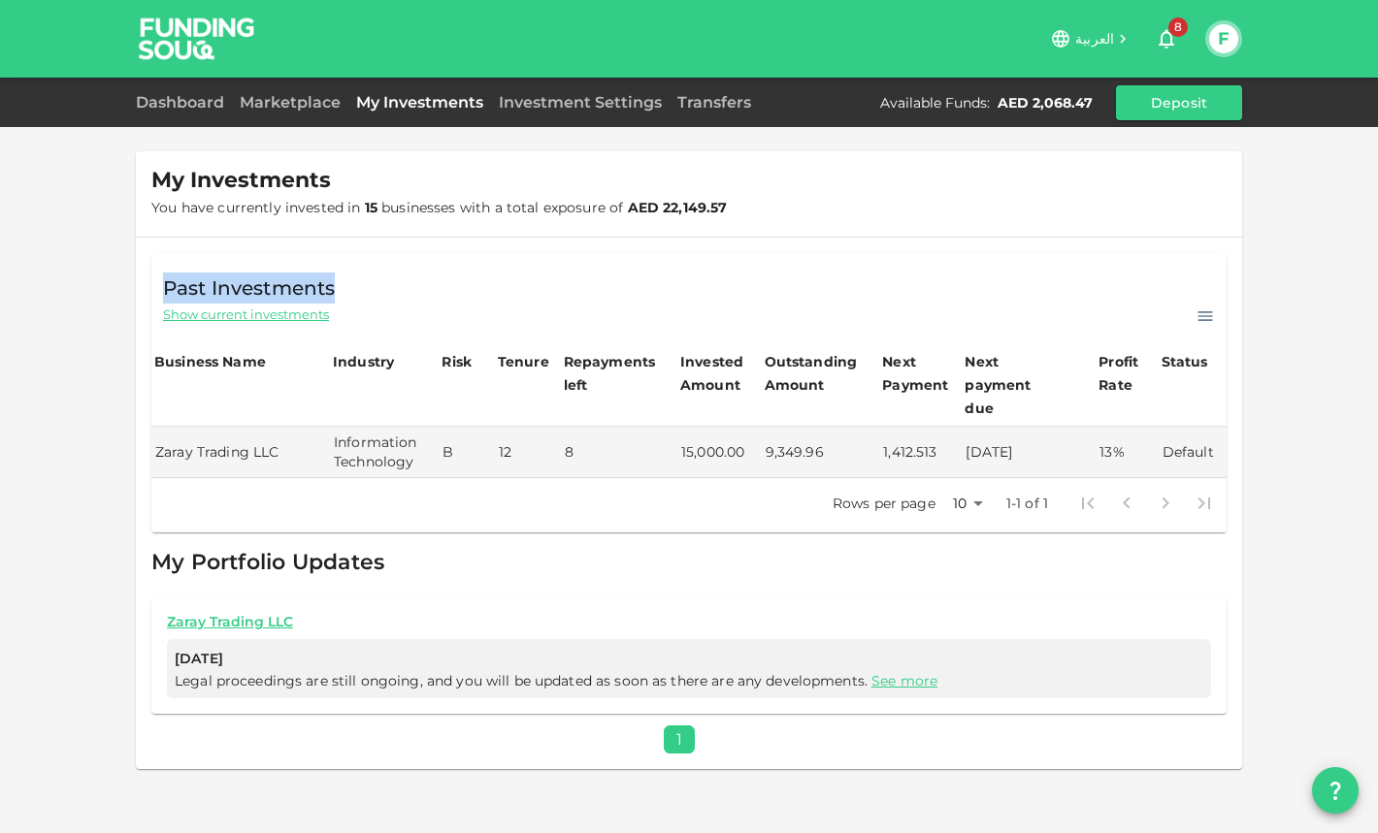
drag, startPoint x: 328, startPoint y: 290, endPoint x: 117, endPoint y: 290, distance: 210.5
click at [116, 290] on div "My Investments You have currently invested in 15 businesses with a total exposu…" at bounding box center [689, 416] width 1378 height 833
click at [203, 318] on span "Show current investments" at bounding box center [246, 315] width 166 height 18
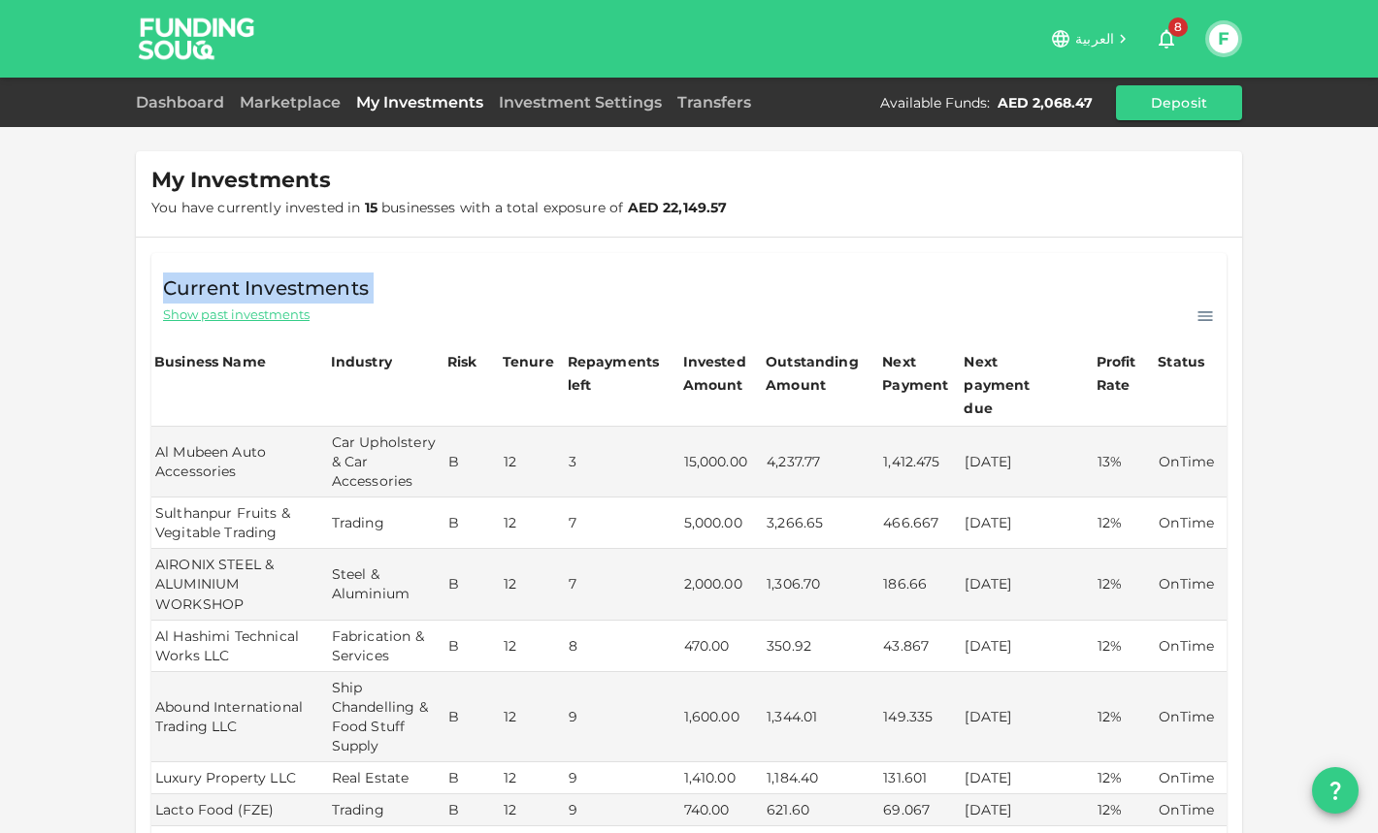
drag, startPoint x: 165, startPoint y: 289, endPoint x: 420, endPoint y: 284, distance: 255.2
click at [420, 284] on div "Current Investments Show past investments" at bounding box center [688, 290] width 1075 height 74
copy span "Current Investments"
drag, startPoint x: 332, startPoint y: 313, endPoint x: 164, endPoint y: 311, distance: 167.9
click at [164, 311] on div "Show past investments" at bounding box center [689, 315] width 1052 height 23
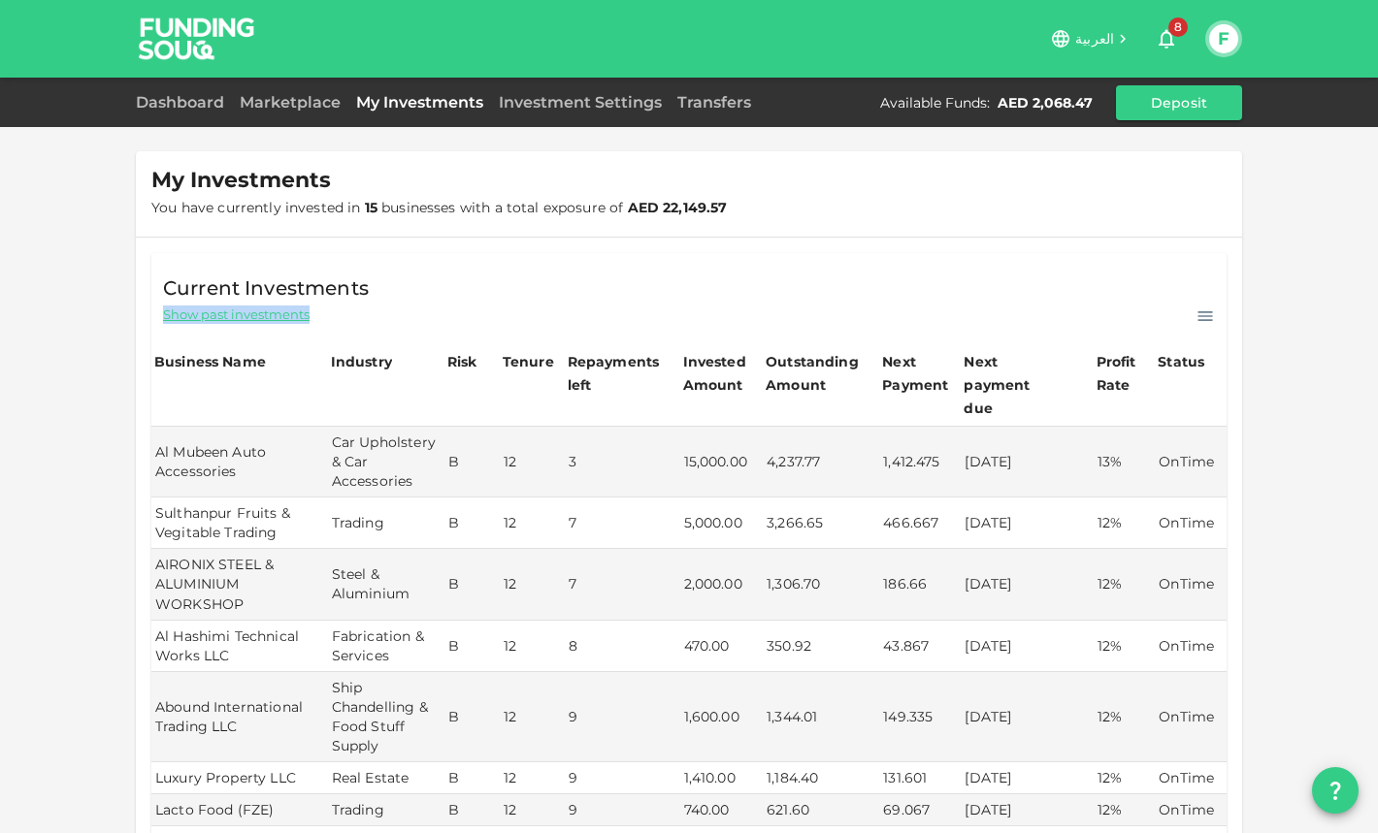
copy span "Show past investments"
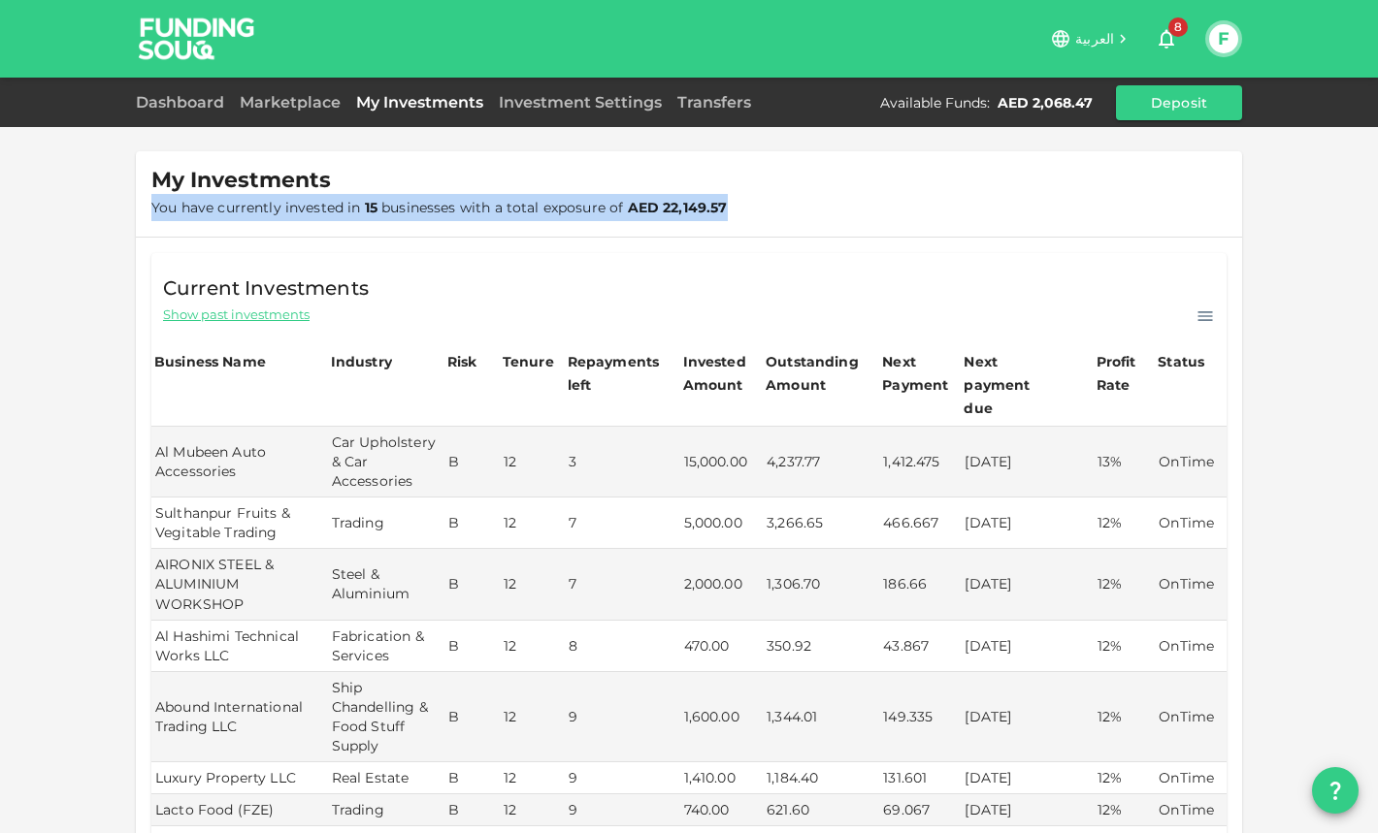
drag, startPoint x: 346, startPoint y: 188, endPoint x: 884, endPoint y: 212, distance: 538.1
click at [884, 212] on div "My Investments You have currently invested in 15 businesses with a total exposu…" at bounding box center [689, 193] width 1106 height 85
copy span "You have currently invested in 15 businesses with a total exposure of AED 22,14…"
click at [594, 94] on link "Investment Settings" at bounding box center [580, 102] width 179 height 18
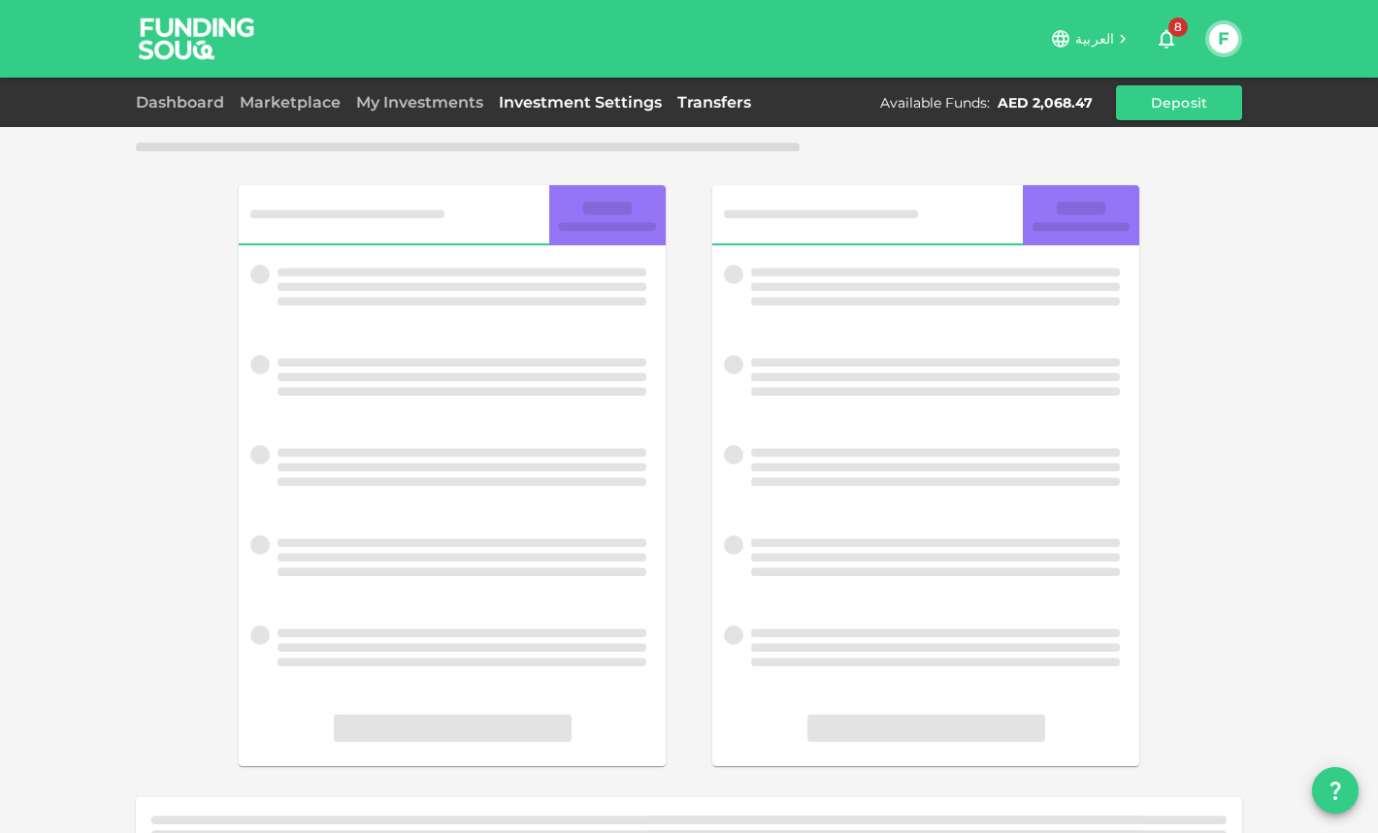
click at [738, 95] on link "Transfers" at bounding box center [713, 102] width 89 height 18
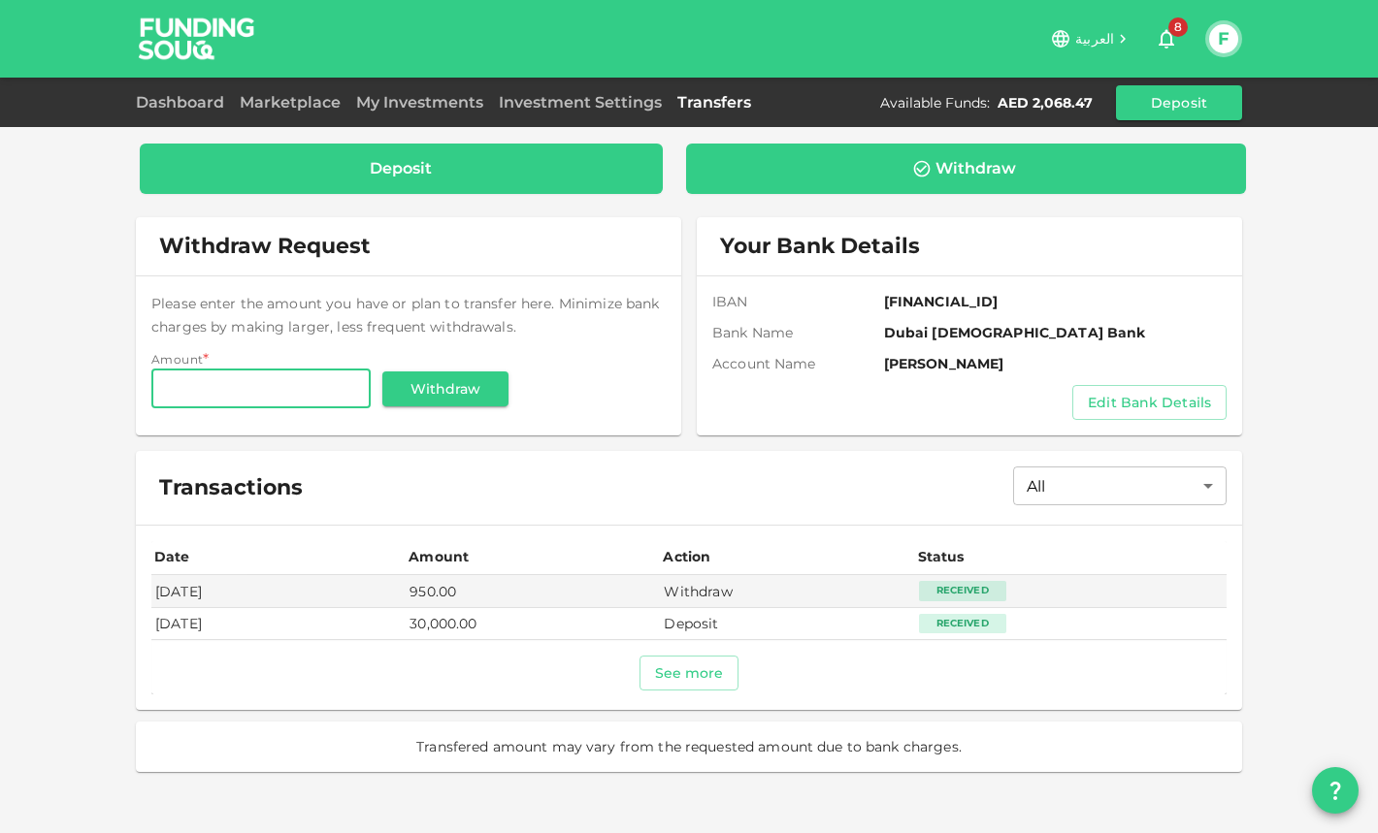
click at [561, 158] on div "Deposit" at bounding box center [401, 169] width 523 height 50
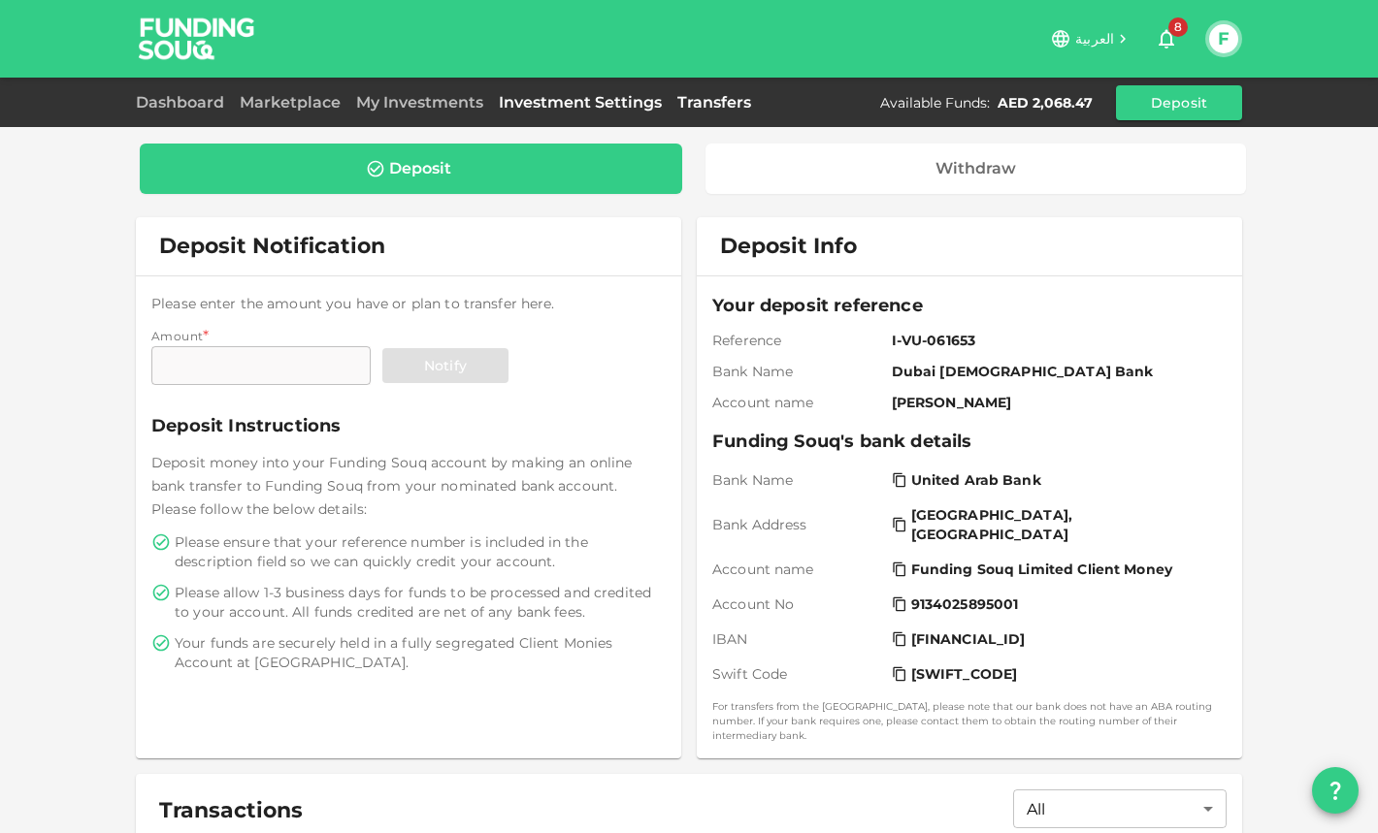
click at [599, 98] on link "Investment Settings" at bounding box center [580, 102] width 179 height 18
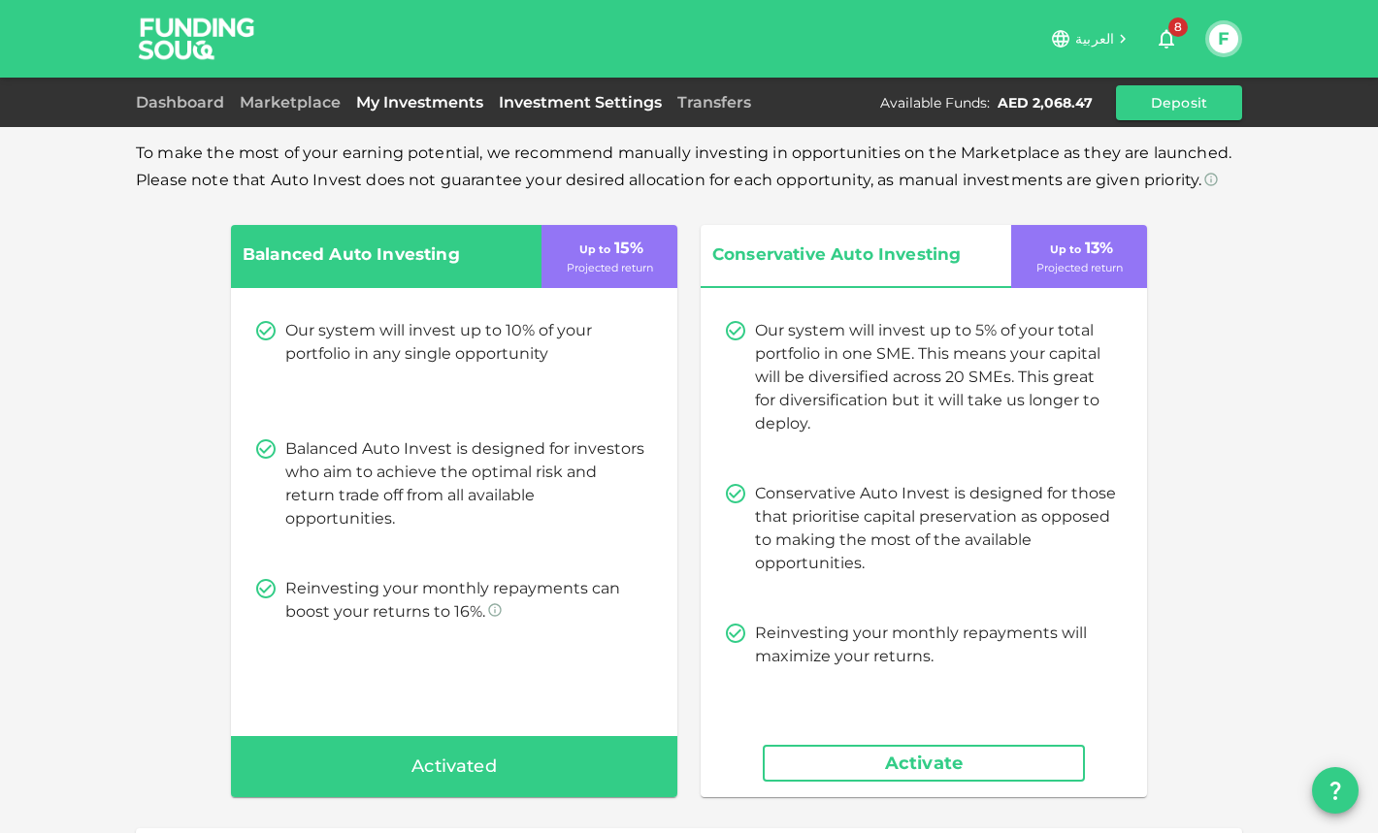
click at [441, 100] on link "My Investments" at bounding box center [419, 102] width 143 height 18
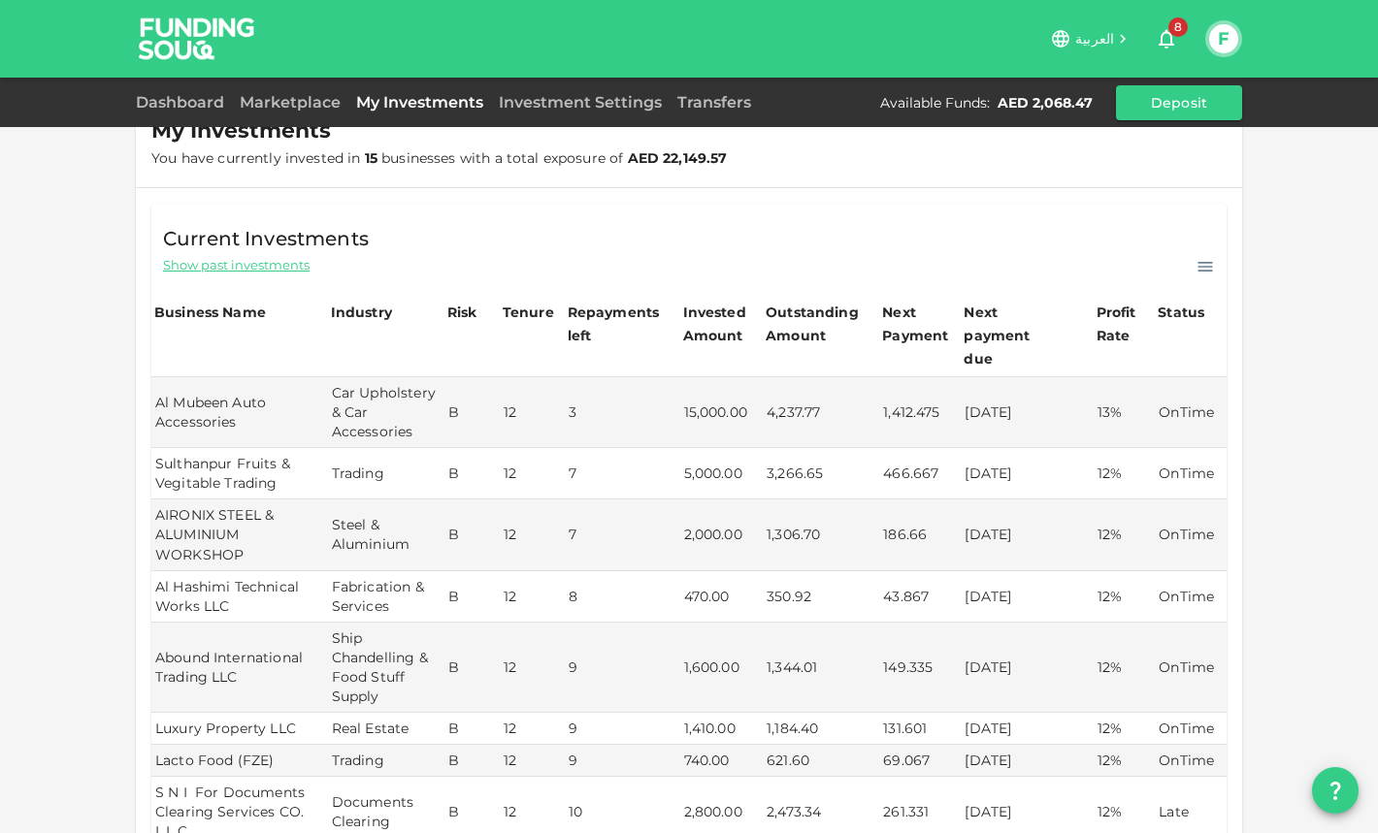
scroll to position [51, 0]
click at [531, 104] on link "Investment Settings" at bounding box center [580, 102] width 179 height 18
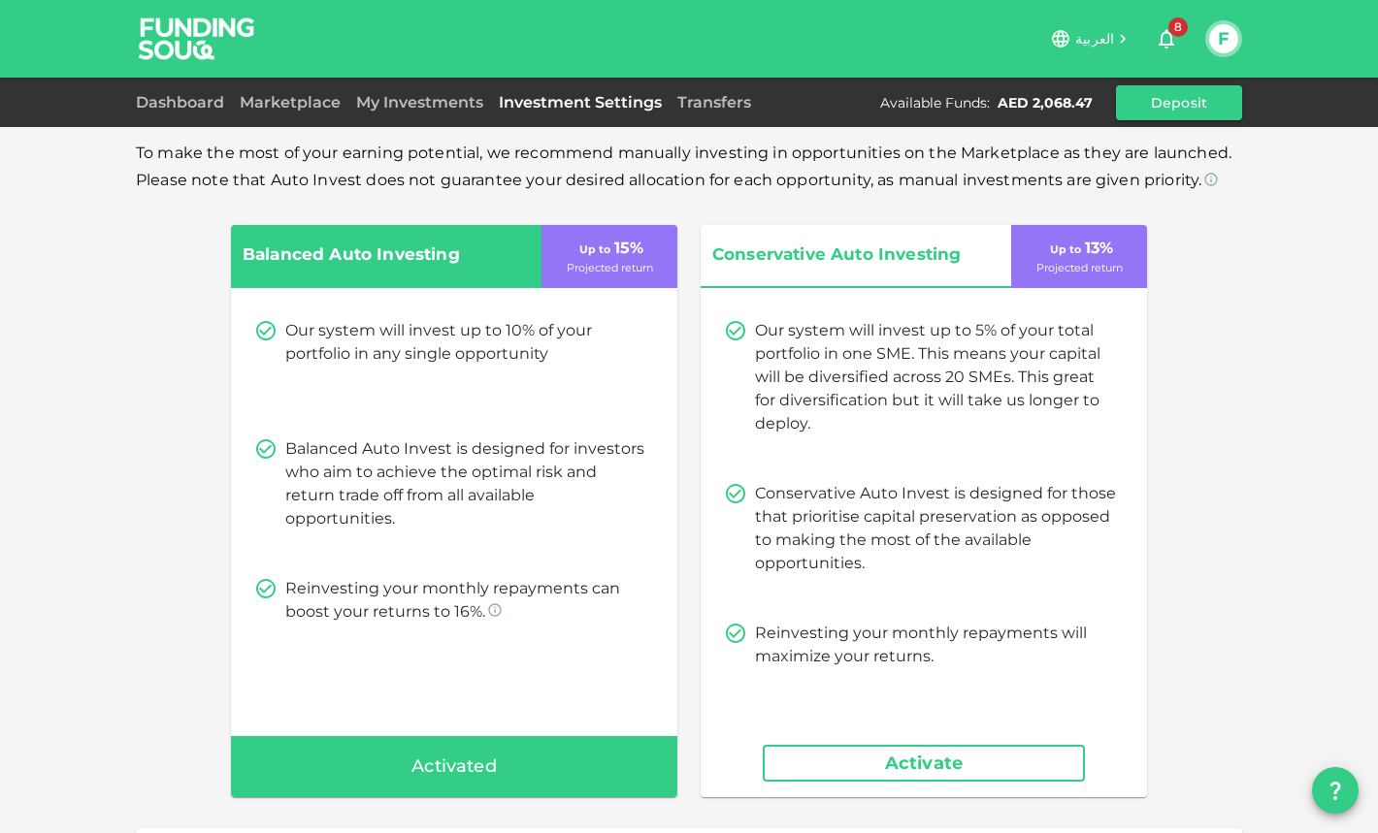
click at [958, 183] on span "To make the most of your earning potential, we recommend manually investing in …" at bounding box center [683, 167] width 1095 height 46
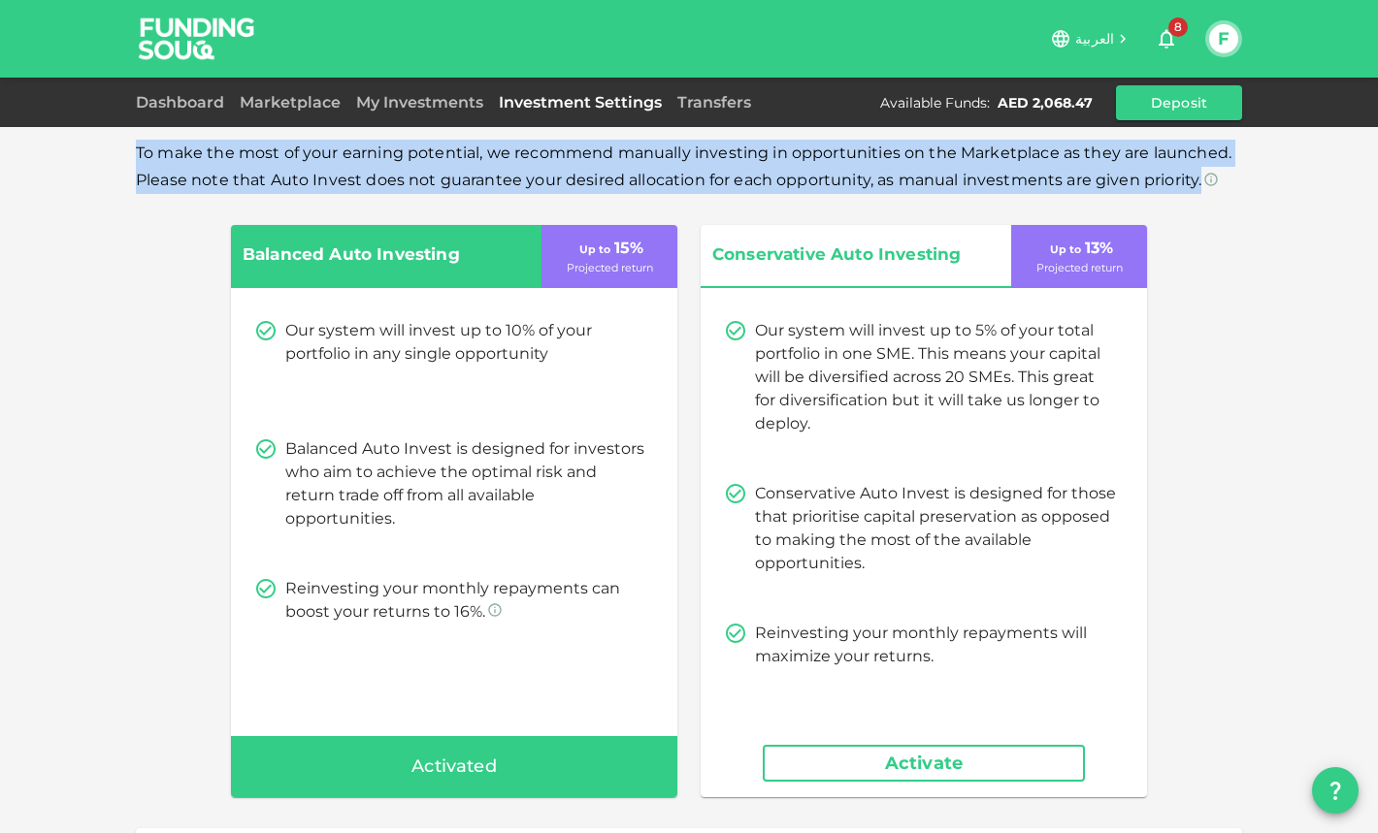
click at [958, 183] on span "To make the most of your earning potential, we recommend manually investing in …" at bounding box center [683, 167] width 1095 height 46
copy div "To make the most of your earning potential, we recommend manually investing in …"
click at [439, 764] on span "Activated" at bounding box center [453, 767] width 85 height 31
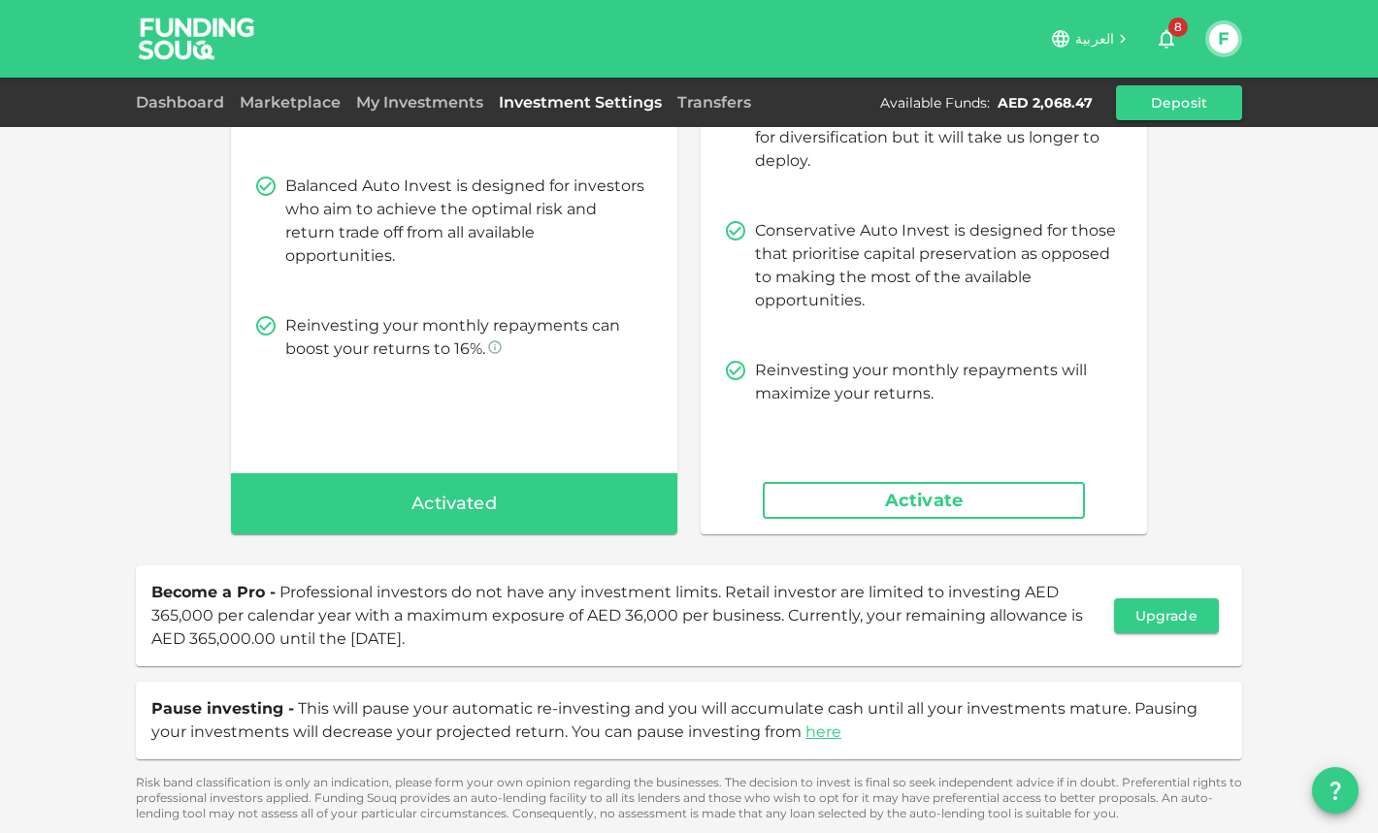
scroll to position [263, 0]
click at [813, 733] on link "here" at bounding box center [823, 732] width 36 height 18
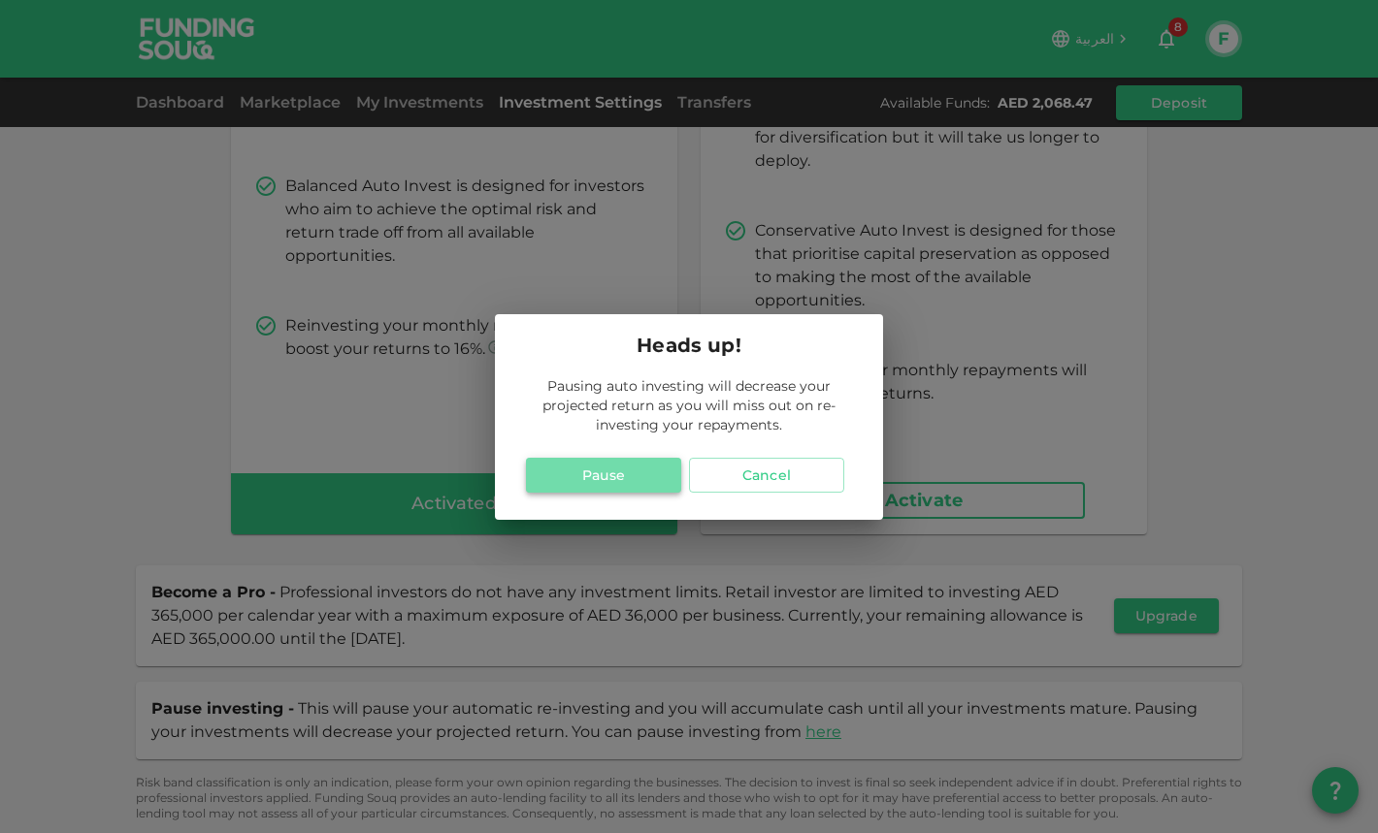
click at [616, 472] on button "Pause" at bounding box center [603, 475] width 155 height 35
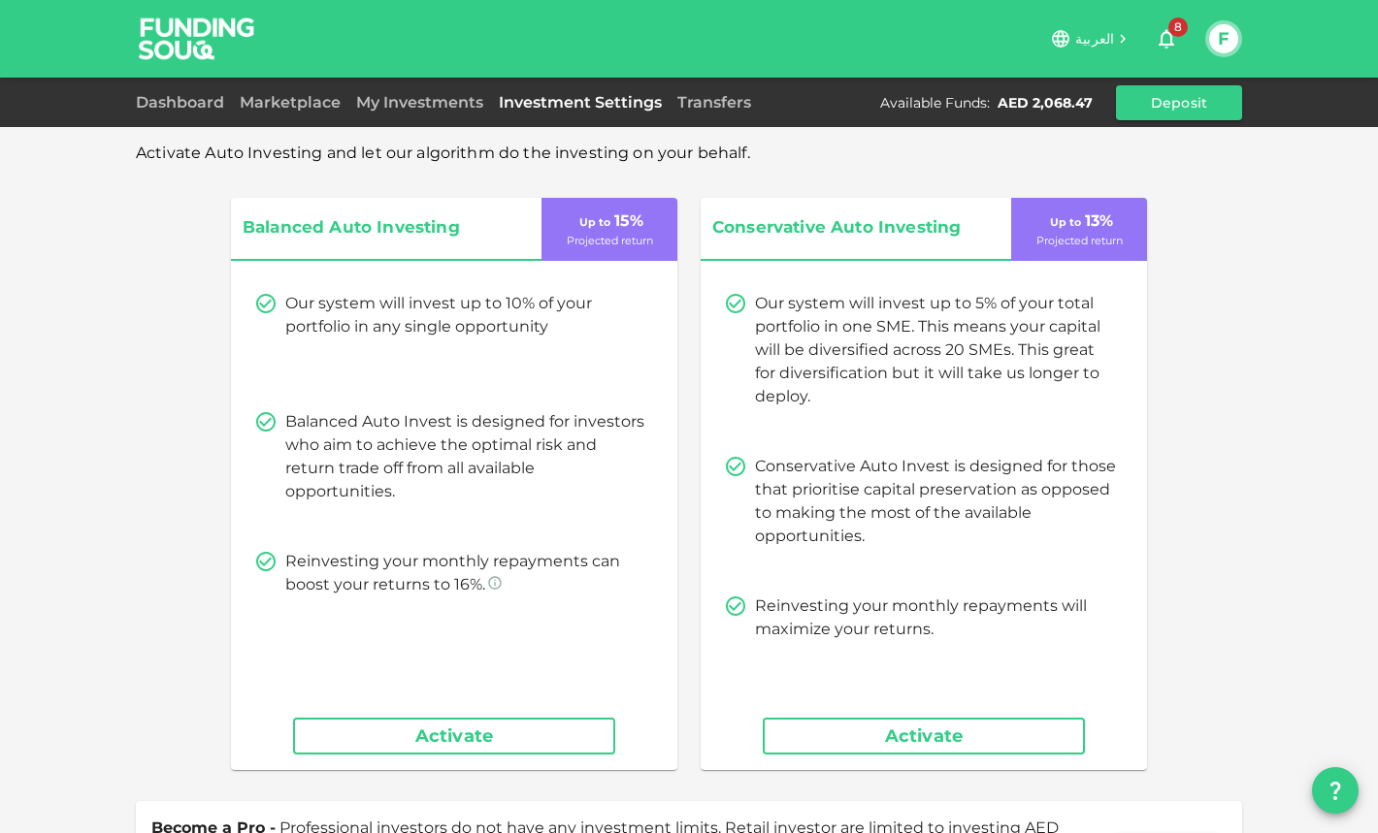
scroll to position [0, 0]
click at [168, 171] on div "Activate Auto Investing and let our algorithm do the investing on your behalf. …" at bounding box center [689, 579] width 1106 height 879
click at [479, 737] on button "Activate" at bounding box center [454, 736] width 322 height 37
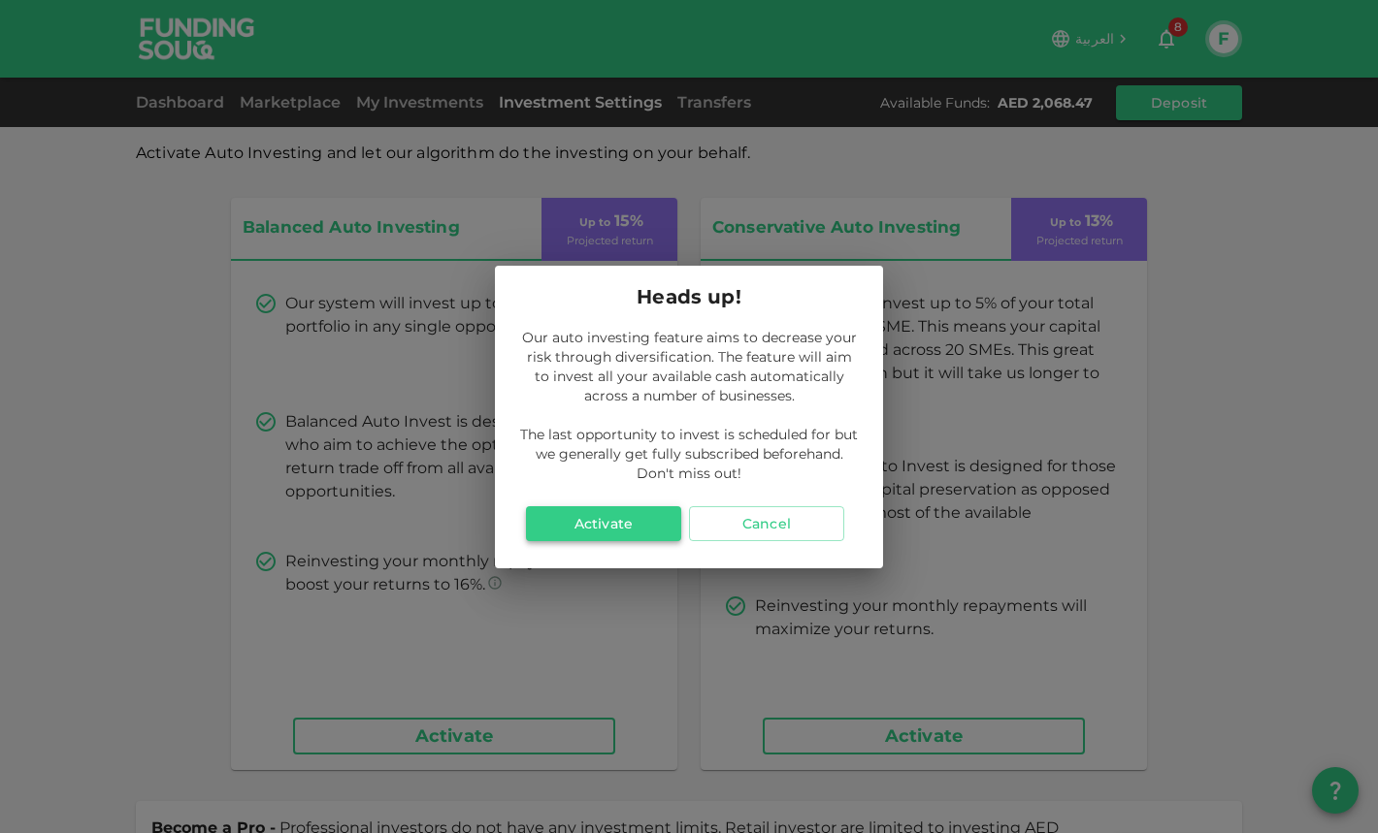
click at [631, 536] on button "Activate" at bounding box center [603, 523] width 155 height 35
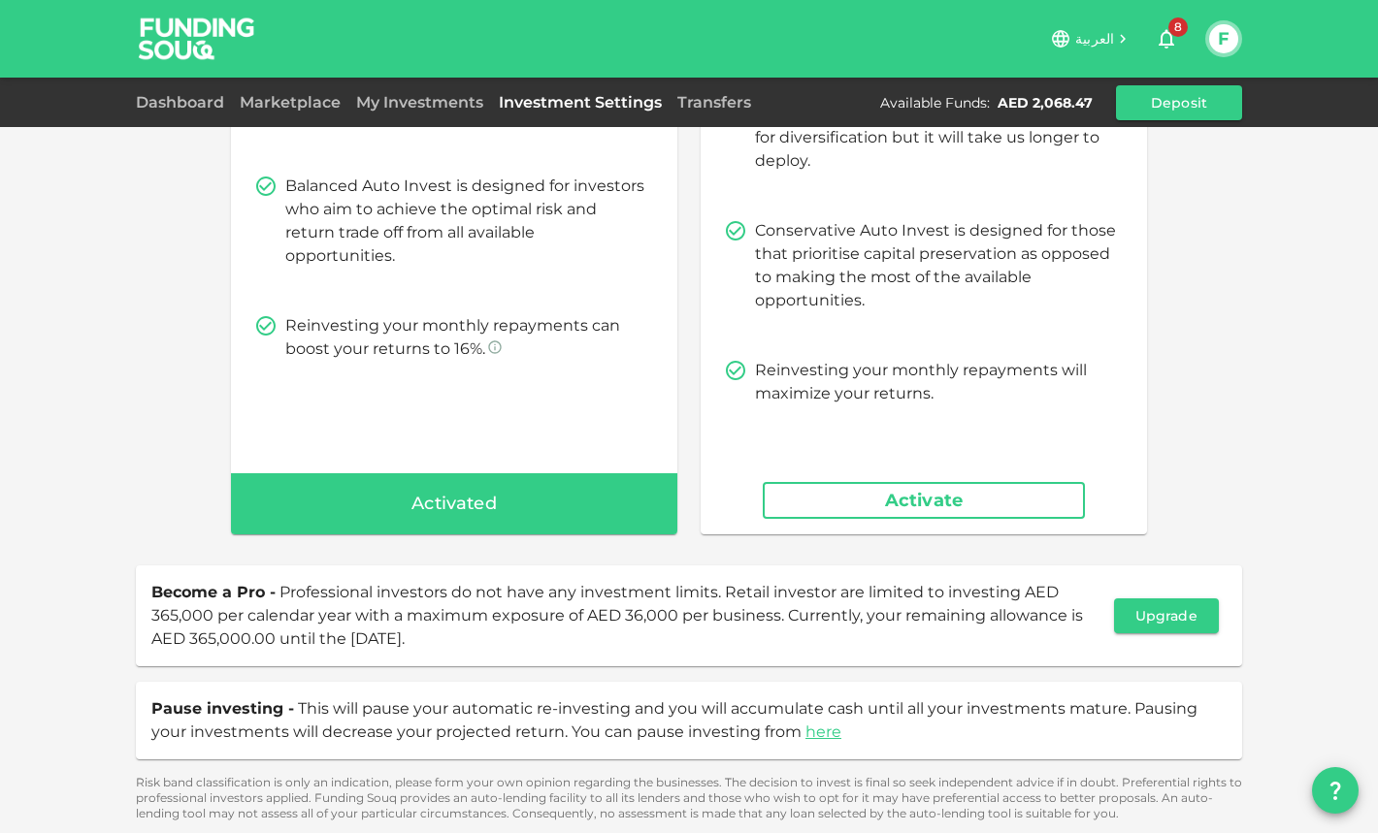
scroll to position [263, 0]
click at [812, 728] on link "here" at bounding box center [823, 732] width 36 height 18
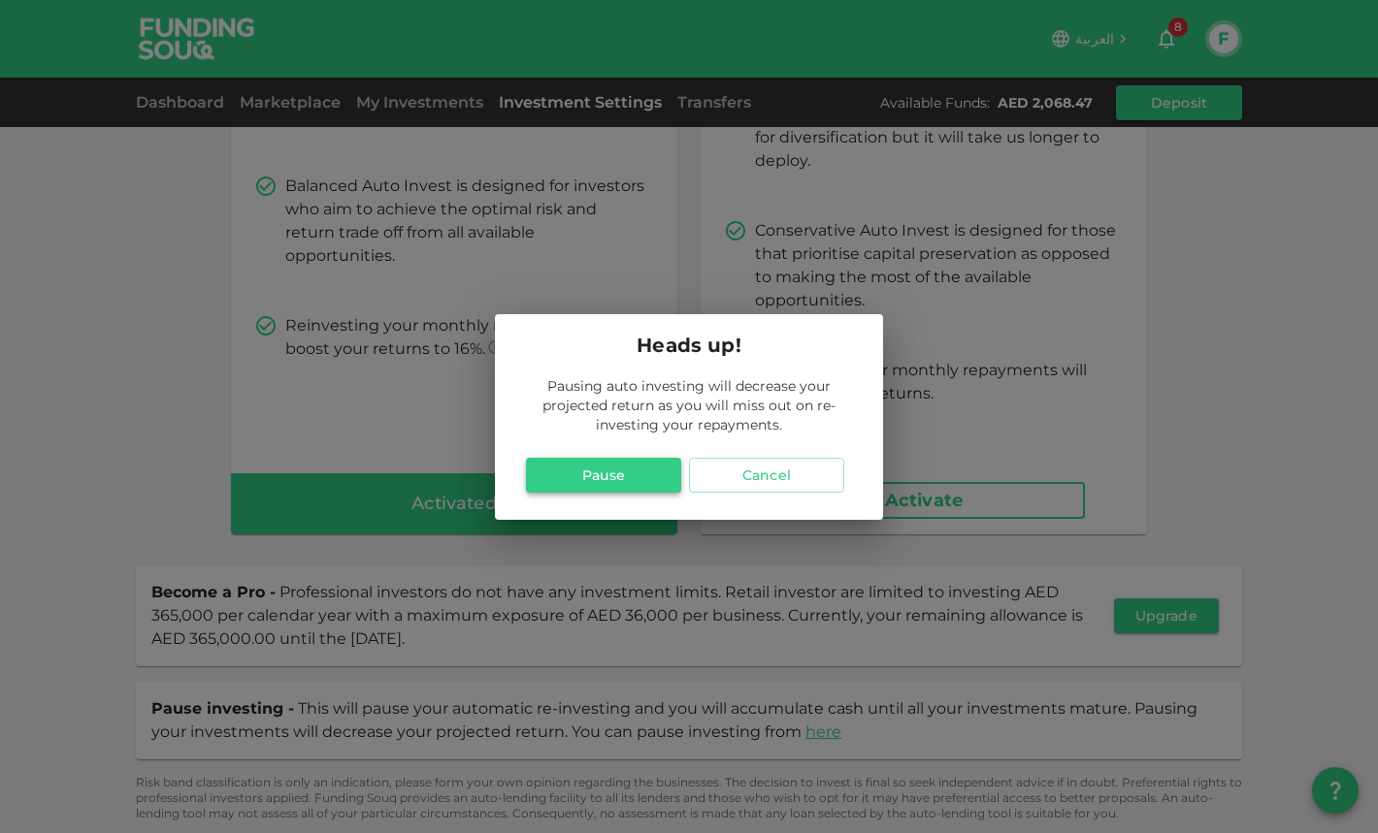
click at [625, 487] on button "Pause" at bounding box center [603, 475] width 155 height 35
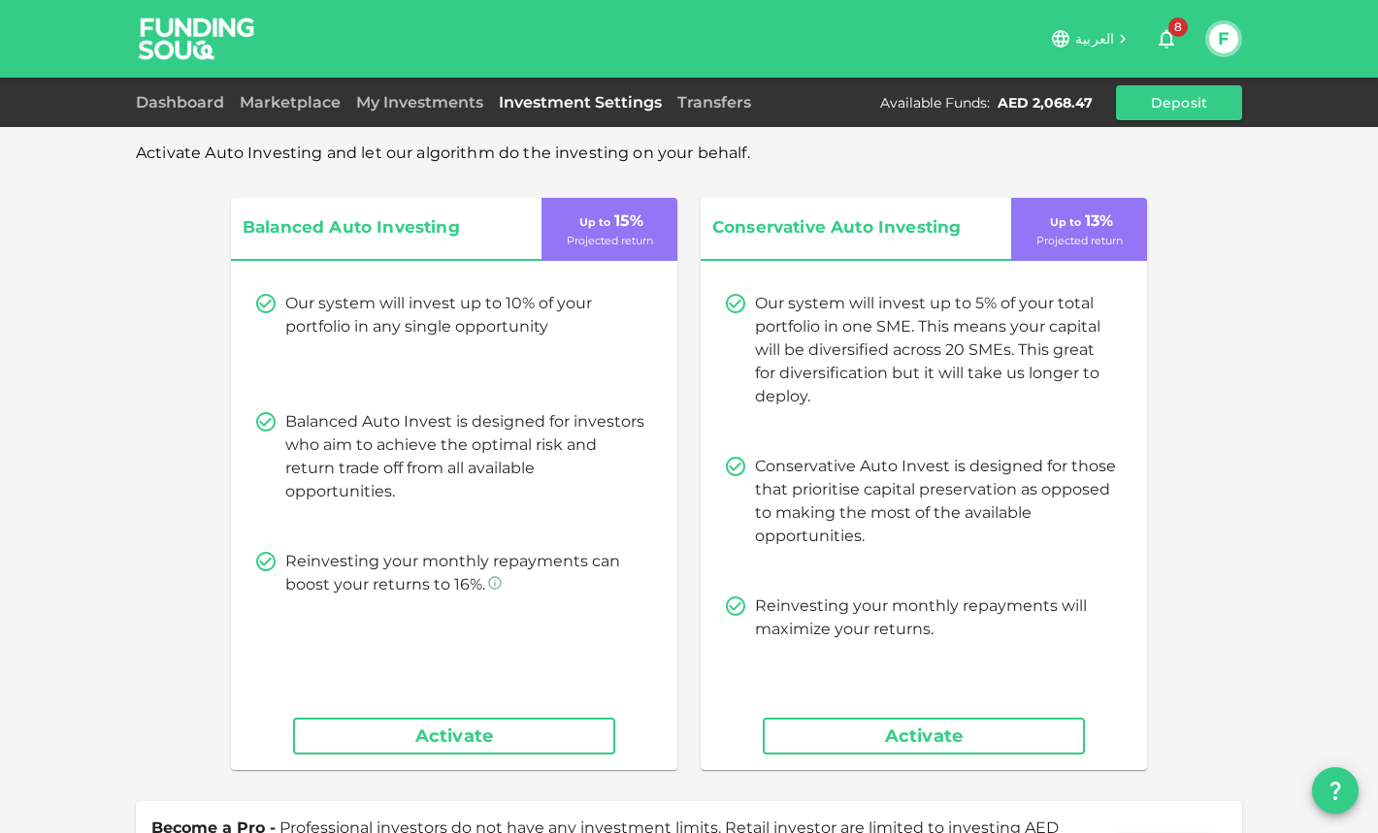
scroll to position [0, 0]
drag, startPoint x: 459, startPoint y: 222, endPoint x: 221, endPoint y: 230, distance: 237.8
click at [221, 230] on div "Balanced Auto Investing Up to 15 % Projected return Our system will invest up t…" at bounding box center [688, 484] width 947 height 572
drag, startPoint x: 778, startPoint y: 226, endPoint x: 977, endPoint y: 230, distance: 198.9
click at [977, 230] on div "Conservative Auto Investing" at bounding box center [856, 229] width 310 height 63
